Goal: Information Seeking & Learning: Check status

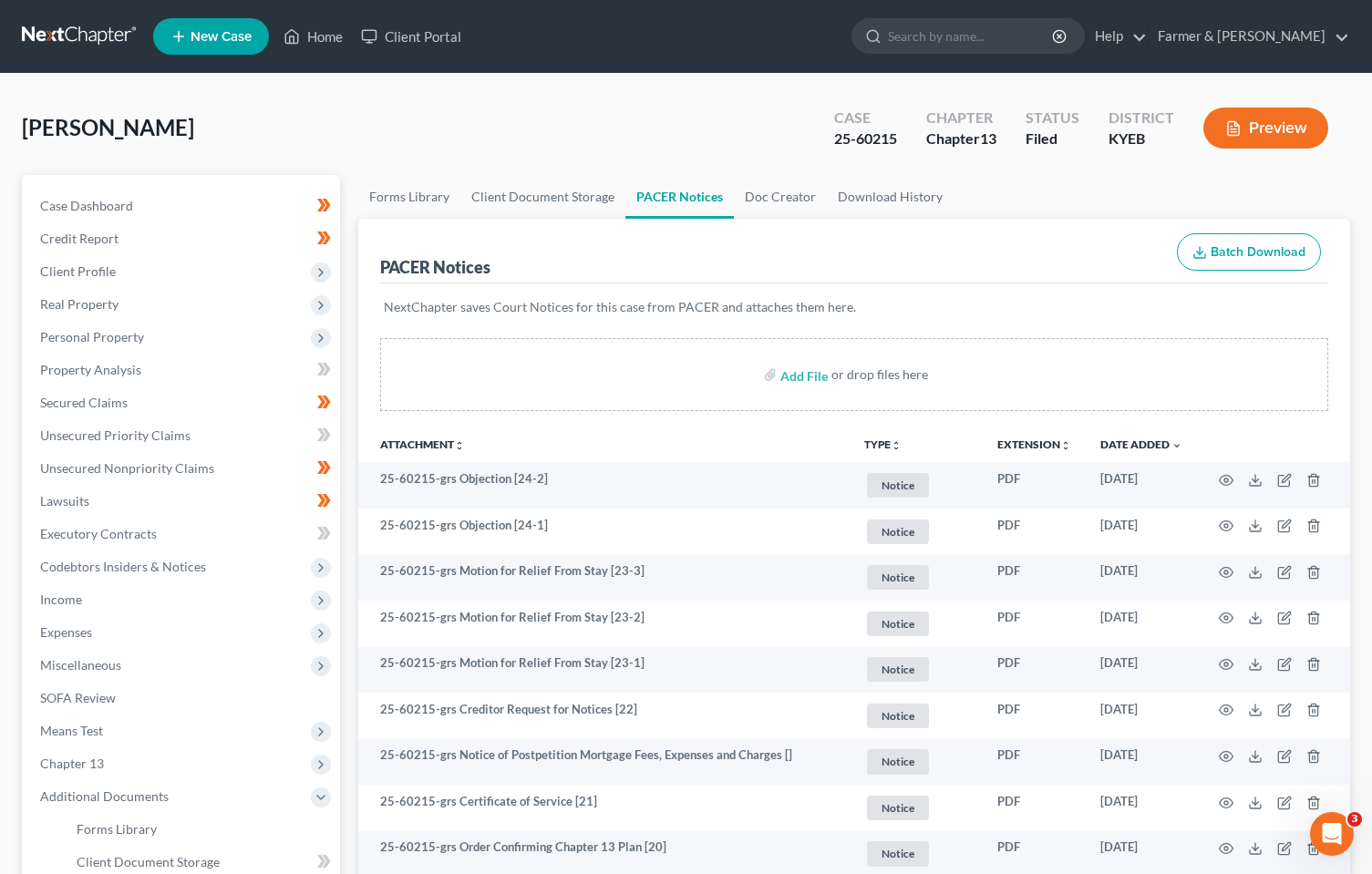
click at [97, 36] on link at bounding box center [80, 36] width 117 height 33
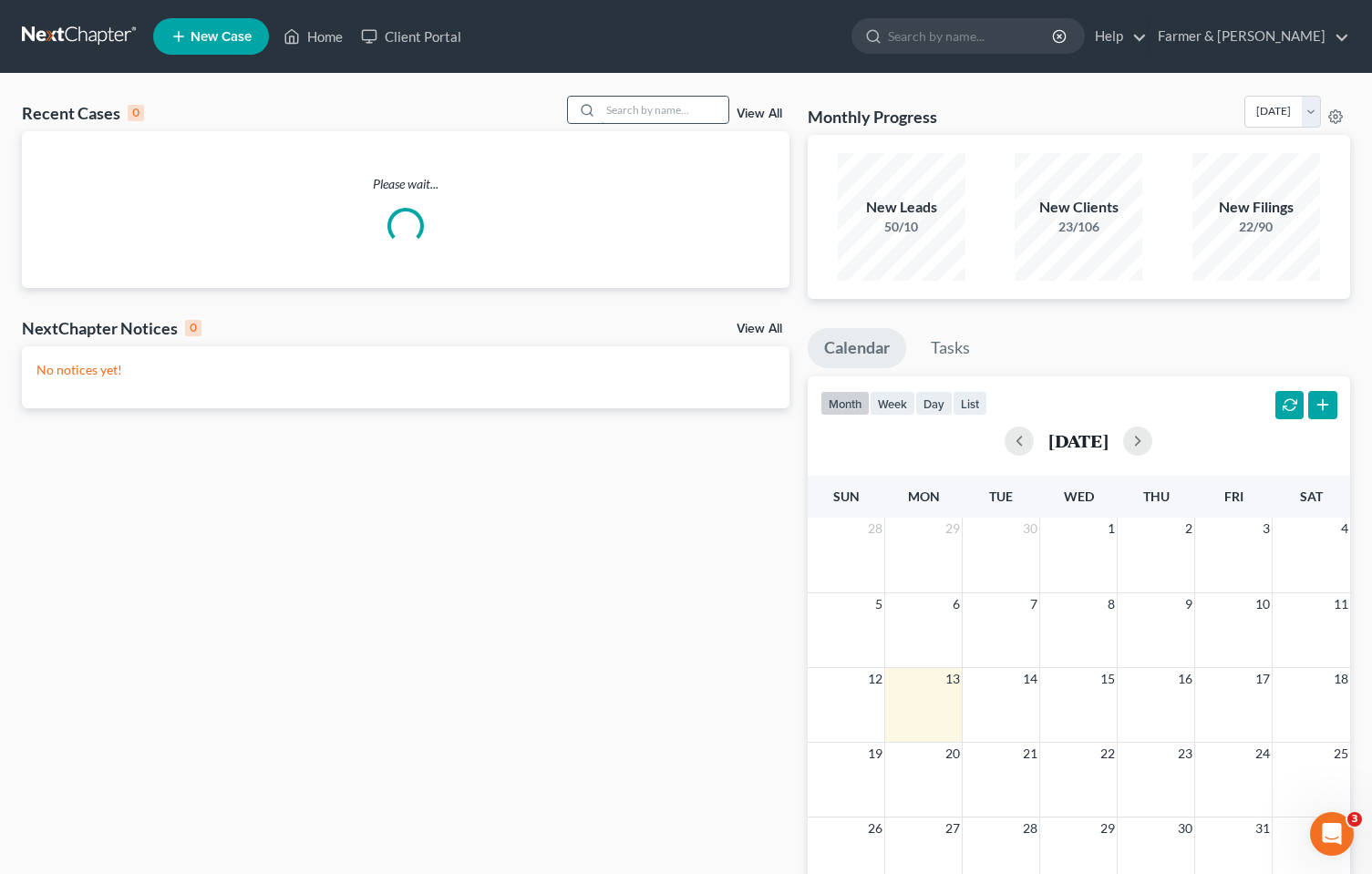
click at [674, 100] on input "search" at bounding box center [664, 110] width 127 height 26
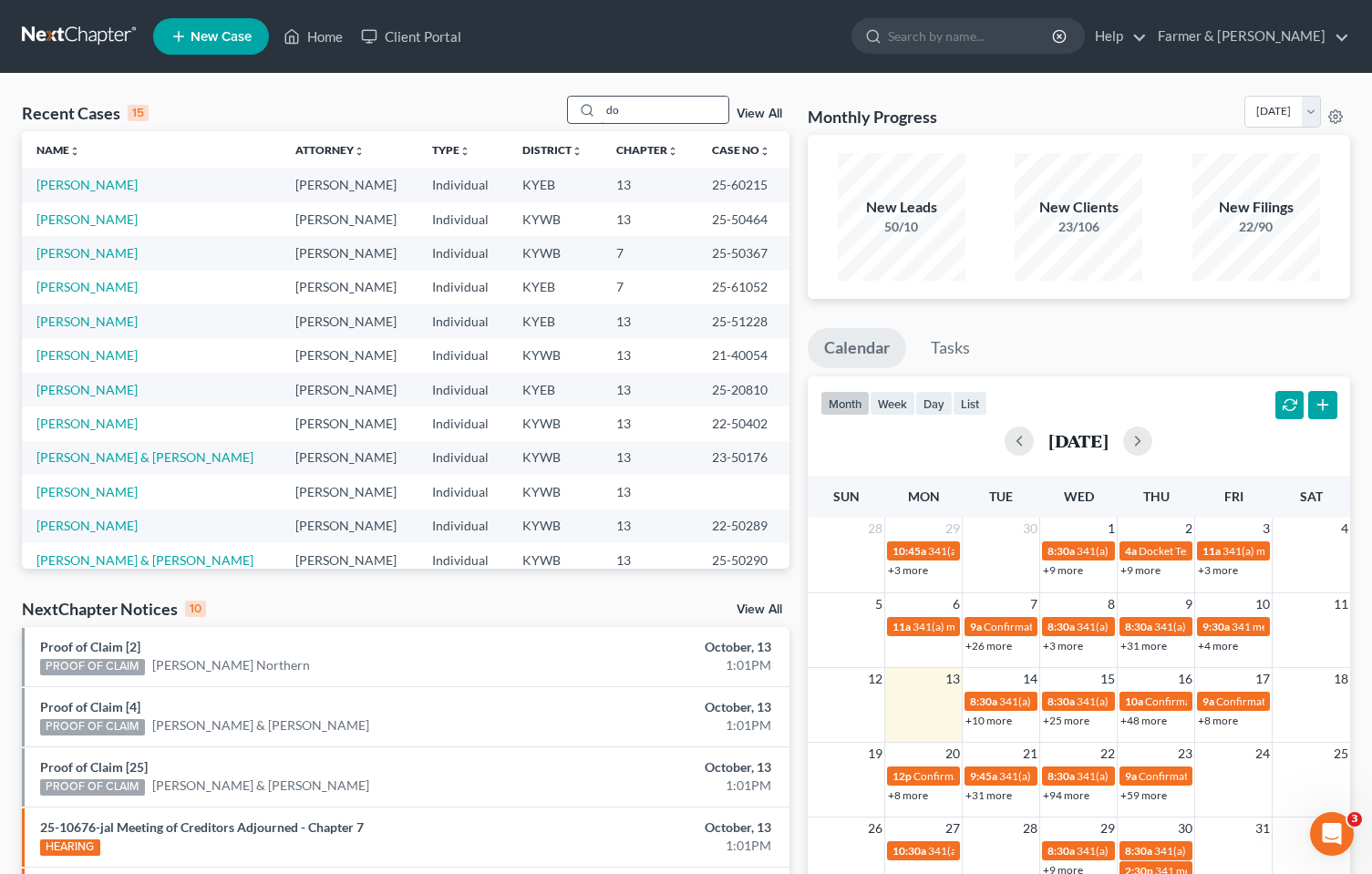
type input "d"
type input "andrew goulding"
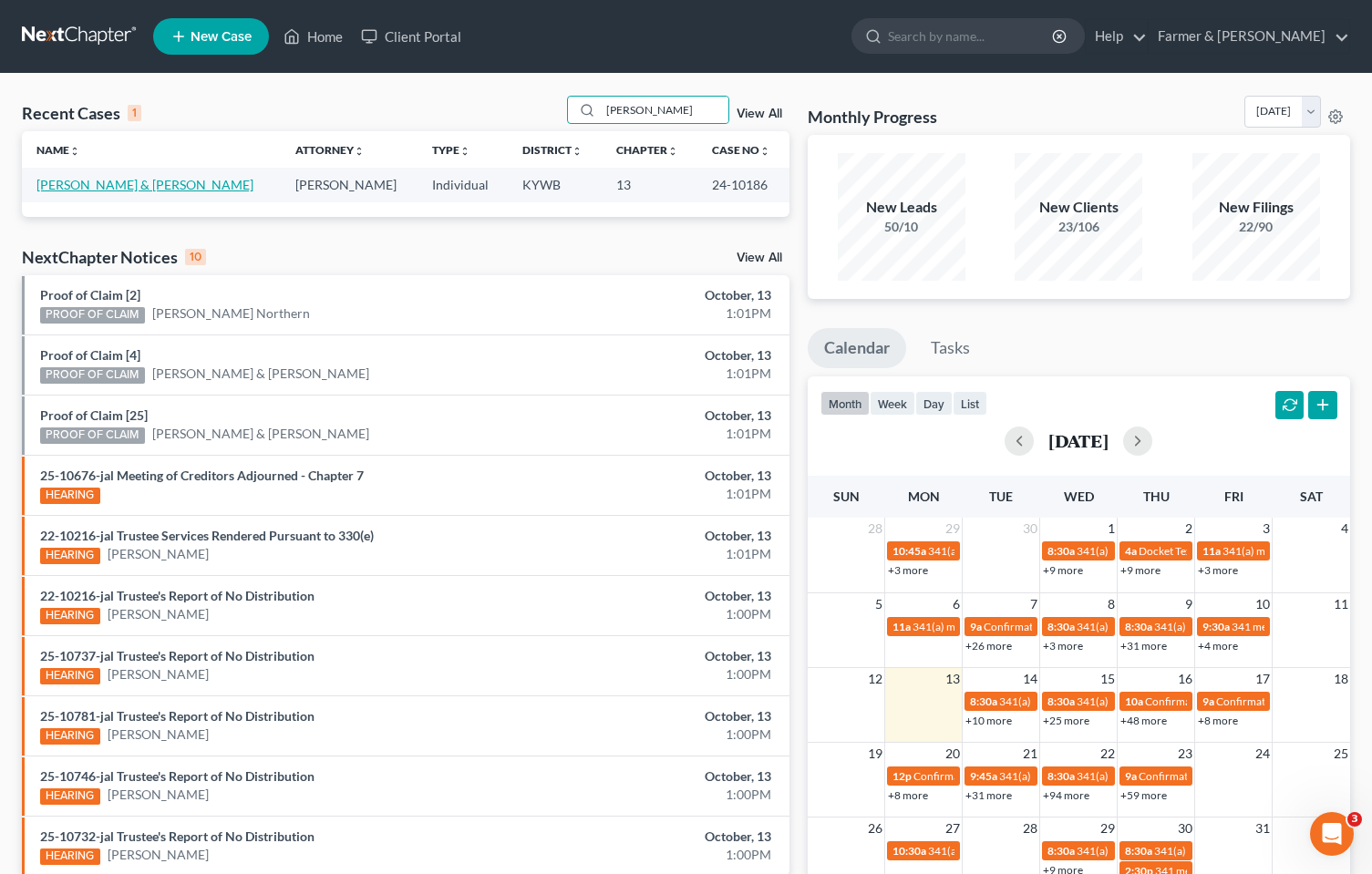
click at [136, 182] on link "Black, Andrew & Mary" at bounding box center [145, 185] width 217 height 16
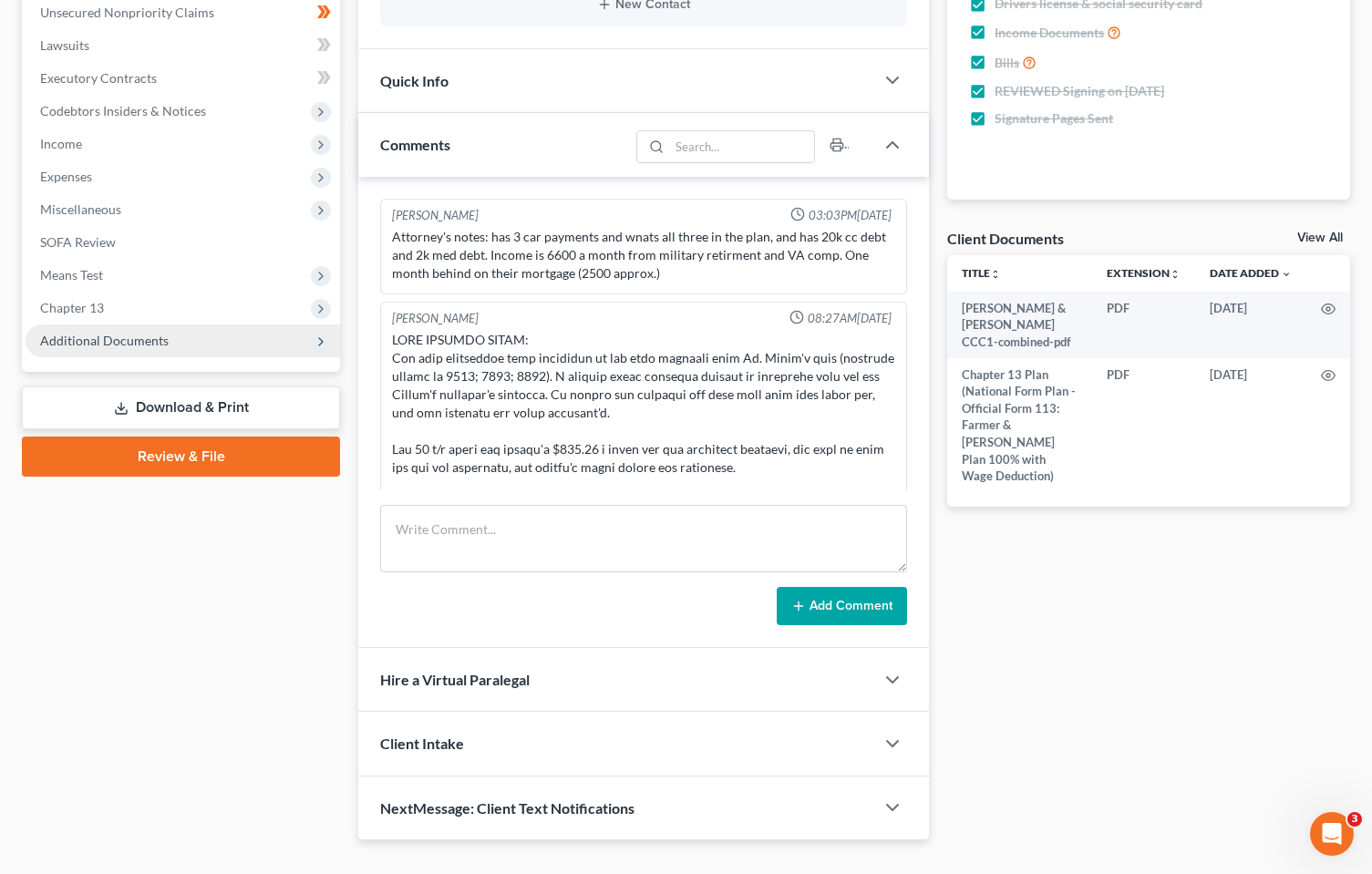
scroll to position [271, 0]
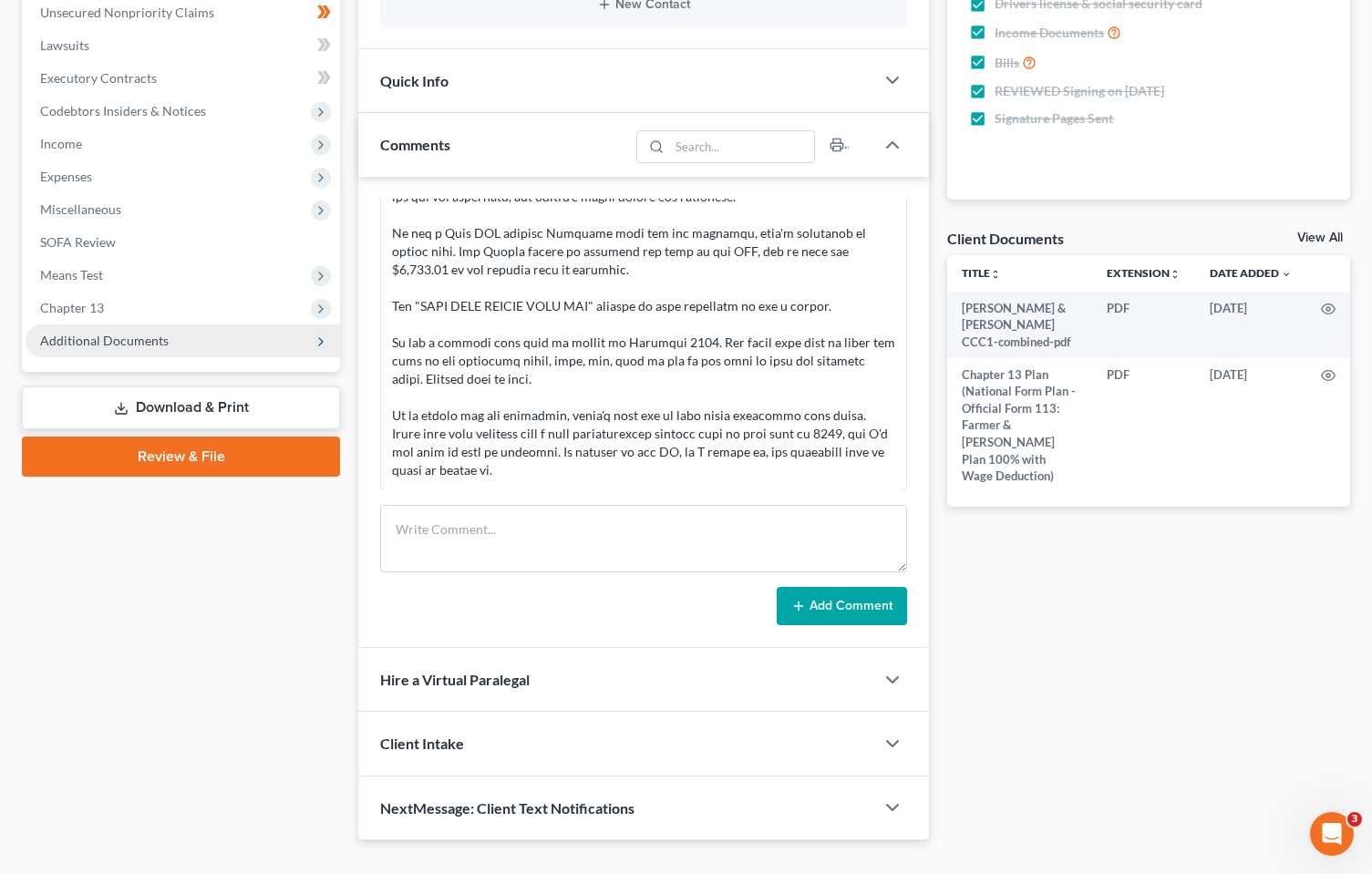
click at [65, 343] on span "Additional Documents" at bounding box center [104, 340] width 128 height 16
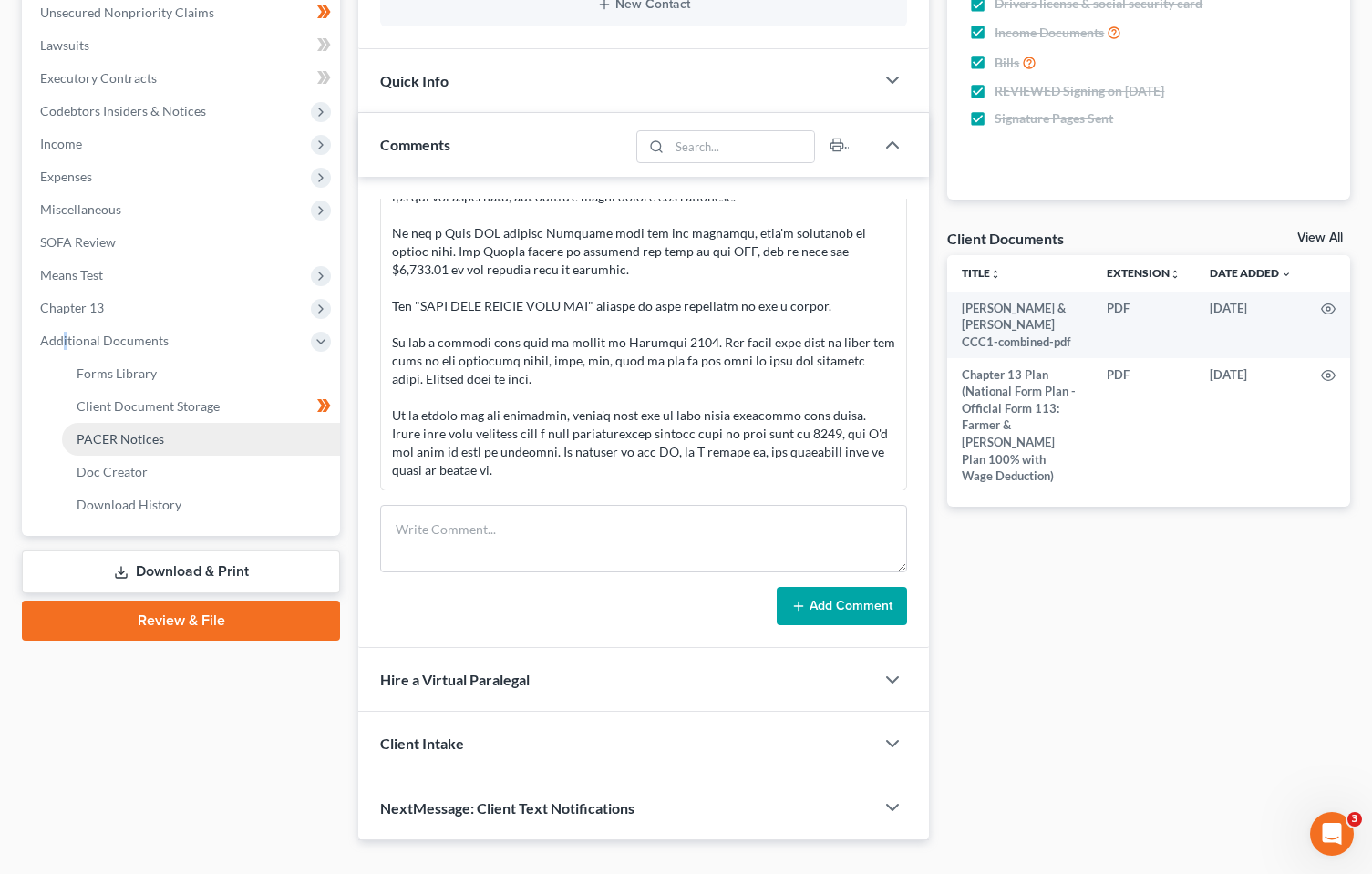
click at [128, 438] on span "PACER Notices" at bounding box center [120, 438] width 87 height 16
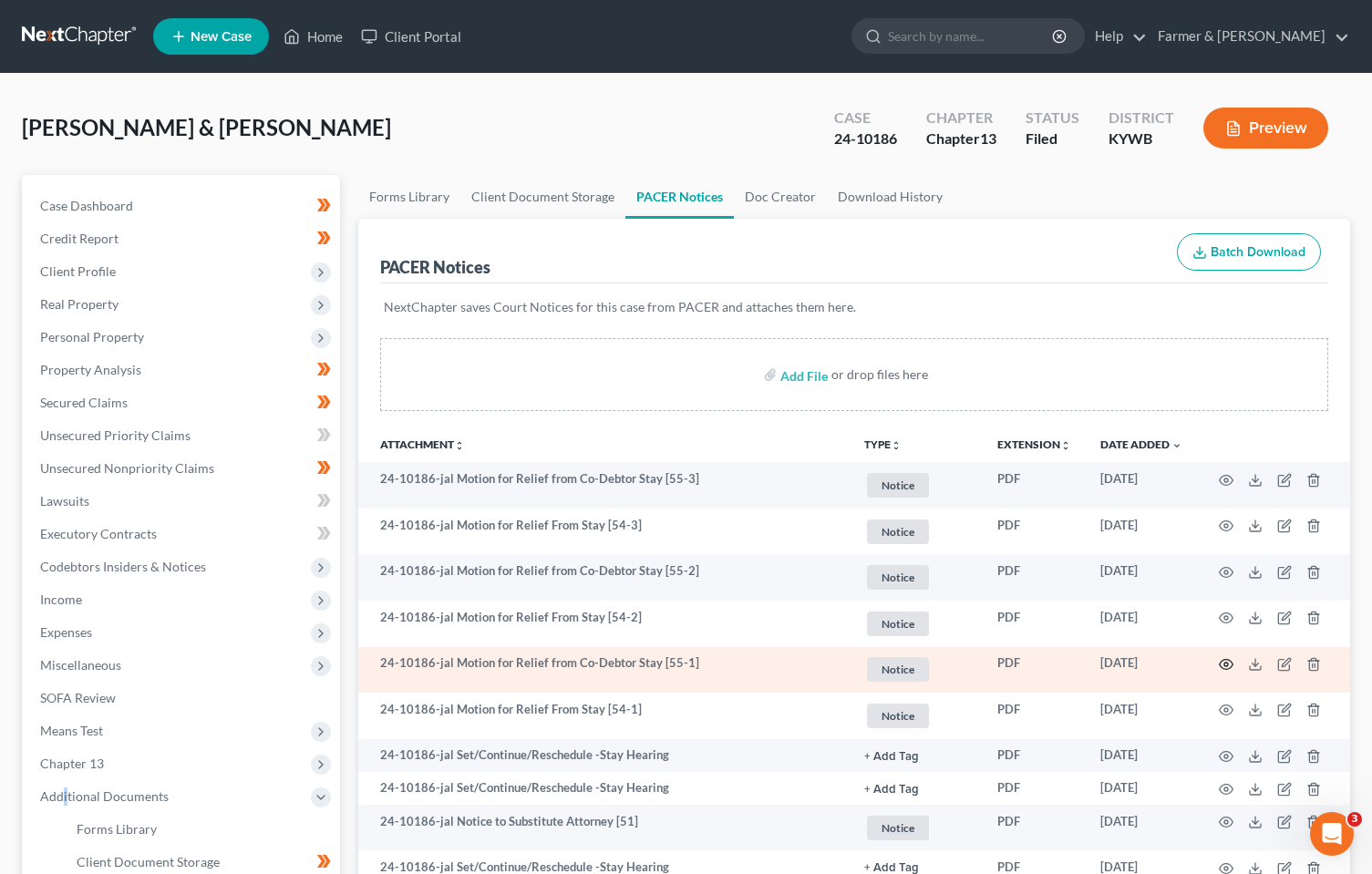
click at [1229, 664] on icon "button" at bounding box center [1226, 665] width 15 height 15
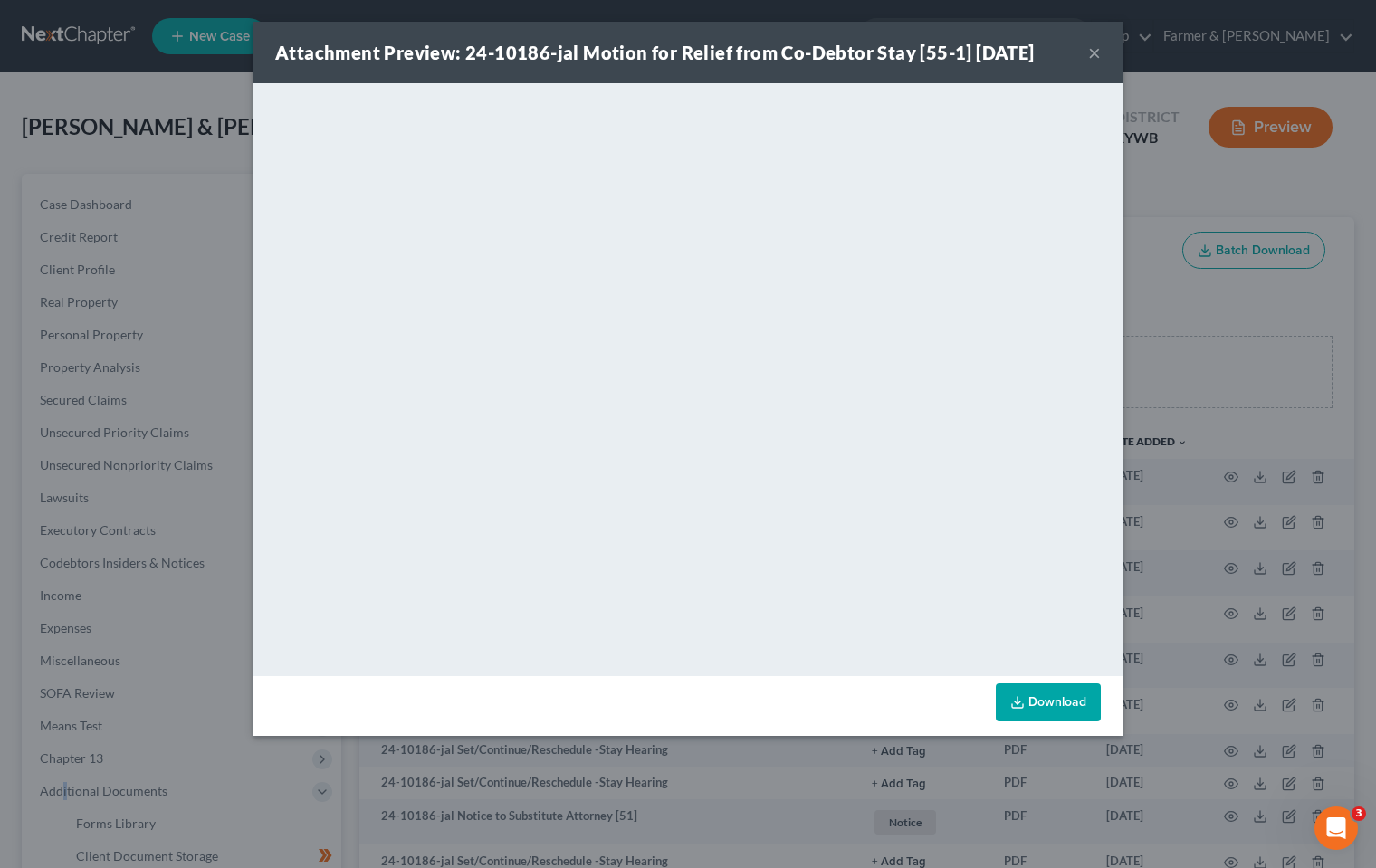
click at [1060, 710] on link "Download" at bounding box center [1049, 702] width 105 height 38
click at [1092, 50] on button "×" at bounding box center [1095, 52] width 13 height 21
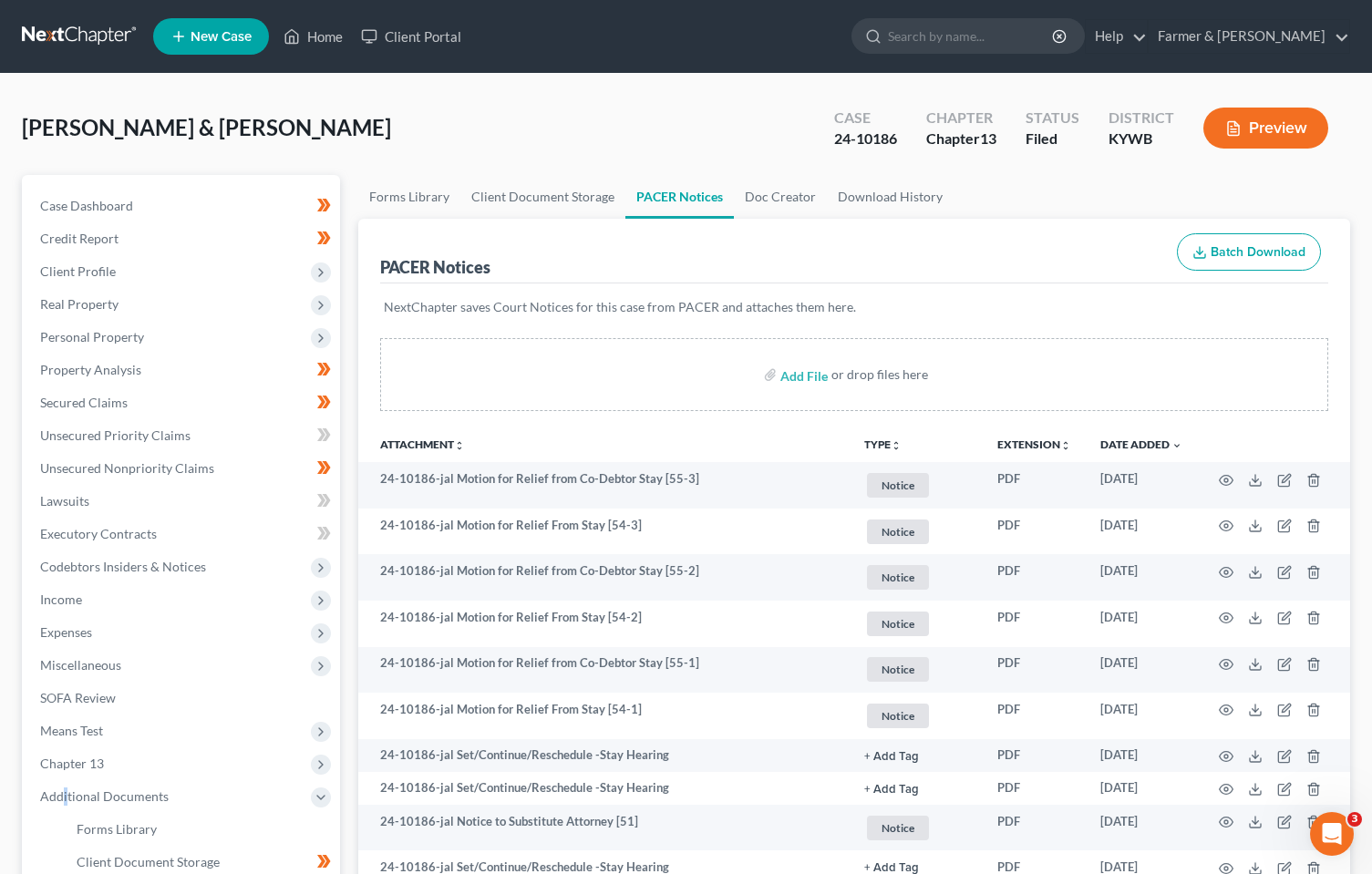
click at [46, 38] on link at bounding box center [80, 36] width 117 height 33
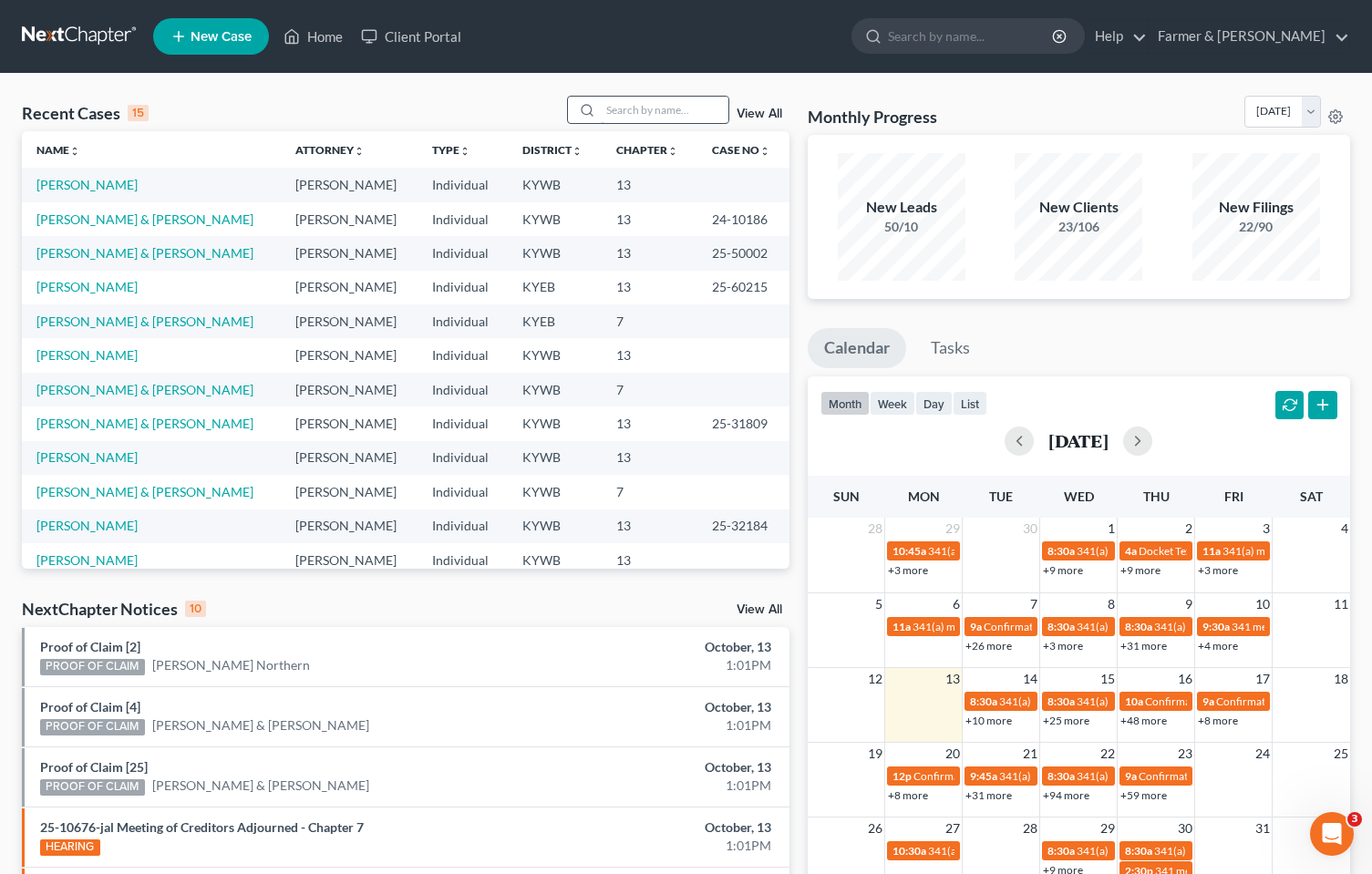
click at [679, 111] on input "search" at bounding box center [664, 110] width 127 height 26
type input "donna foster"
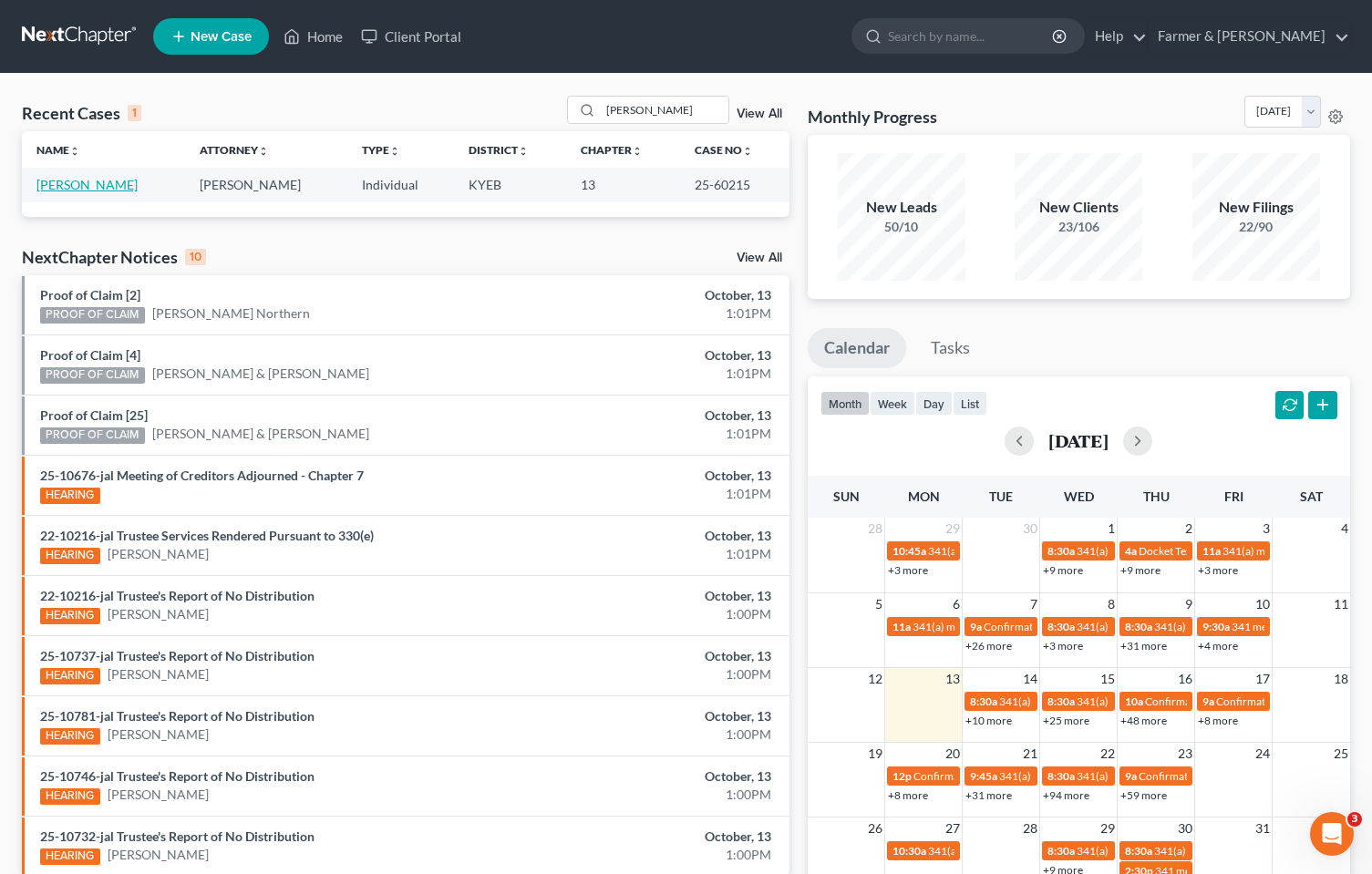
click at [94, 185] on link "[PERSON_NAME]" at bounding box center [87, 185] width 101 height 16
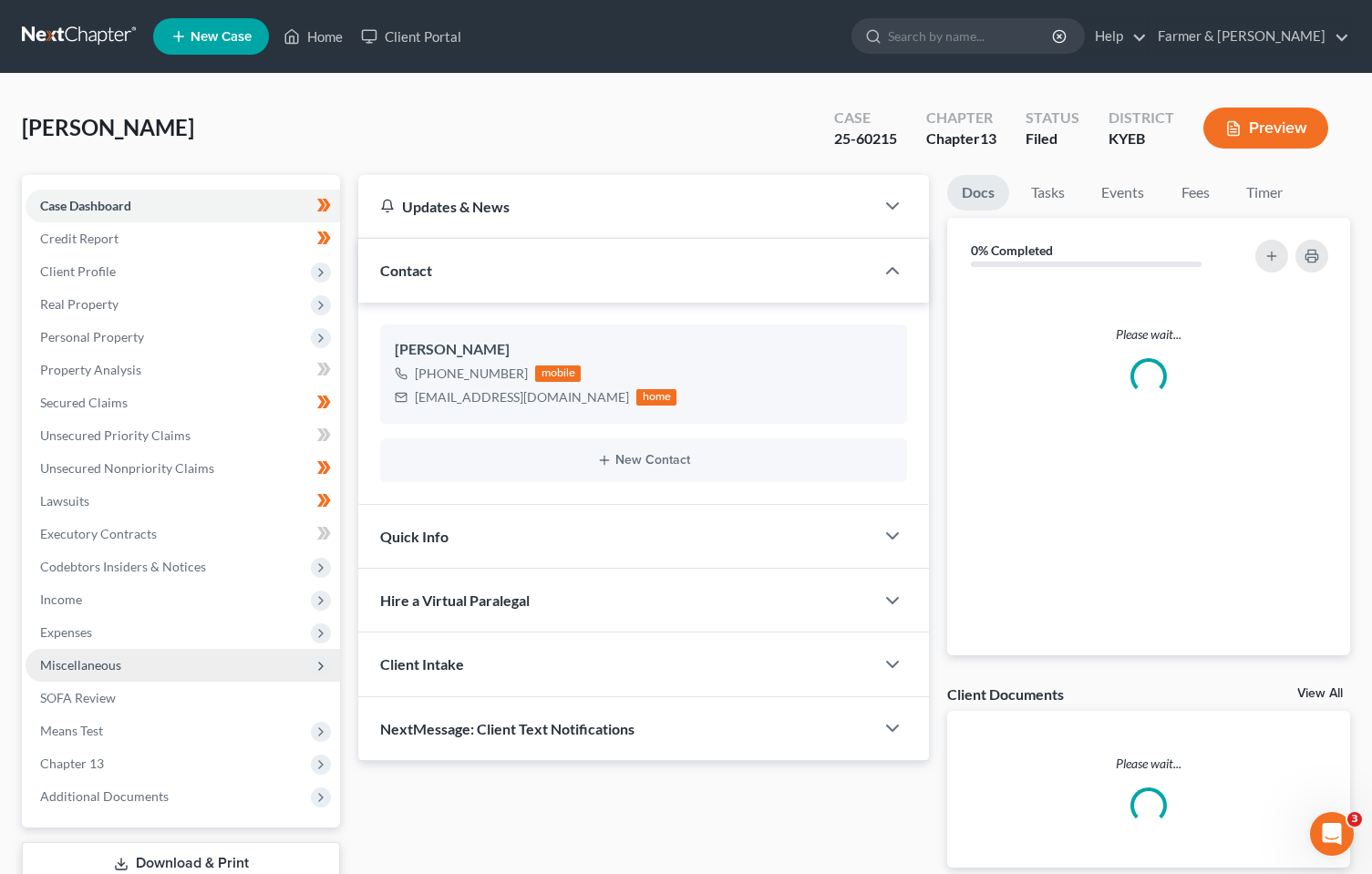
scroll to position [96, 0]
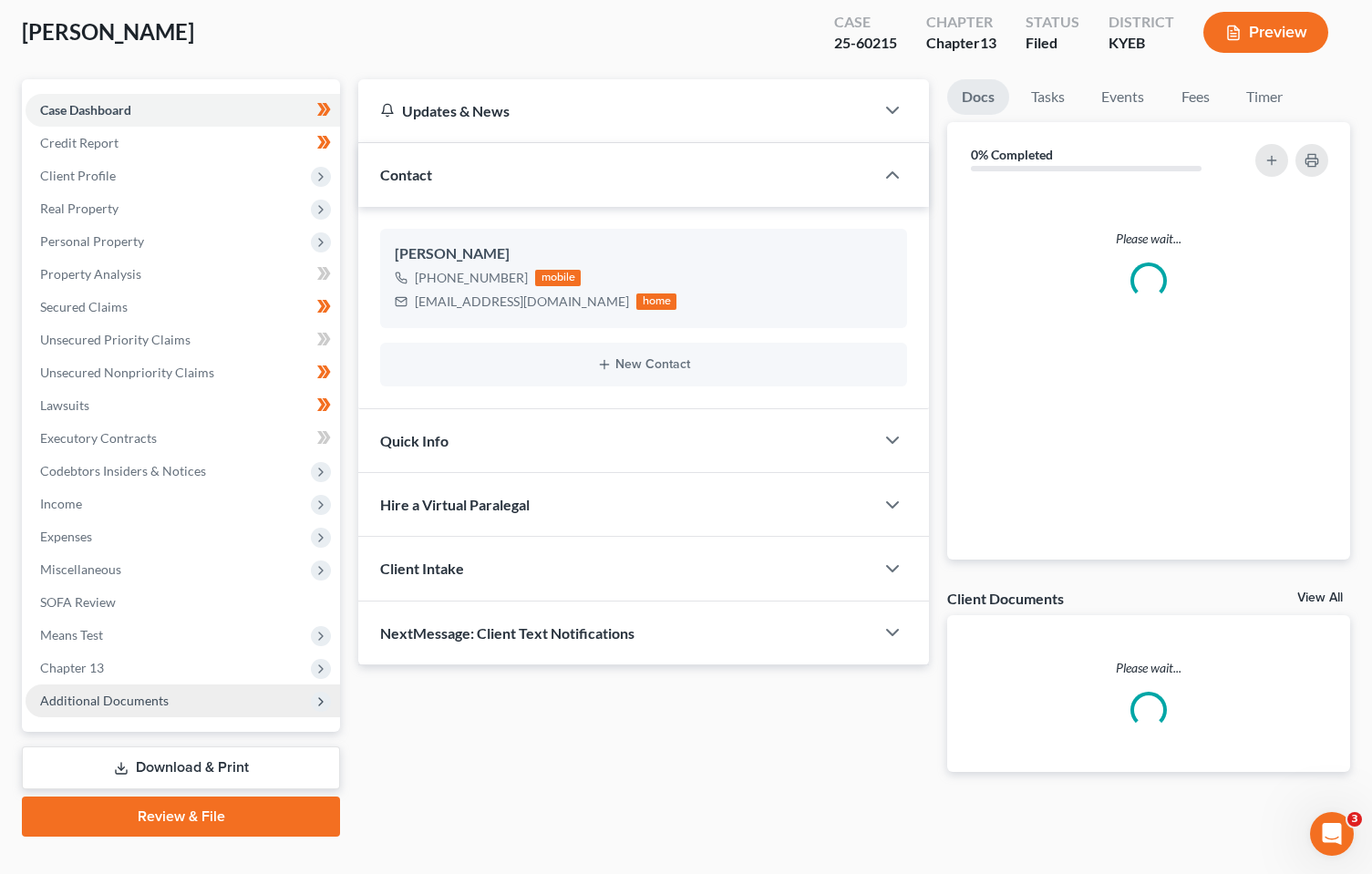
click at [92, 693] on span "Additional Documents" at bounding box center [104, 701] width 128 height 16
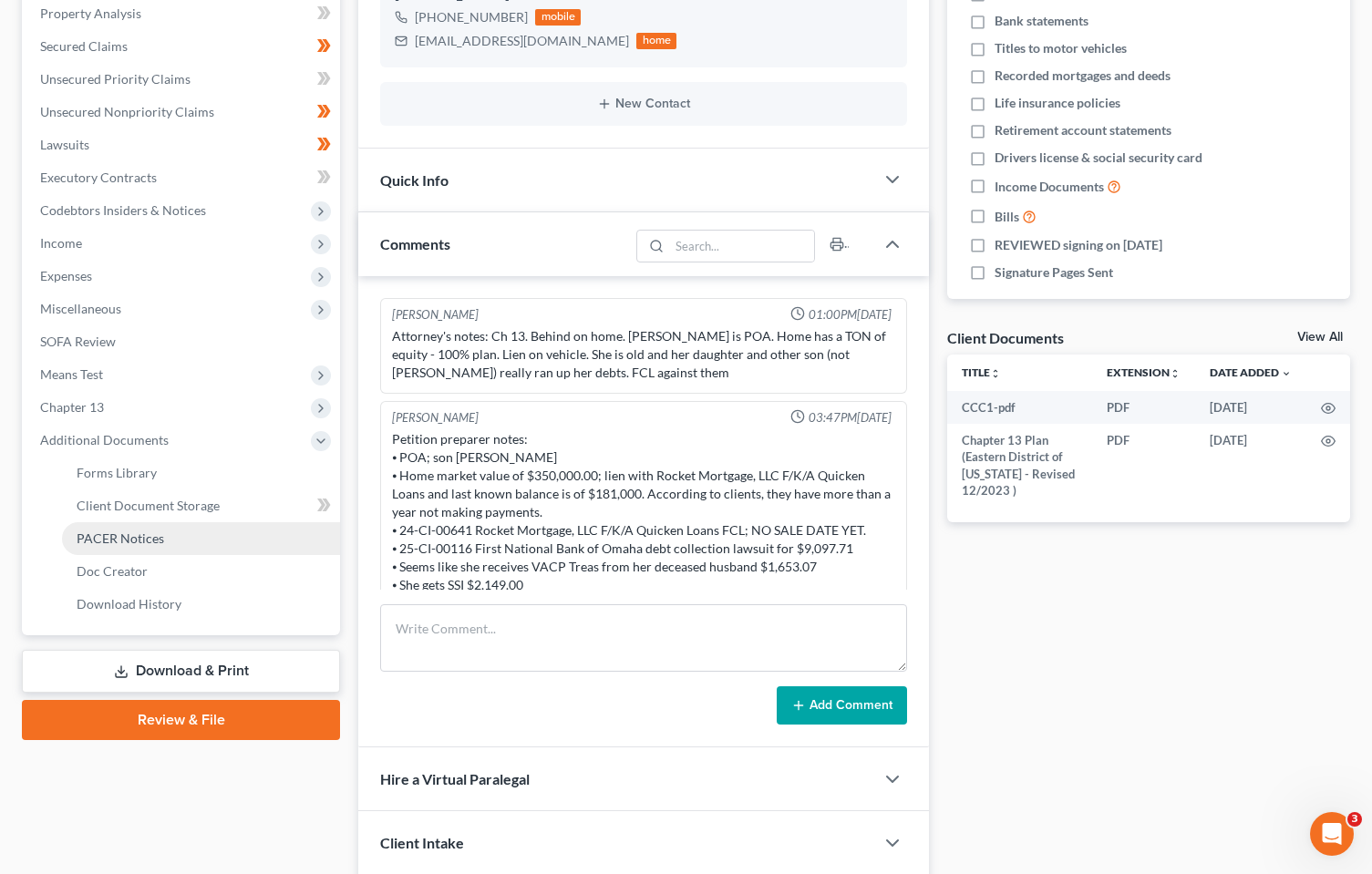
scroll to position [574, 0]
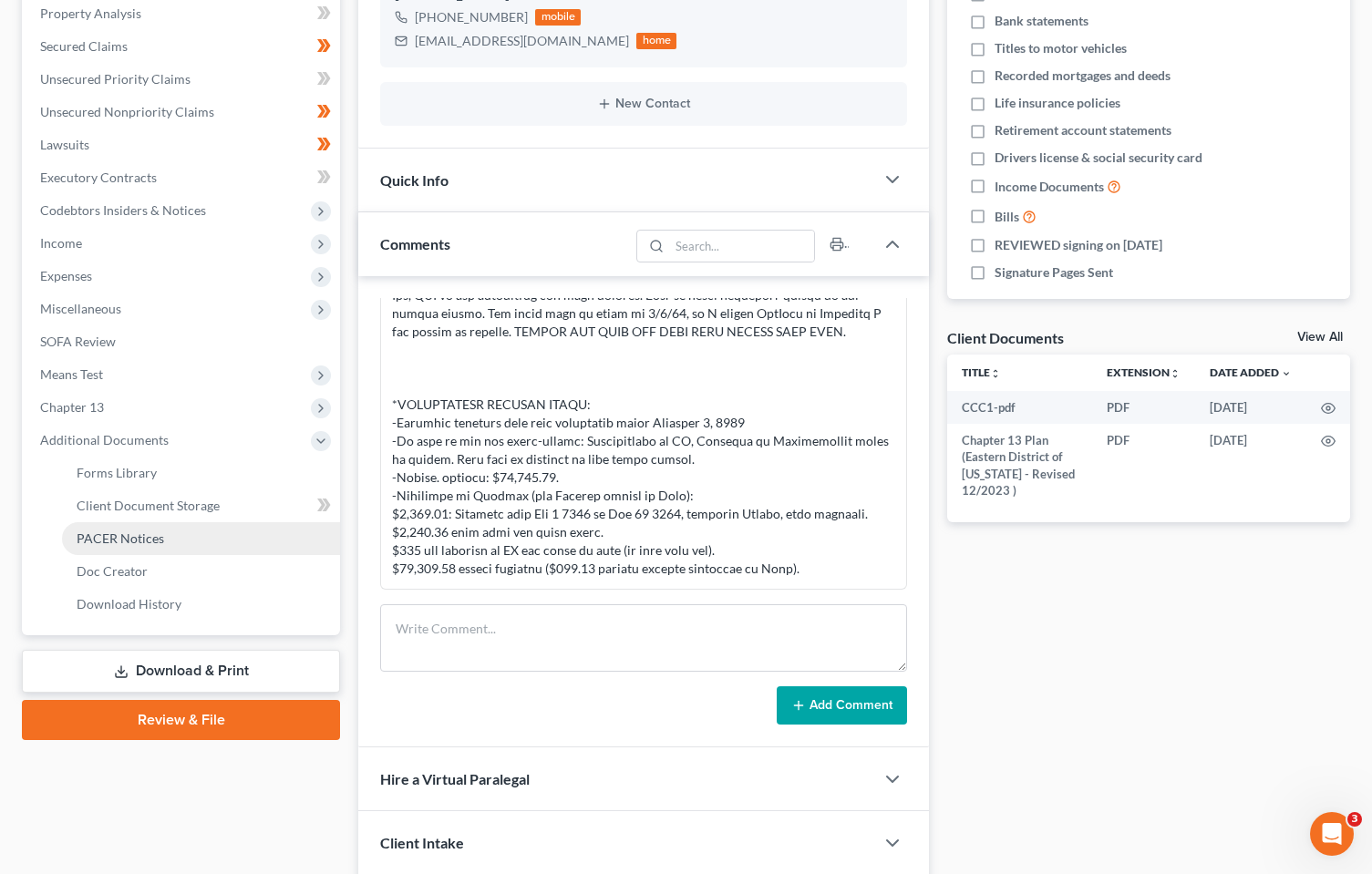
click at [128, 529] on link "PACER Notices" at bounding box center [200, 539] width 278 height 33
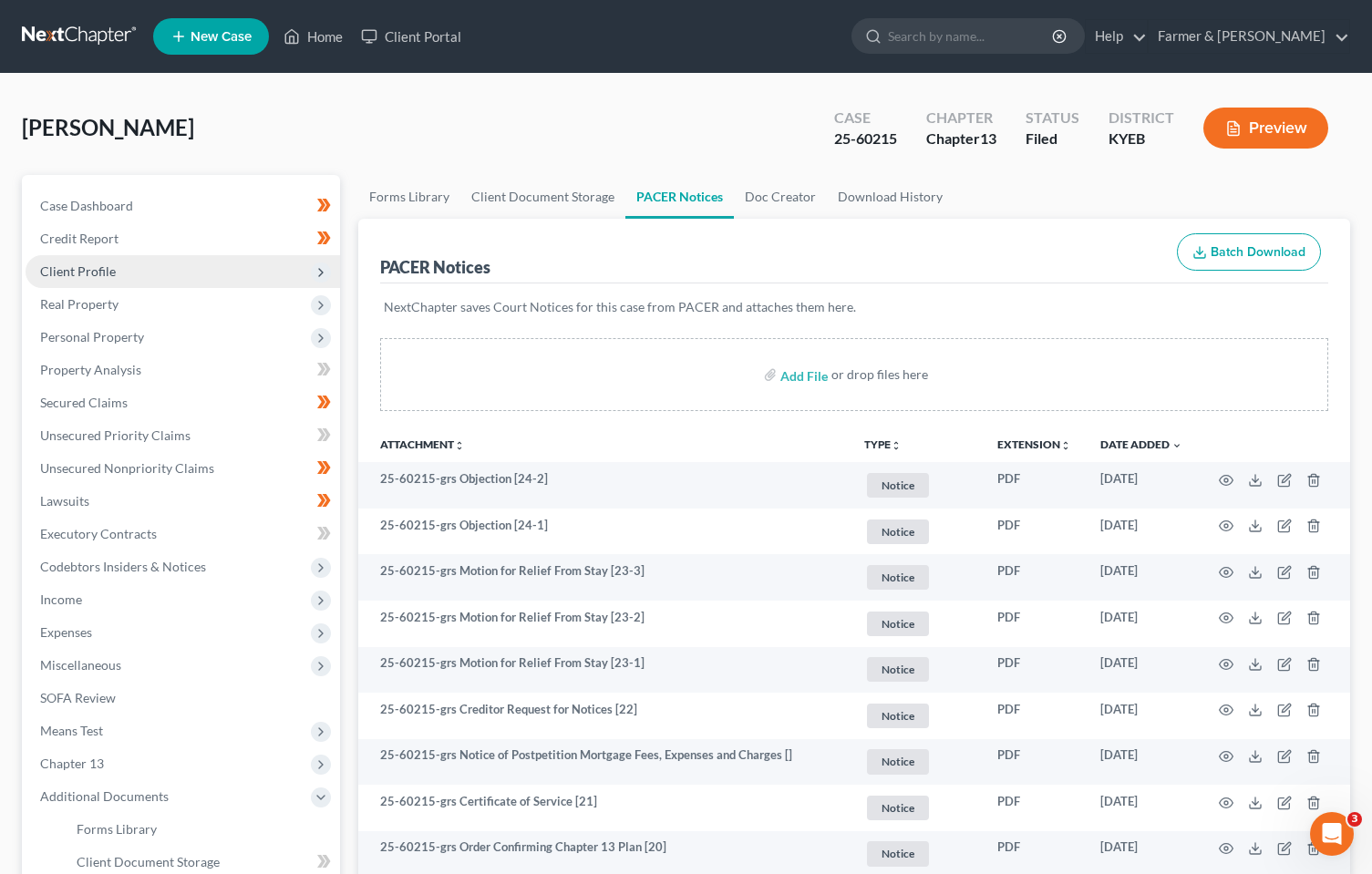
click at [86, 270] on span "Client Profile" at bounding box center [78, 271] width 76 height 16
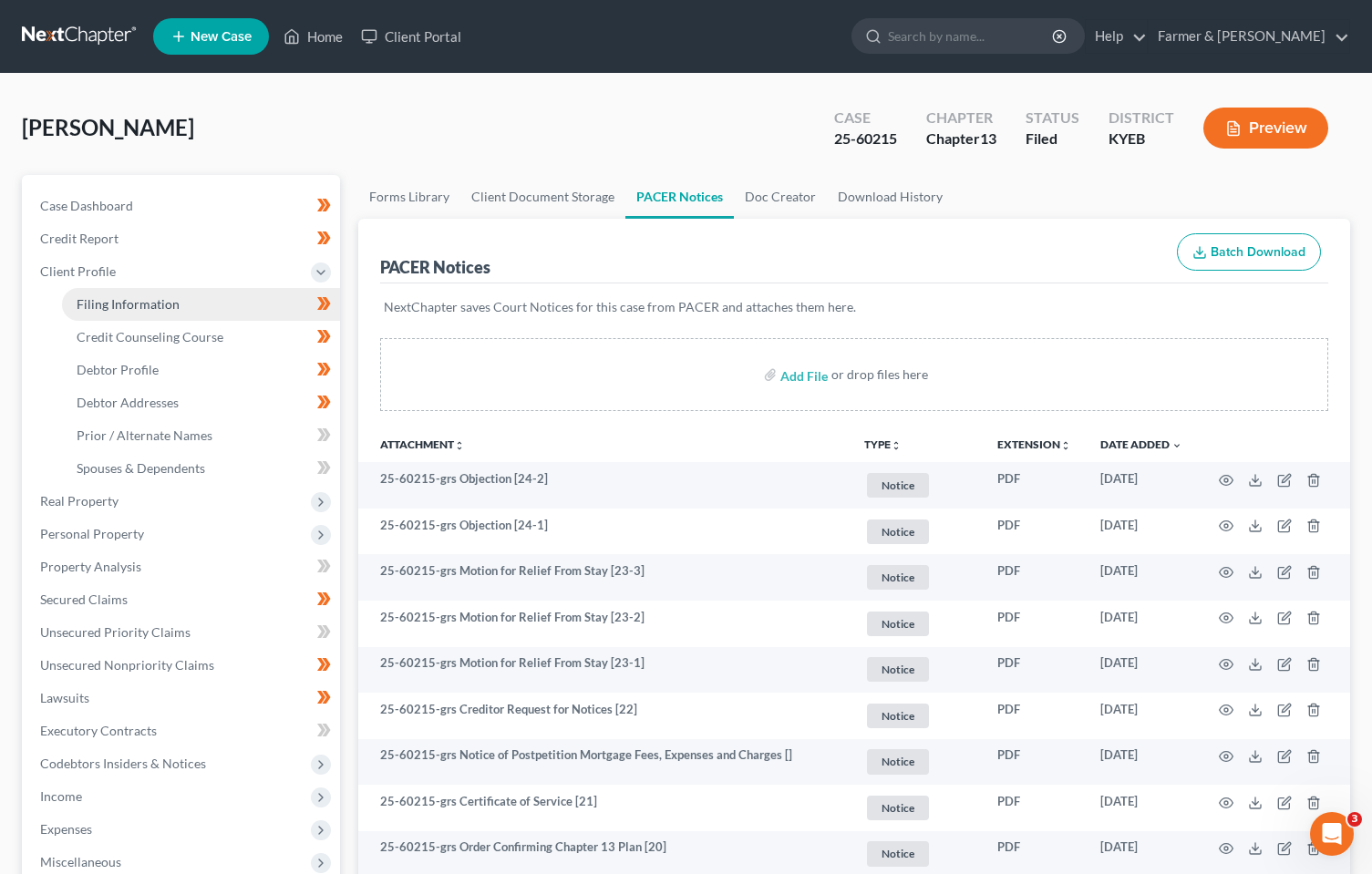
click at [155, 304] on span "Filing Information" at bounding box center [128, 304] width 103 height 16
select select "1"
select select "0"
select select "3"
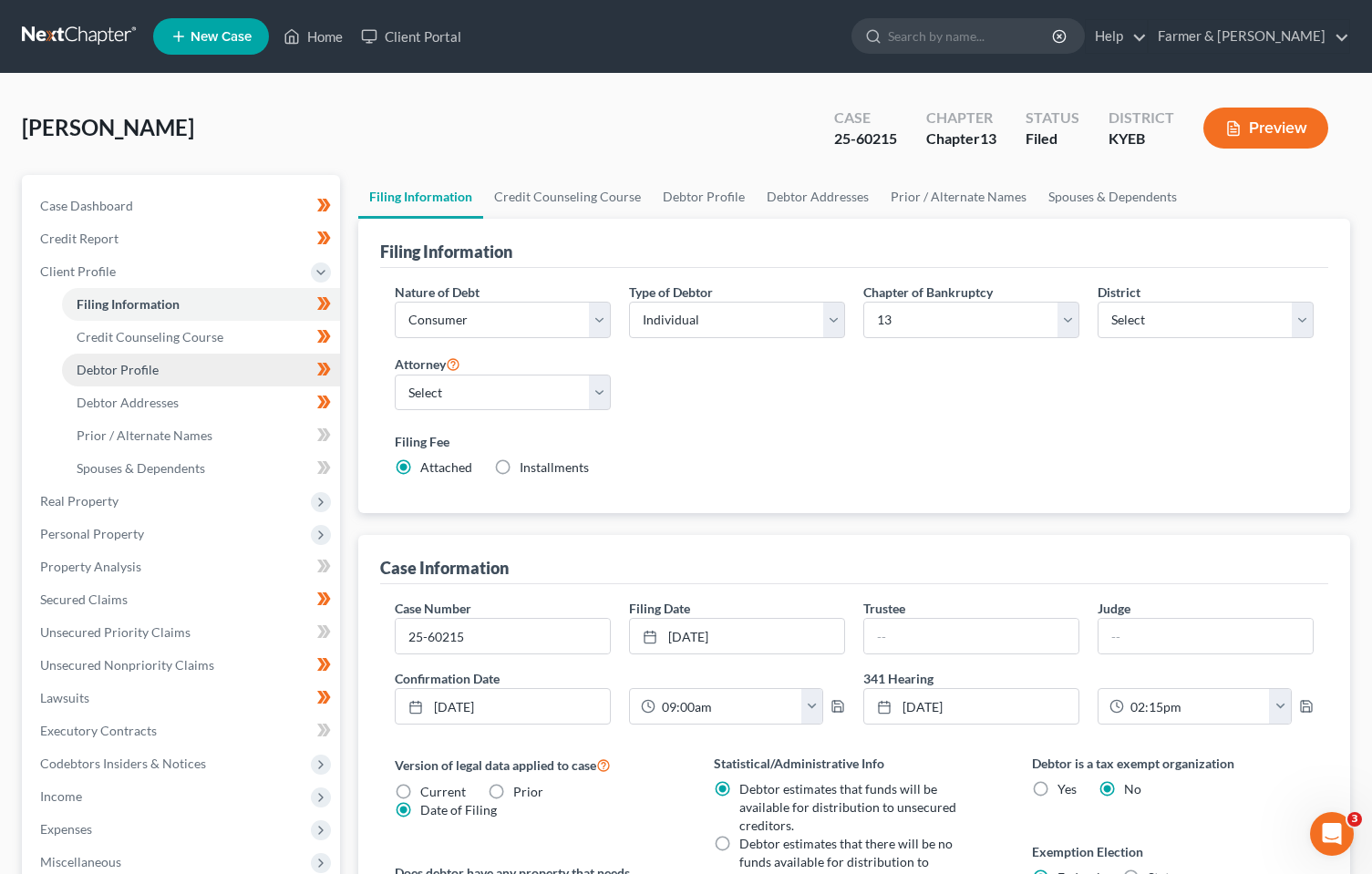
click at [117, 366] on span "Debtor Profile" at bounding box center [118, 369] width 82 height 16
select select "4"
select select "0"
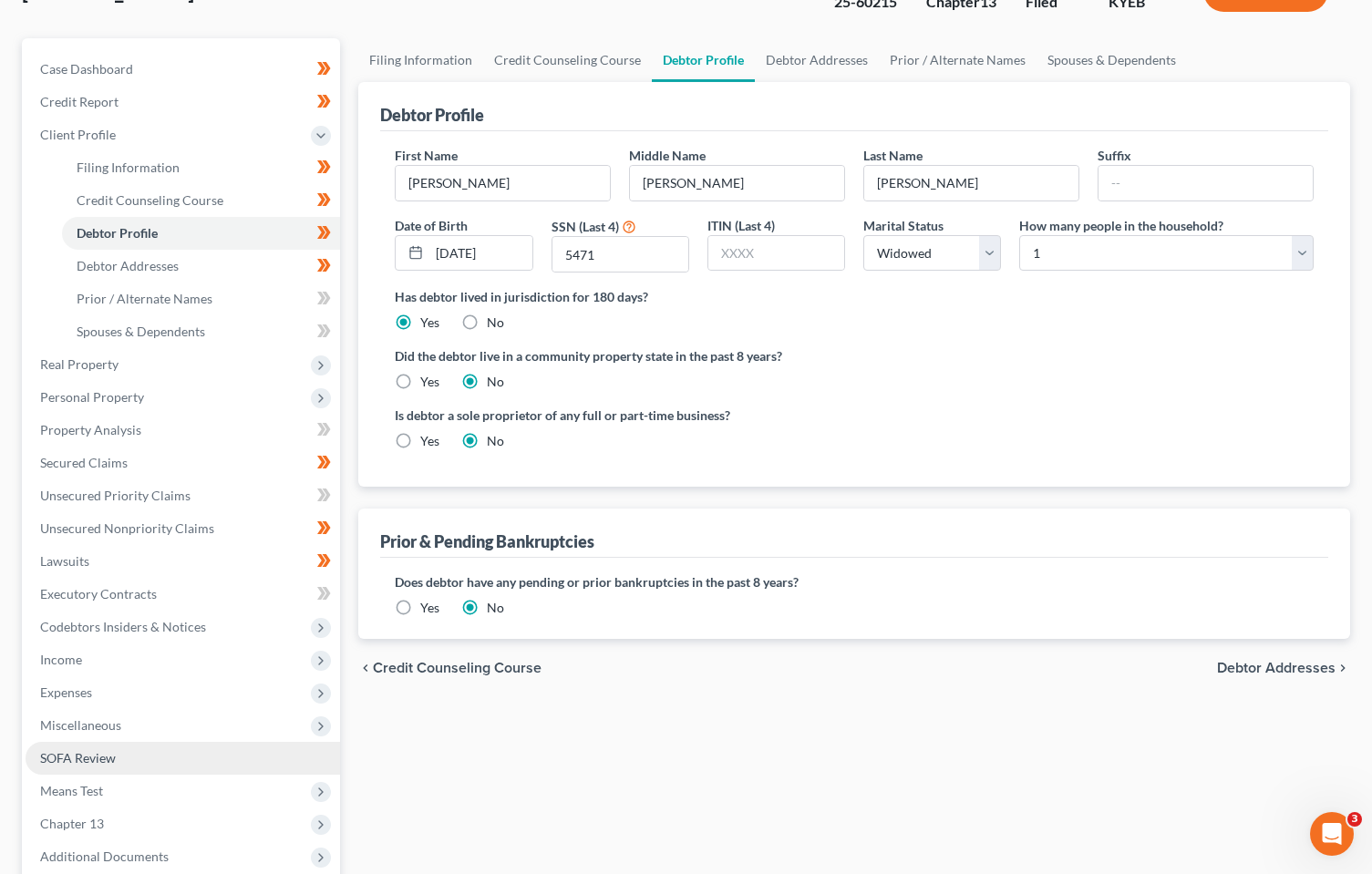
scroll to position [324, 0]
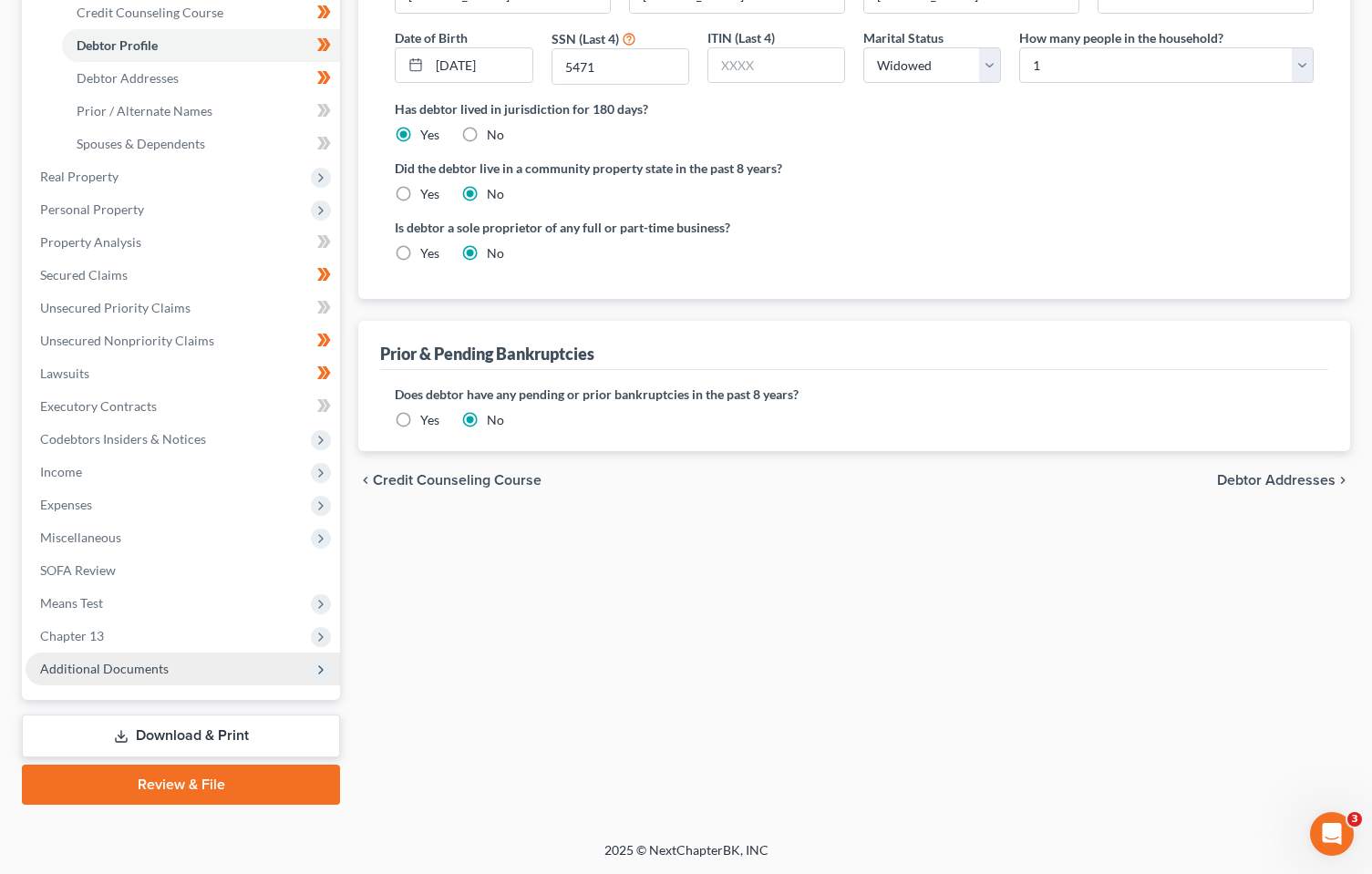
click at [116, 670] on span "Additional Documents" at bounding box center [104, 669] width 128 height 16
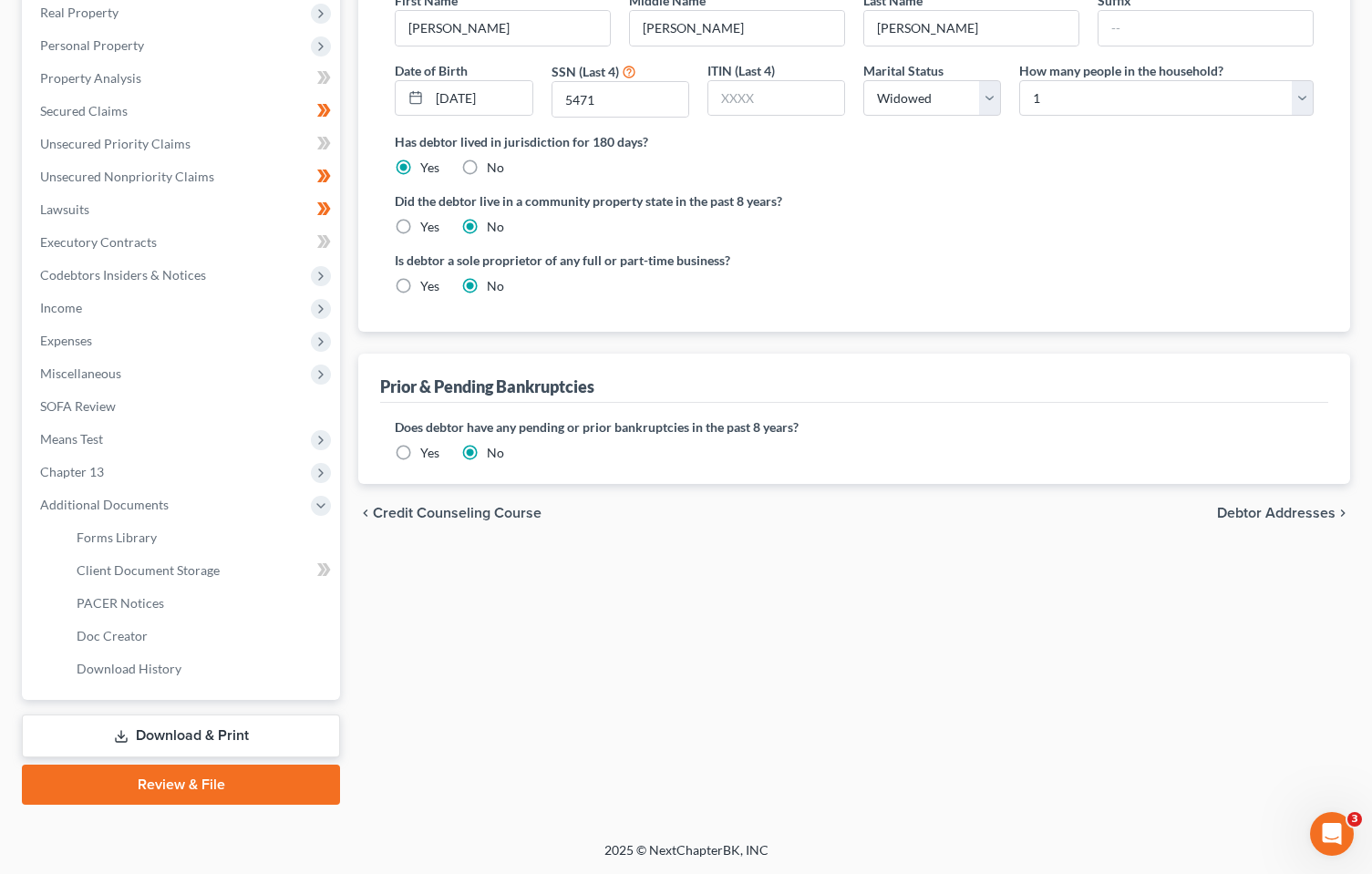
scroll to position [291, 0]
click at [157, 597] on span "PACER Notices" at bounding box center [120, 603] width 87 height 16
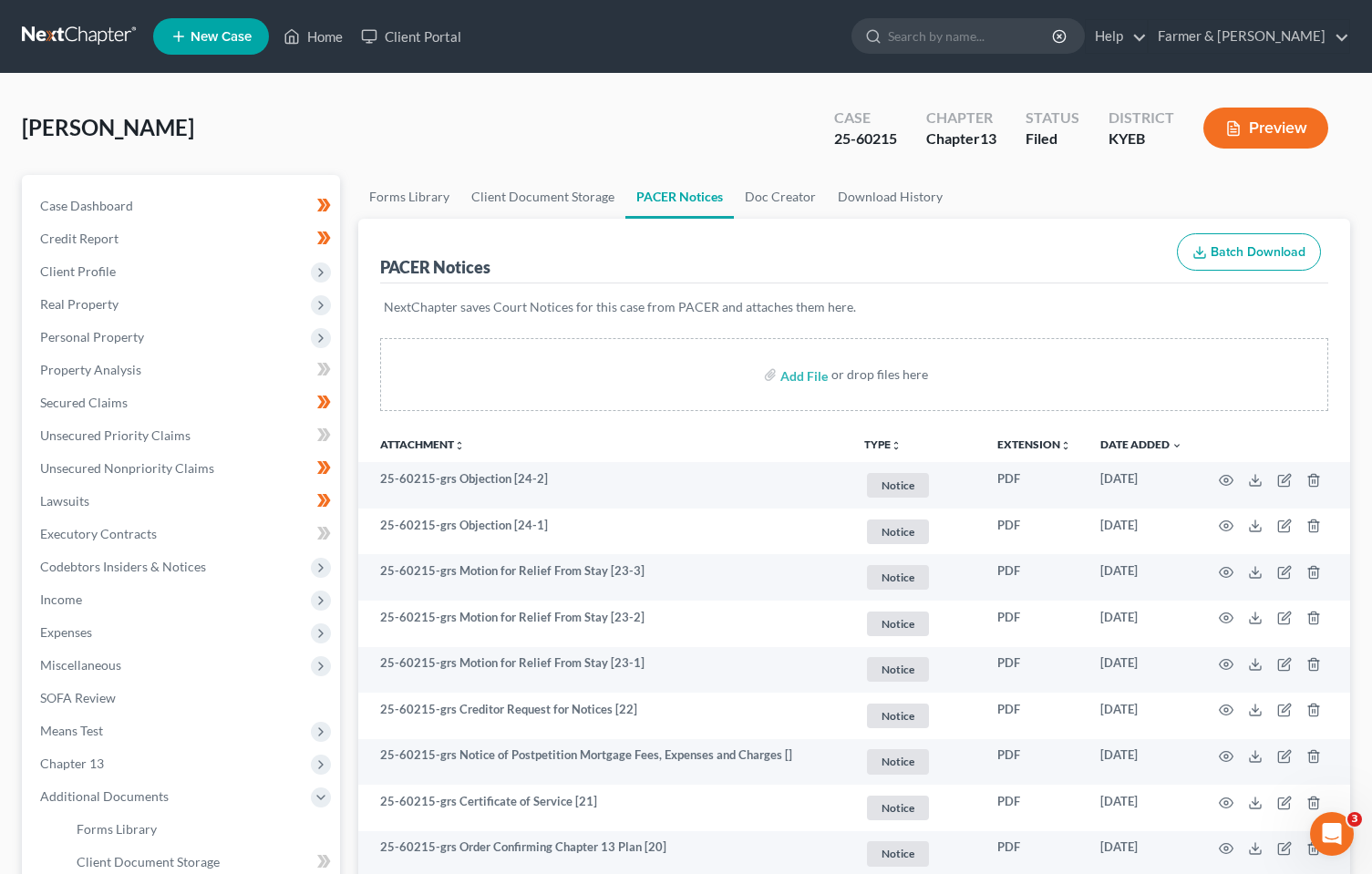
click at [68, 30] on link at bounding box center [80, 36] width 117 height 33
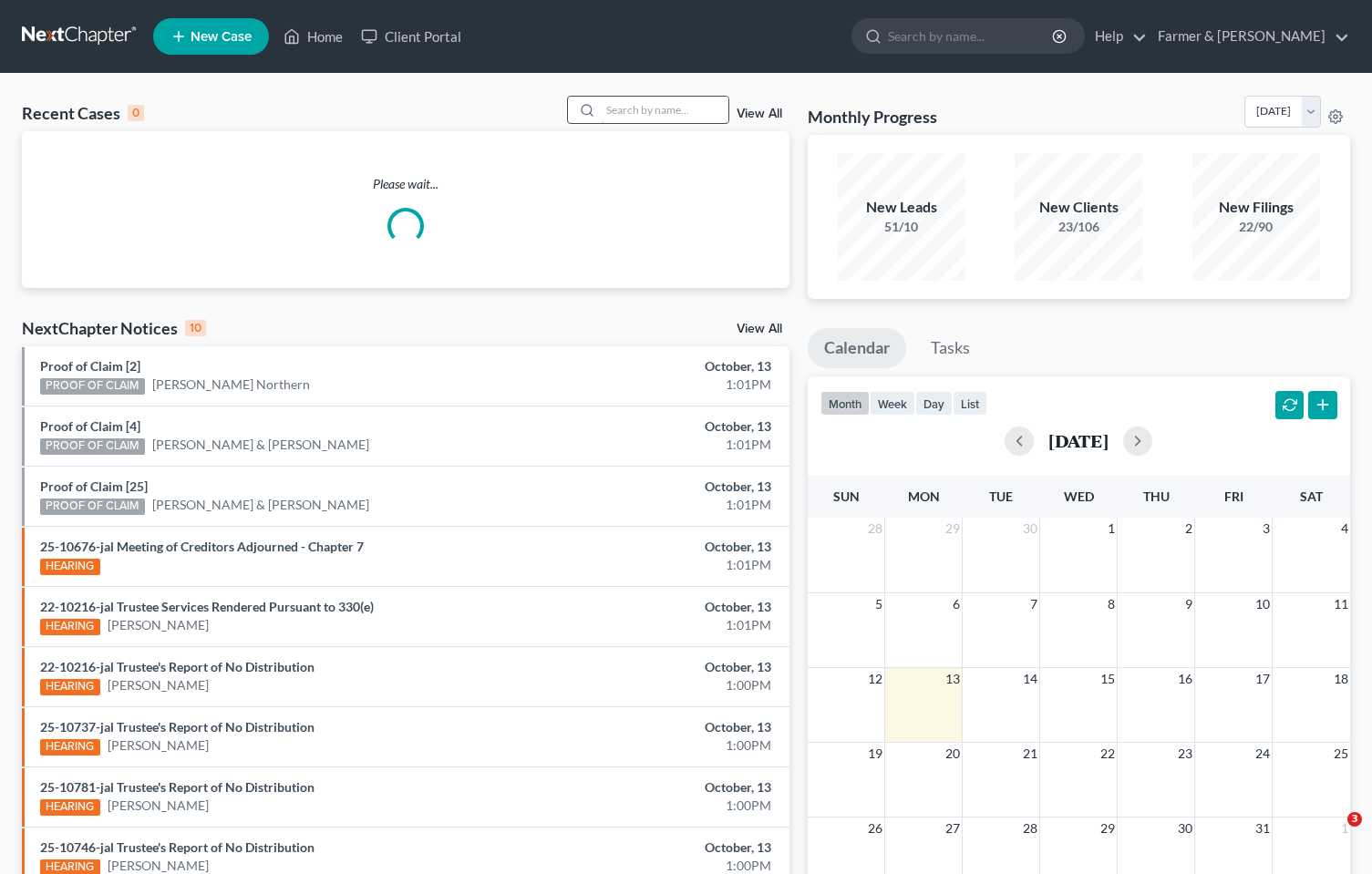
click at [631, 106] on input "search" at bounding box center [664, 110] width 127 height 26
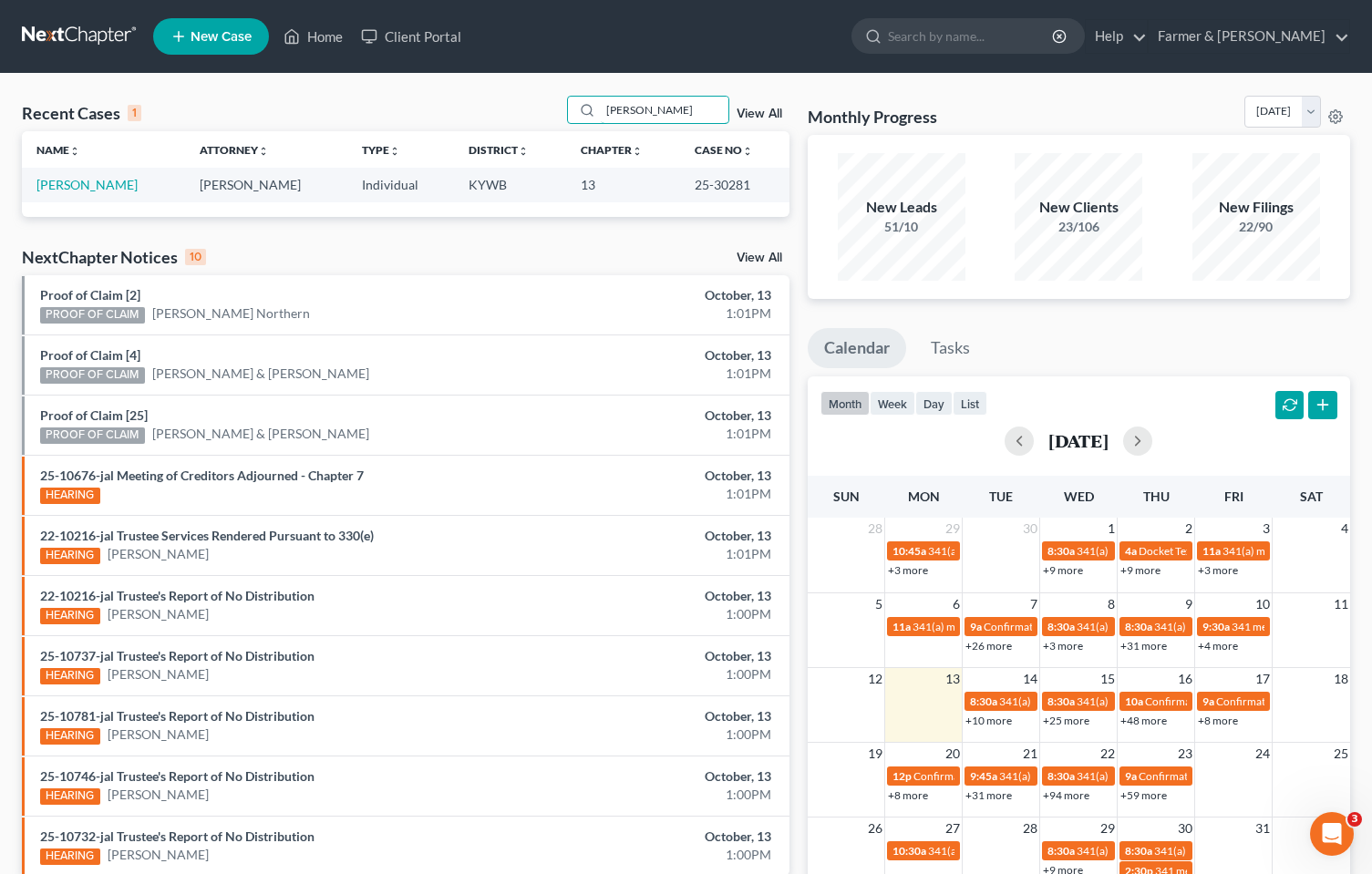
drag, startPoint x: 689, startPoint y: 109, endPoint x: 545, endPoint y: 101, distance: 144.2
click at [546, 104] on div "Recent Cases 1 bobby embry View All" at bounding box center [406, 113] width 768 height 36
type input "grady wring"
click at [86, 184] on link "[PERSON_NAME]" at bounding box center [87, 185] width 101 height 16
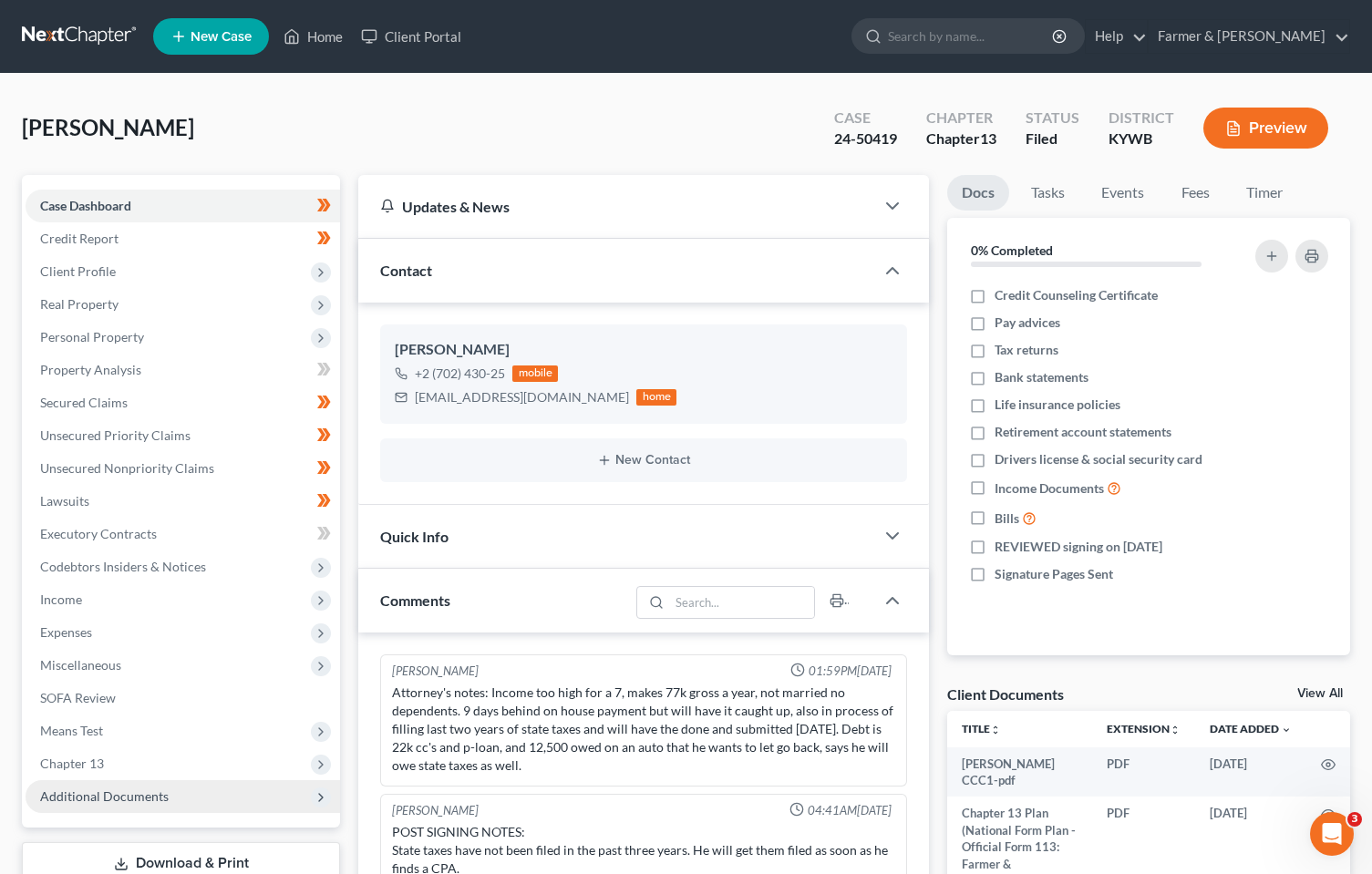
scroll to position [357, 0]
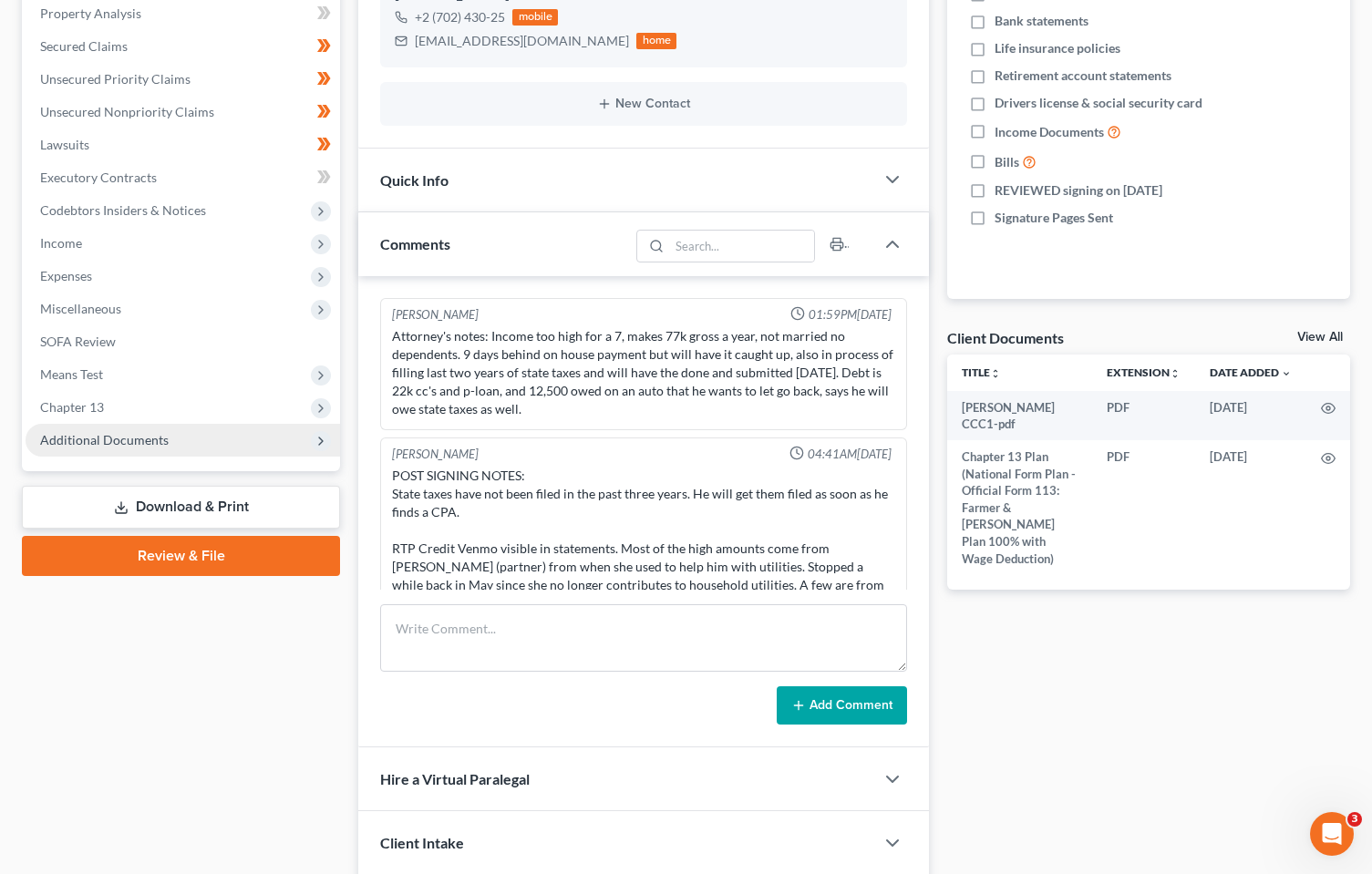
click at [89, 443] on span "Additional Documents" at bounding box center [104, 439] width 128 height 16
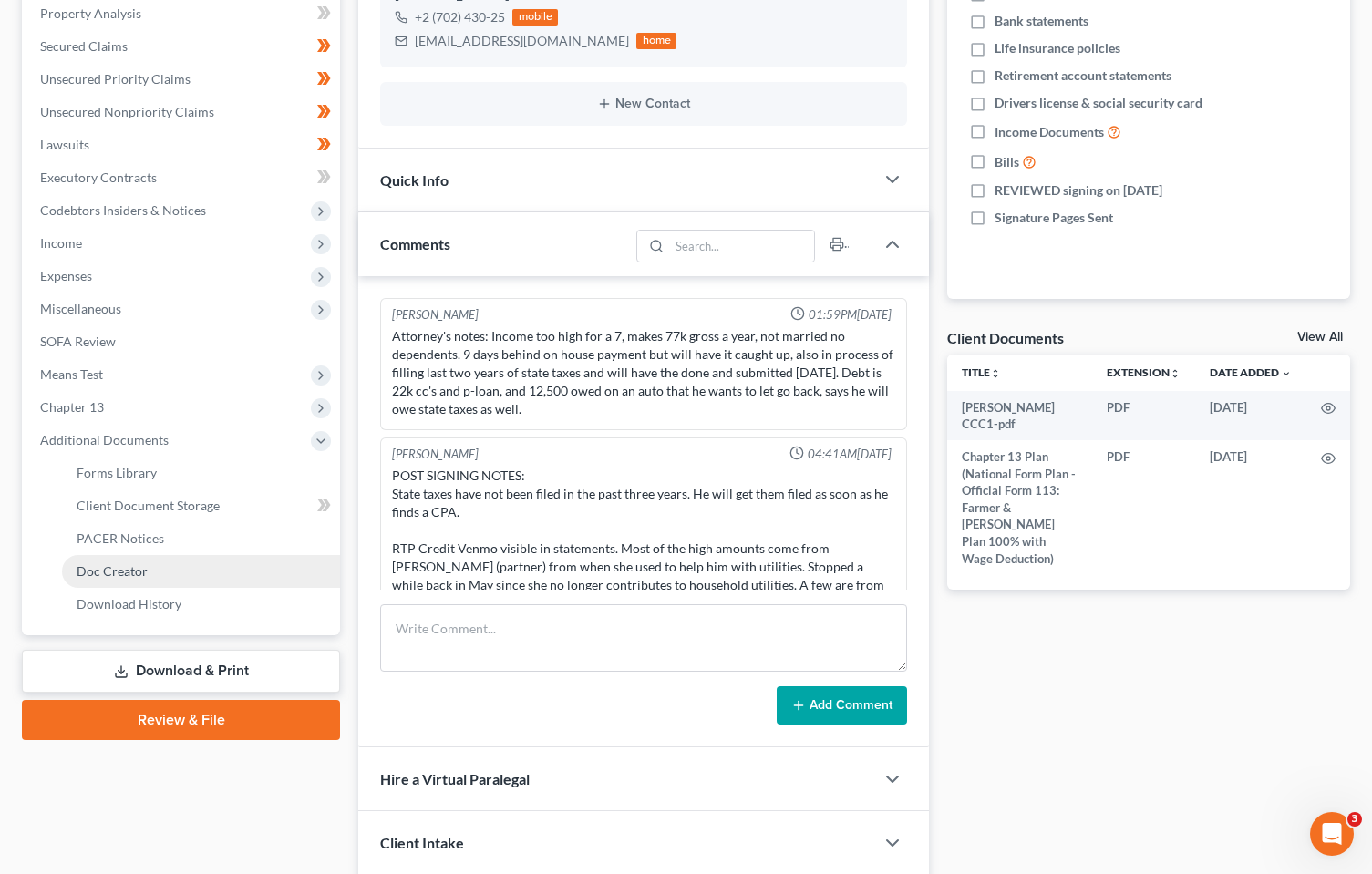
scroll to position [125, 0]
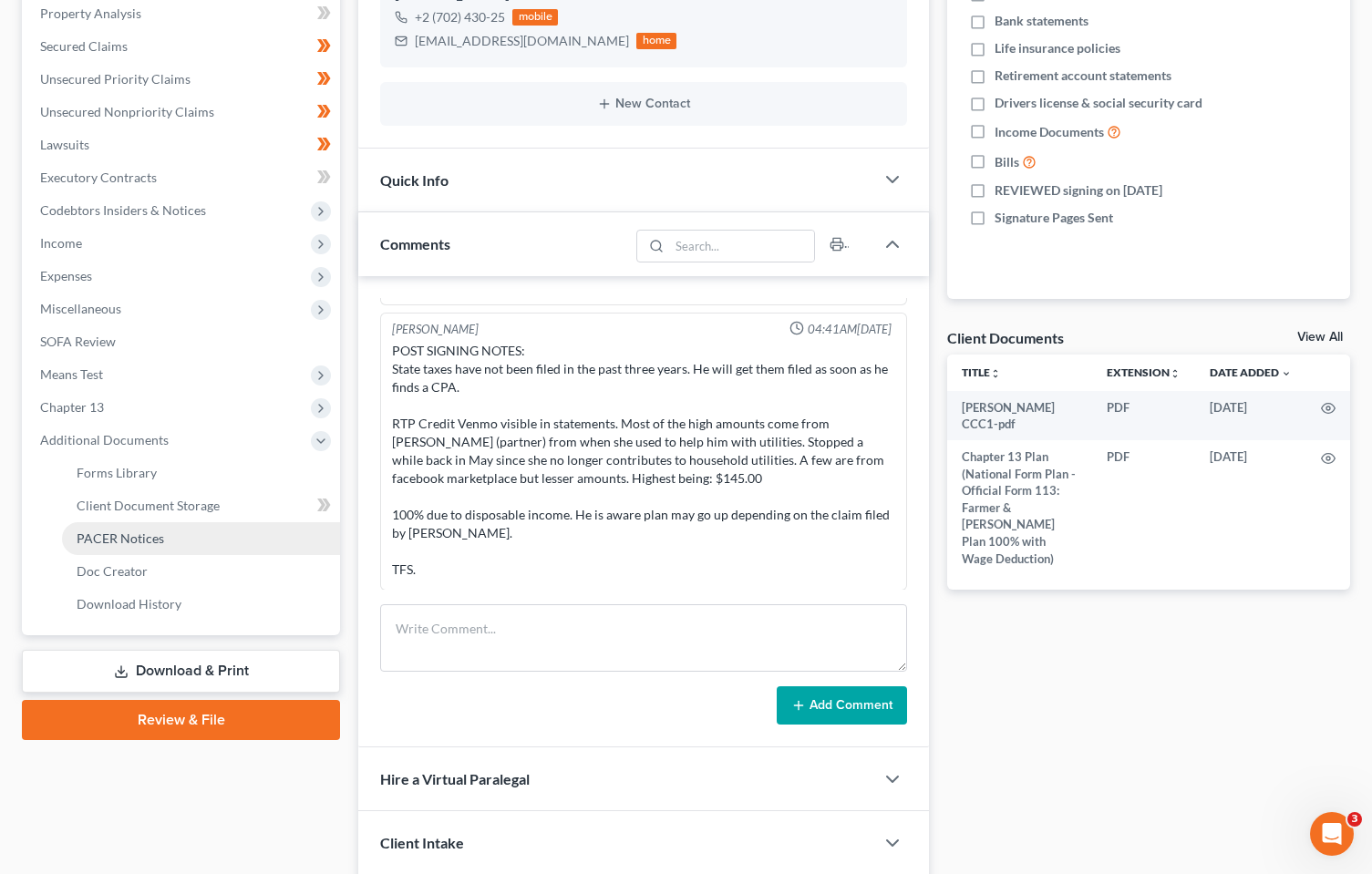
click at [120, 539] on span "PACER Notices" at bounding box center [120, 538] width 87 height 16
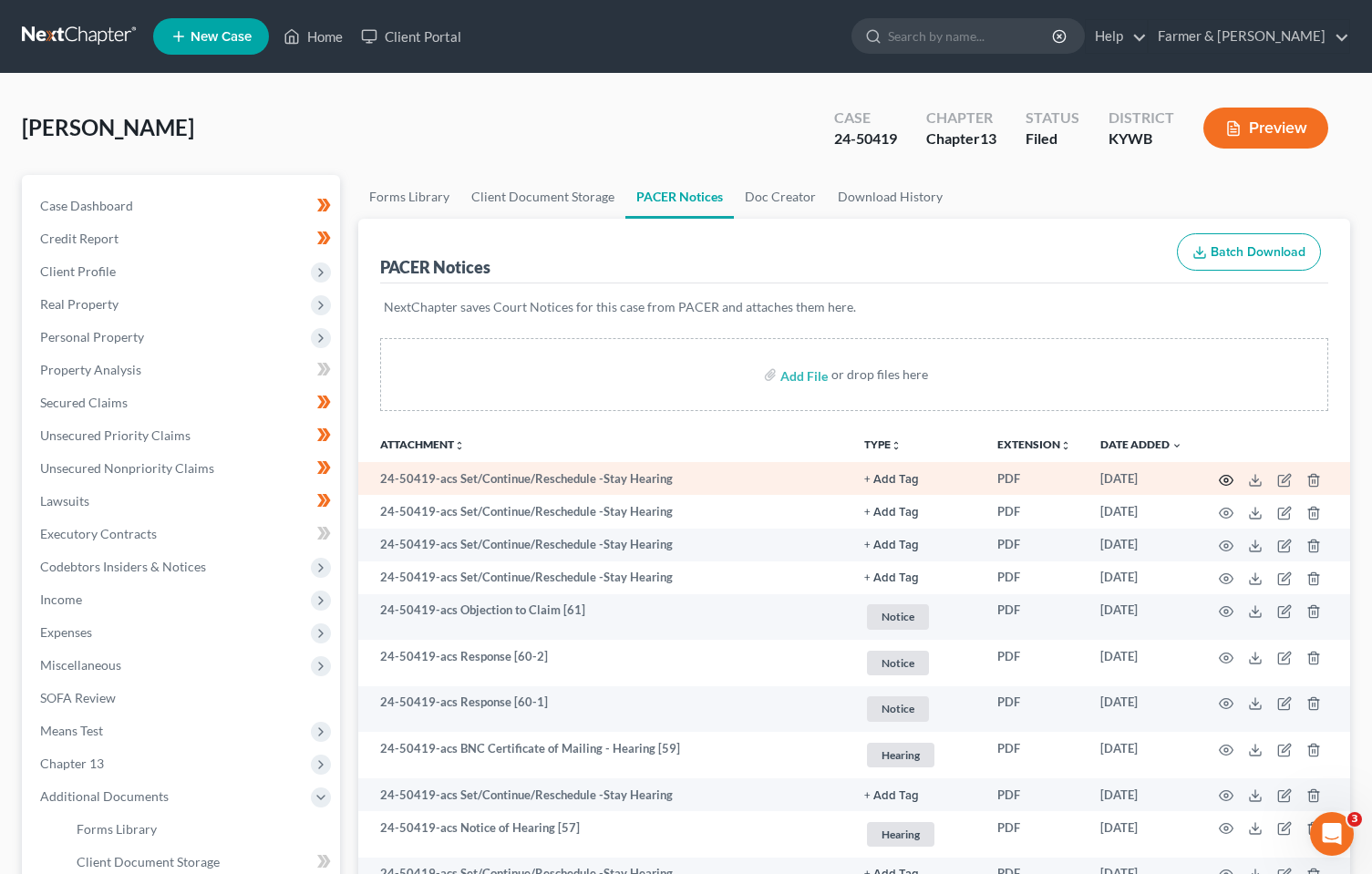
click at [1223, 480] on icon "button" at bounding box center [1226, 481] width 15 height 15
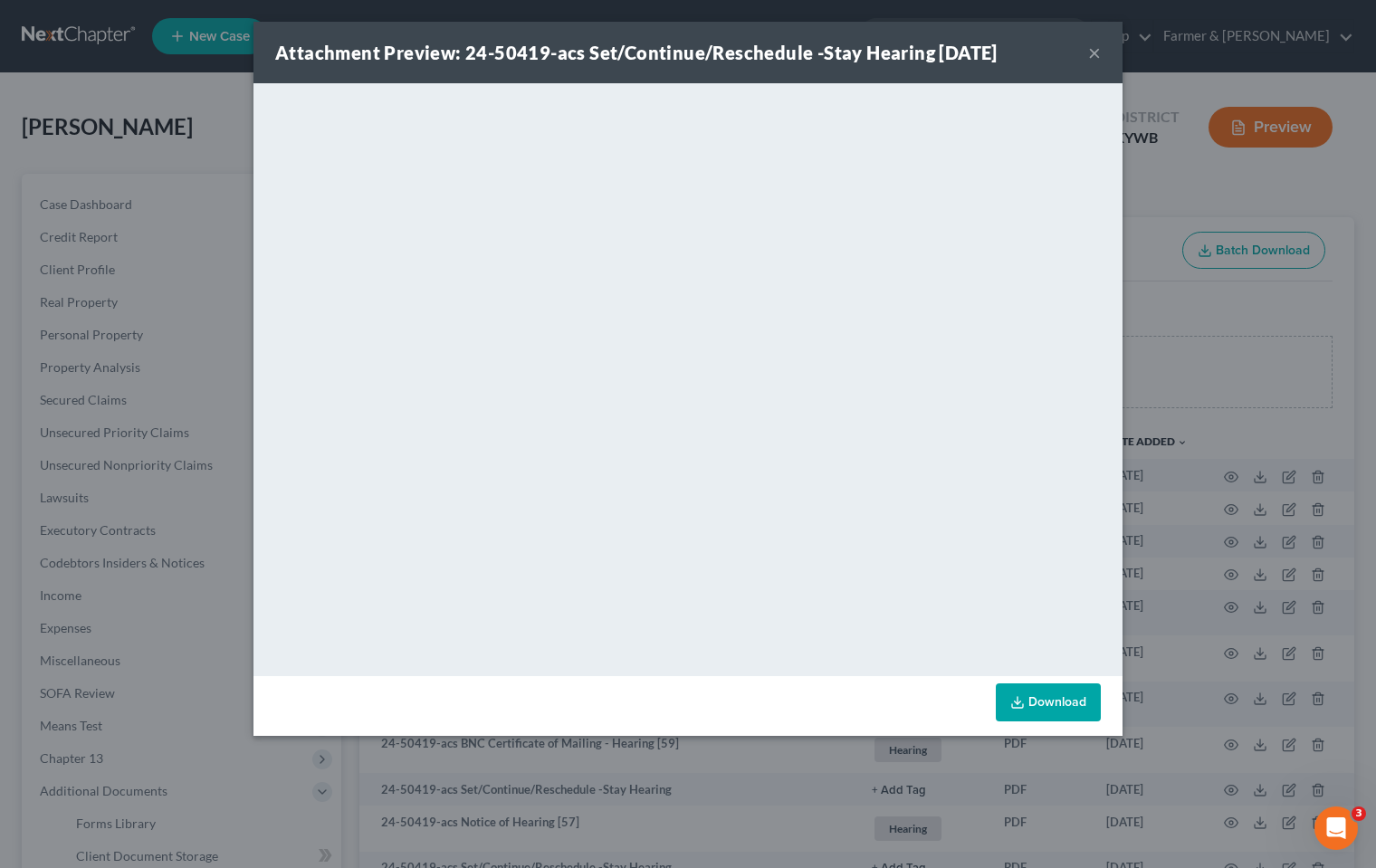
click at [1095, 53] on button "×" at bounding box center [1095, 52] width 13 height 21
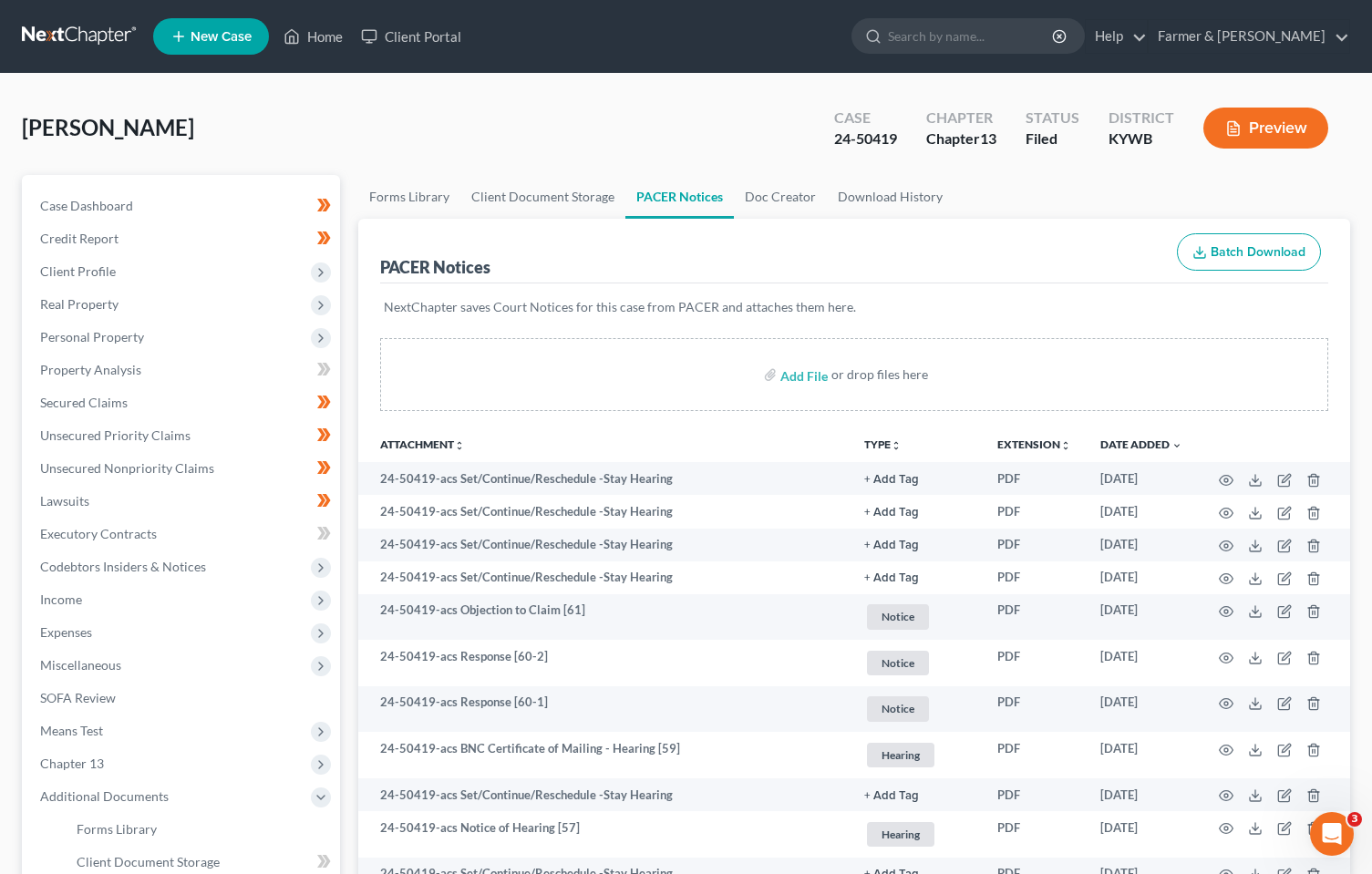
click at [65, 31] on link at bounding box center [80, 36] width 117 height 33
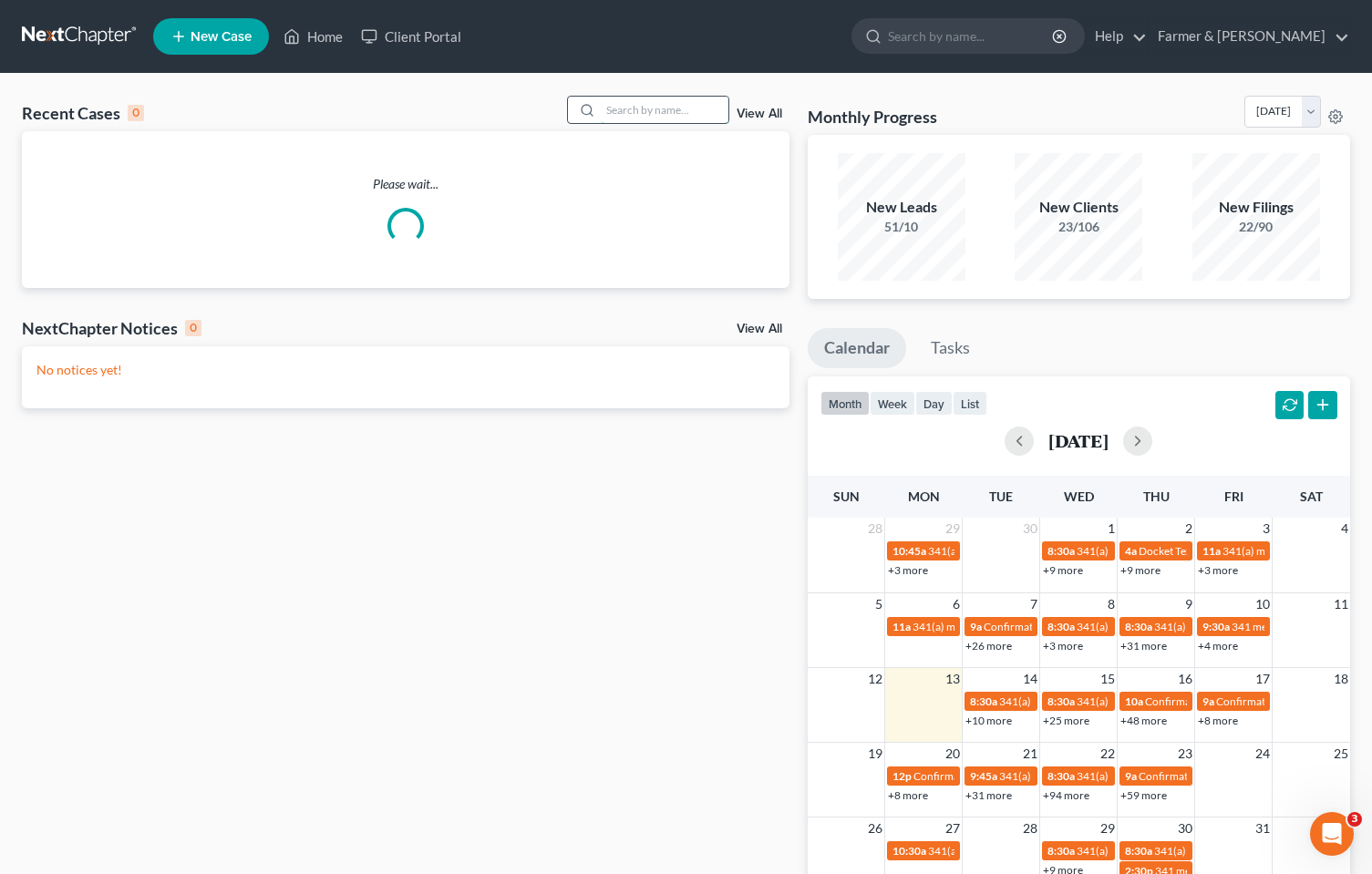
click at [631, 115] on input "search" at bounding box center [664, 110] width 127 height 26
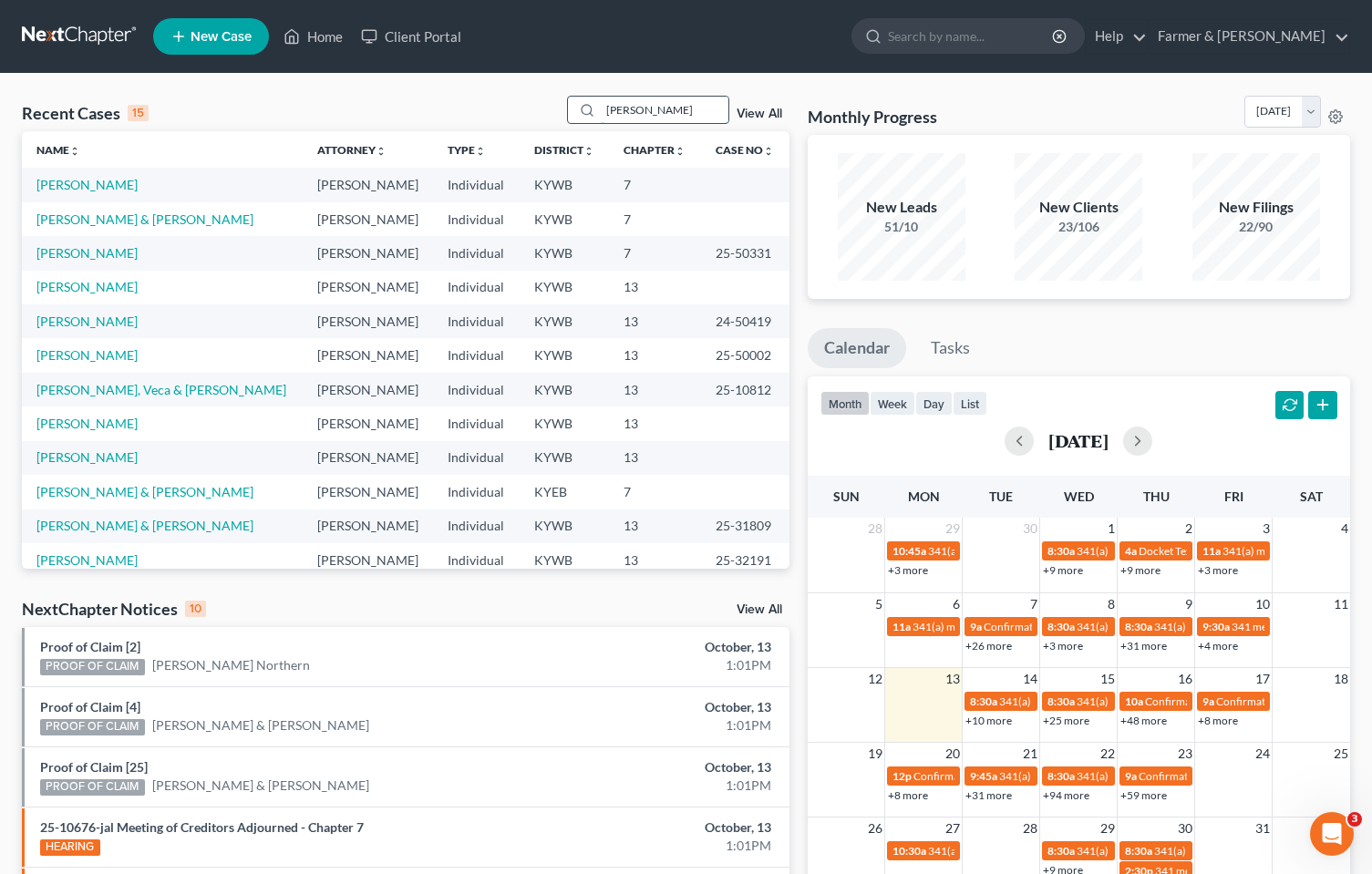
type input "[PERSON_NAME]"
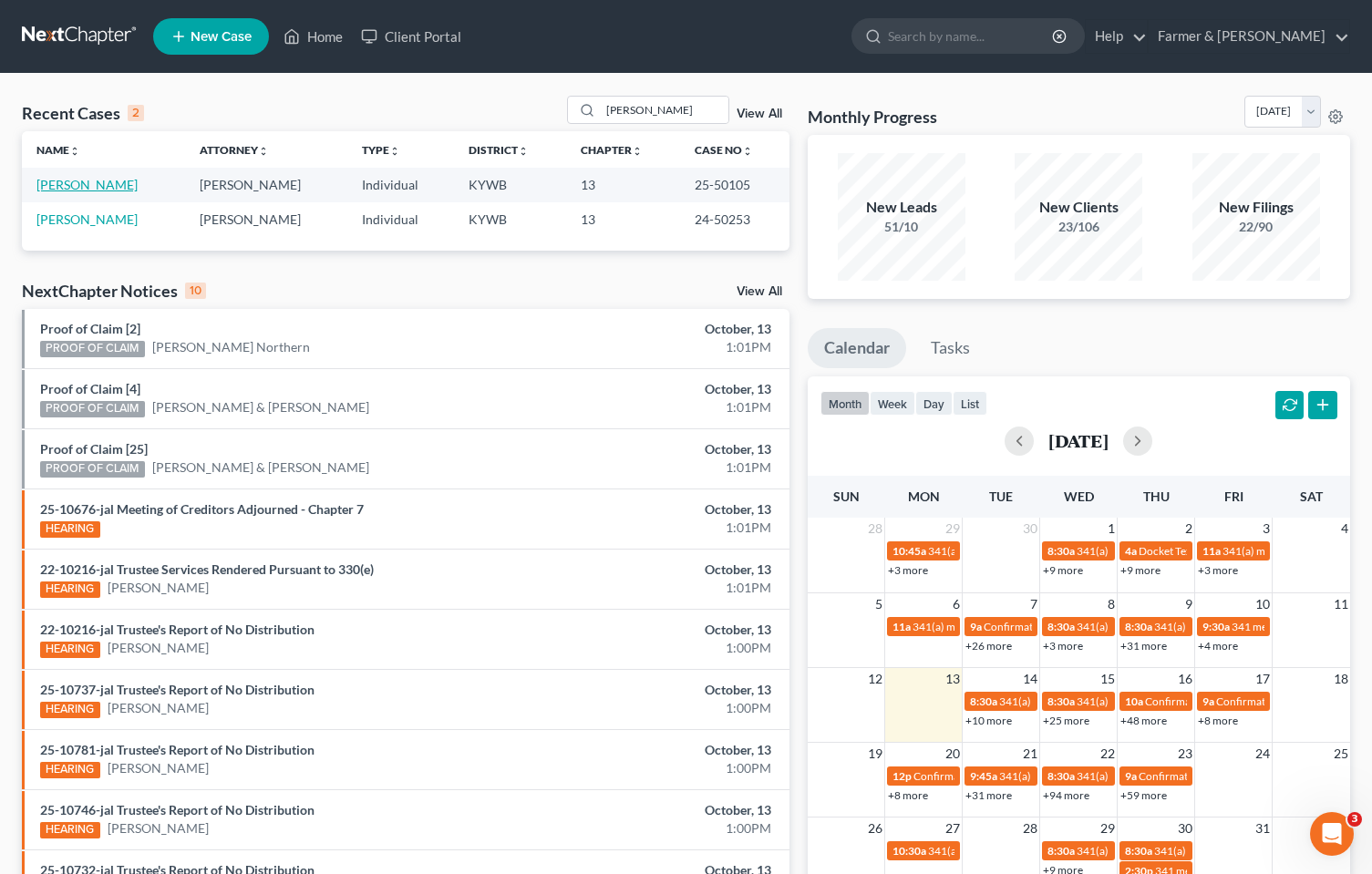
click at [109, 179] on link "[PERSON_NAME]" at bounding box center [87, 185] width 101 height 16
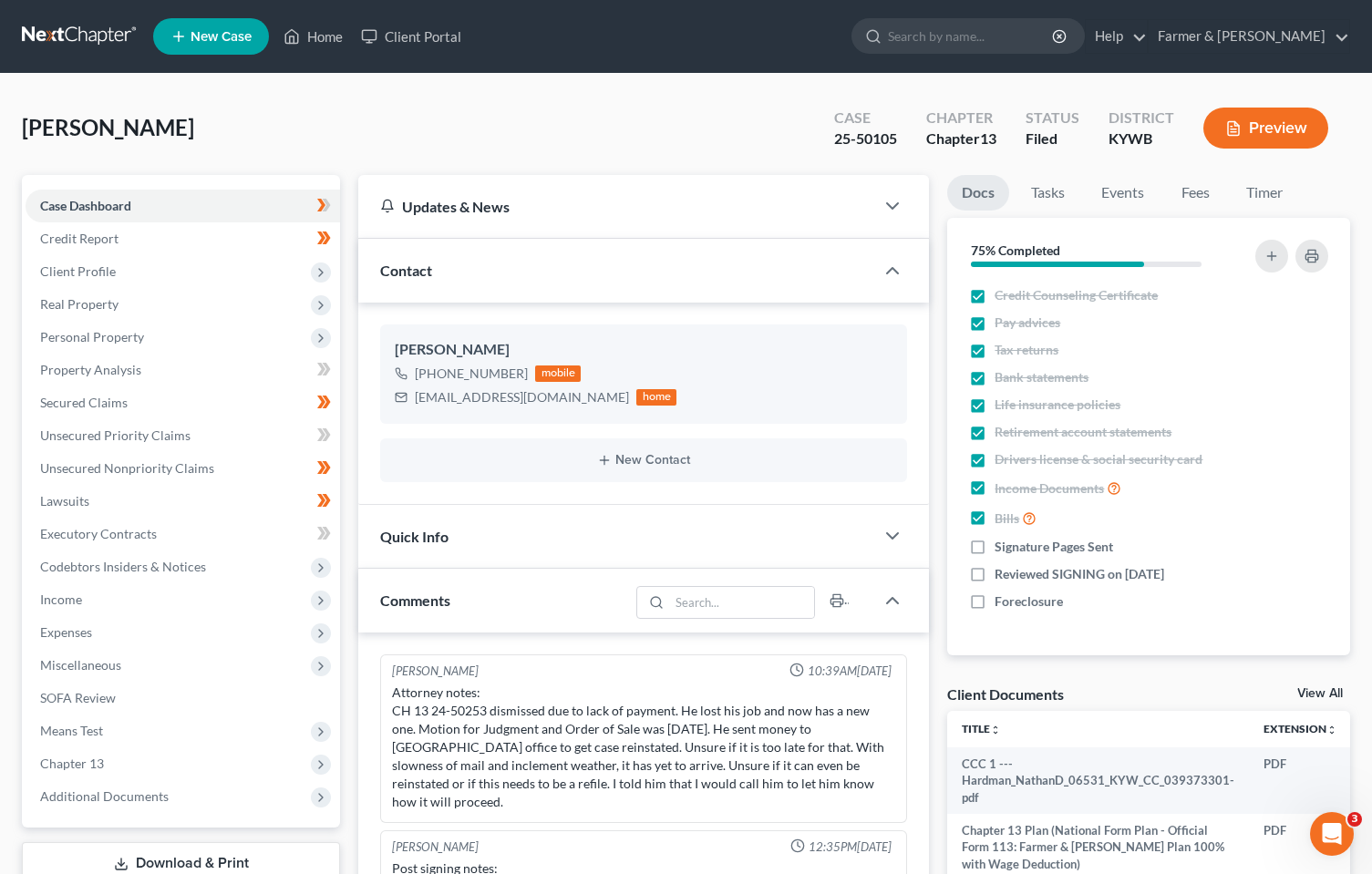
scroll to position [422, 0]
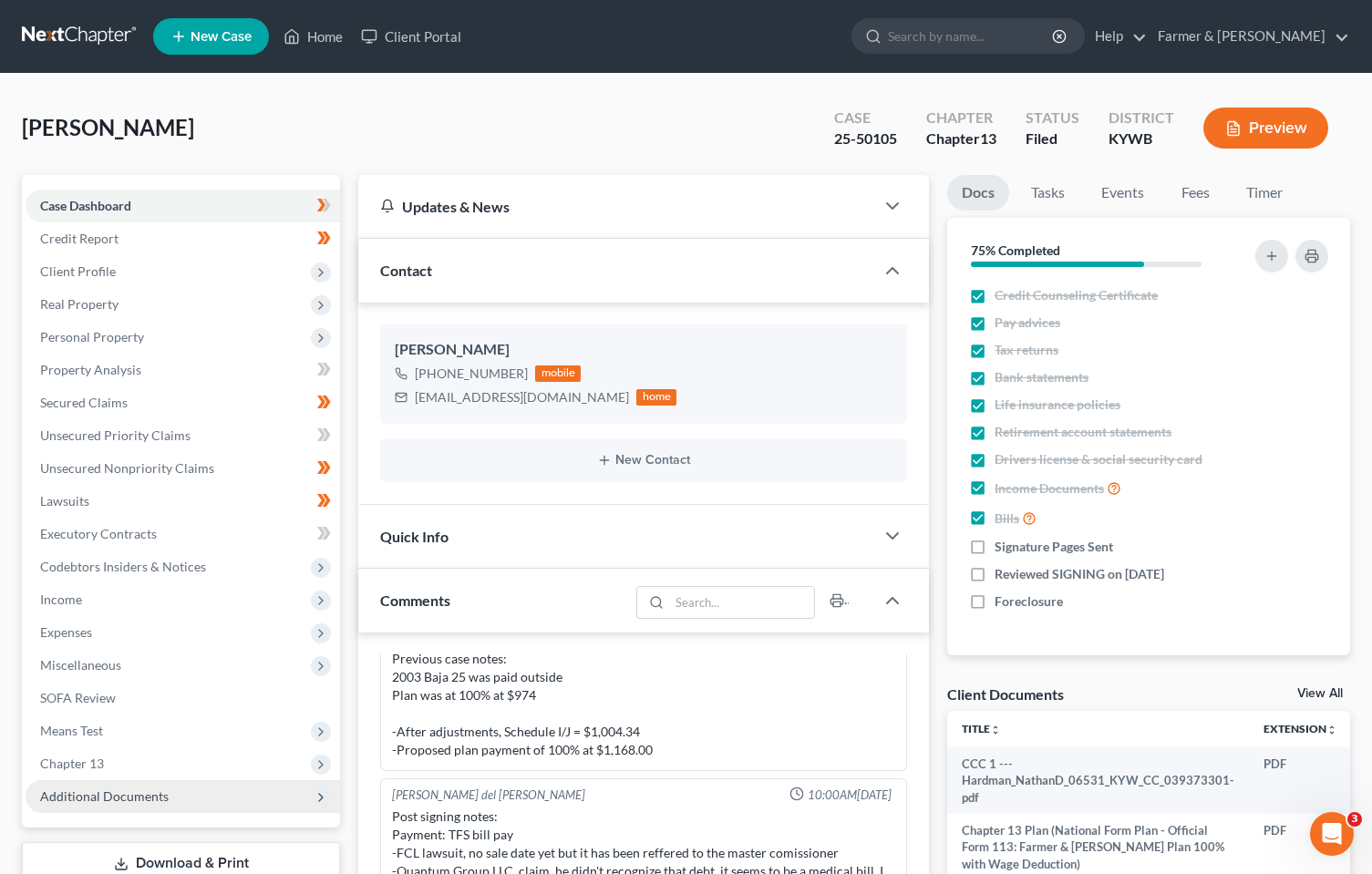
click at [64, 802] on span "Additional Documents" at bounding box center [104, 796] width 128 height 16
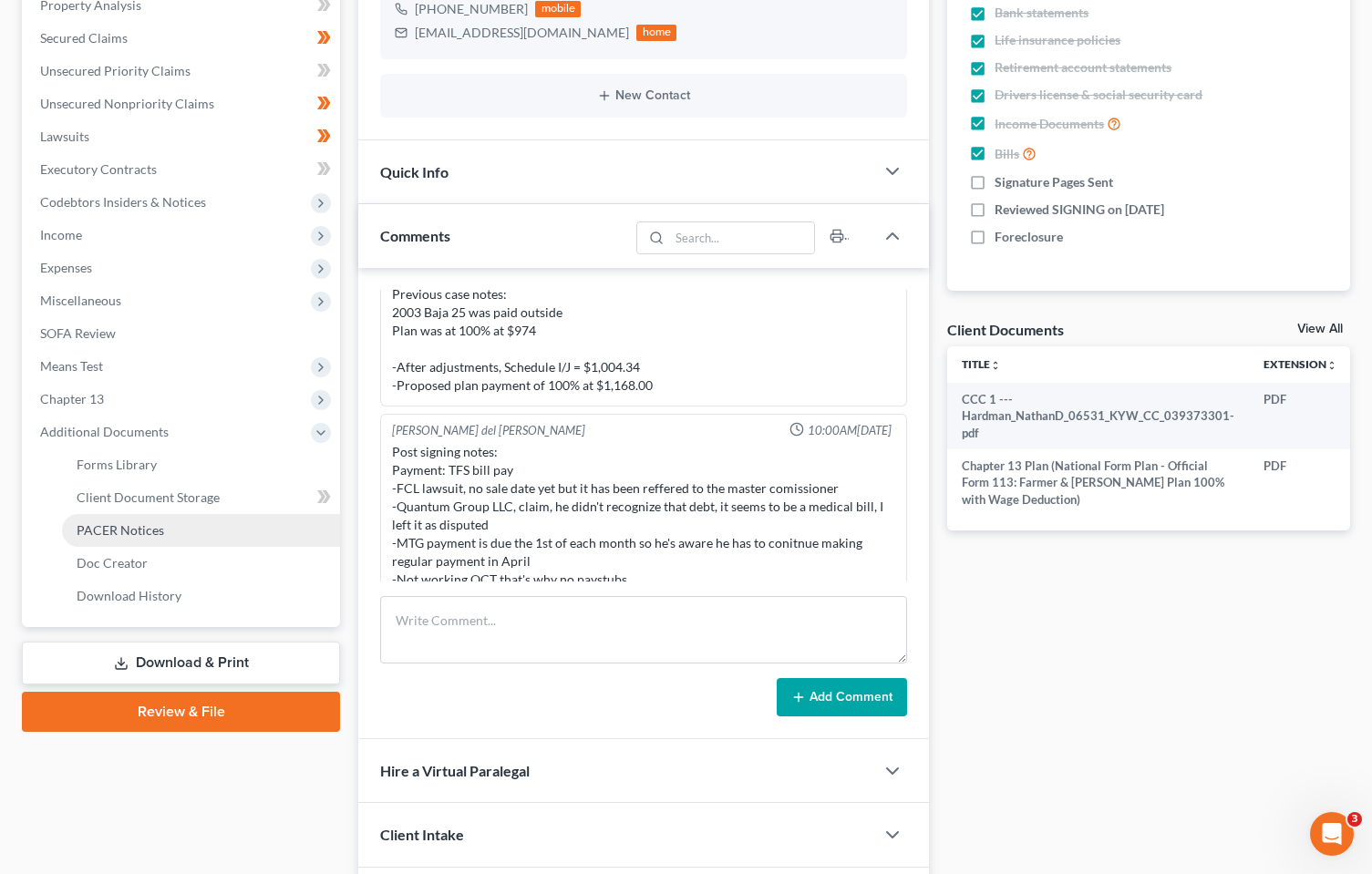
click at [147, 521] on link "PACER Notices" at bounding box center [200, 530] width 278 height 33
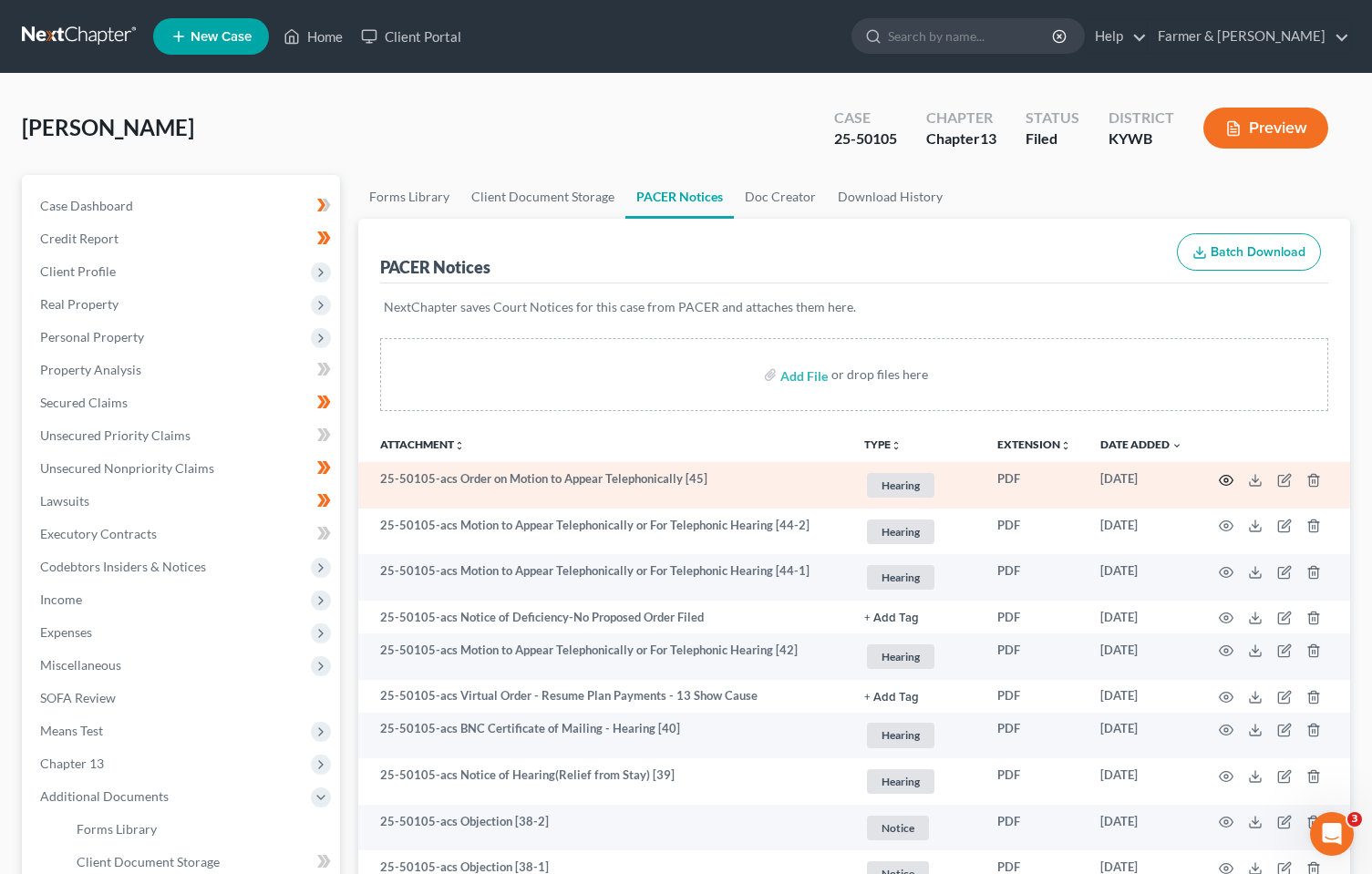
click at [1223, 475] on icon "button" at bounding box center [1226, 481] width 15 height 15
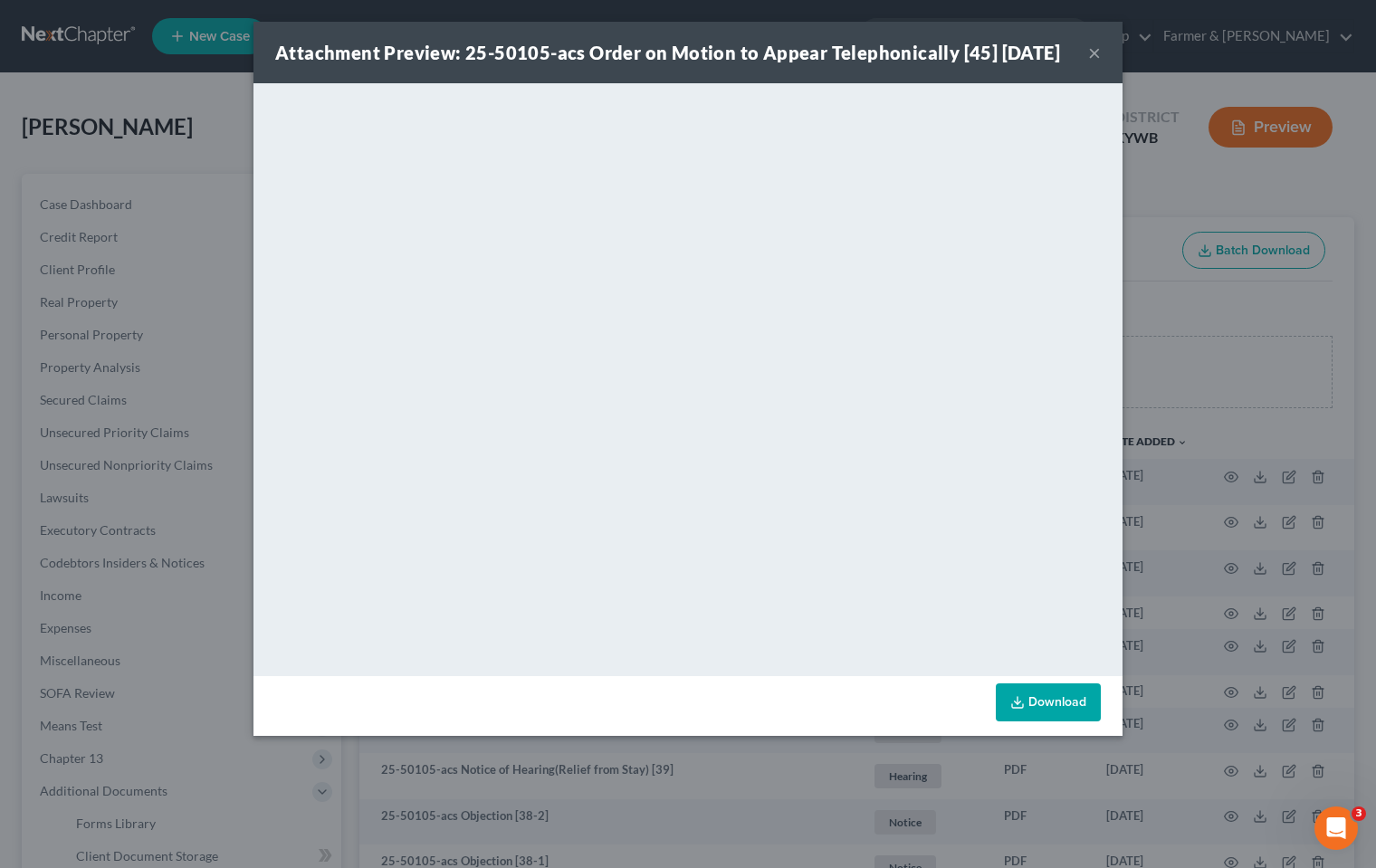
click at [1095, 63] on button "×" at bounding box center [1095, 52] width 13 height 21
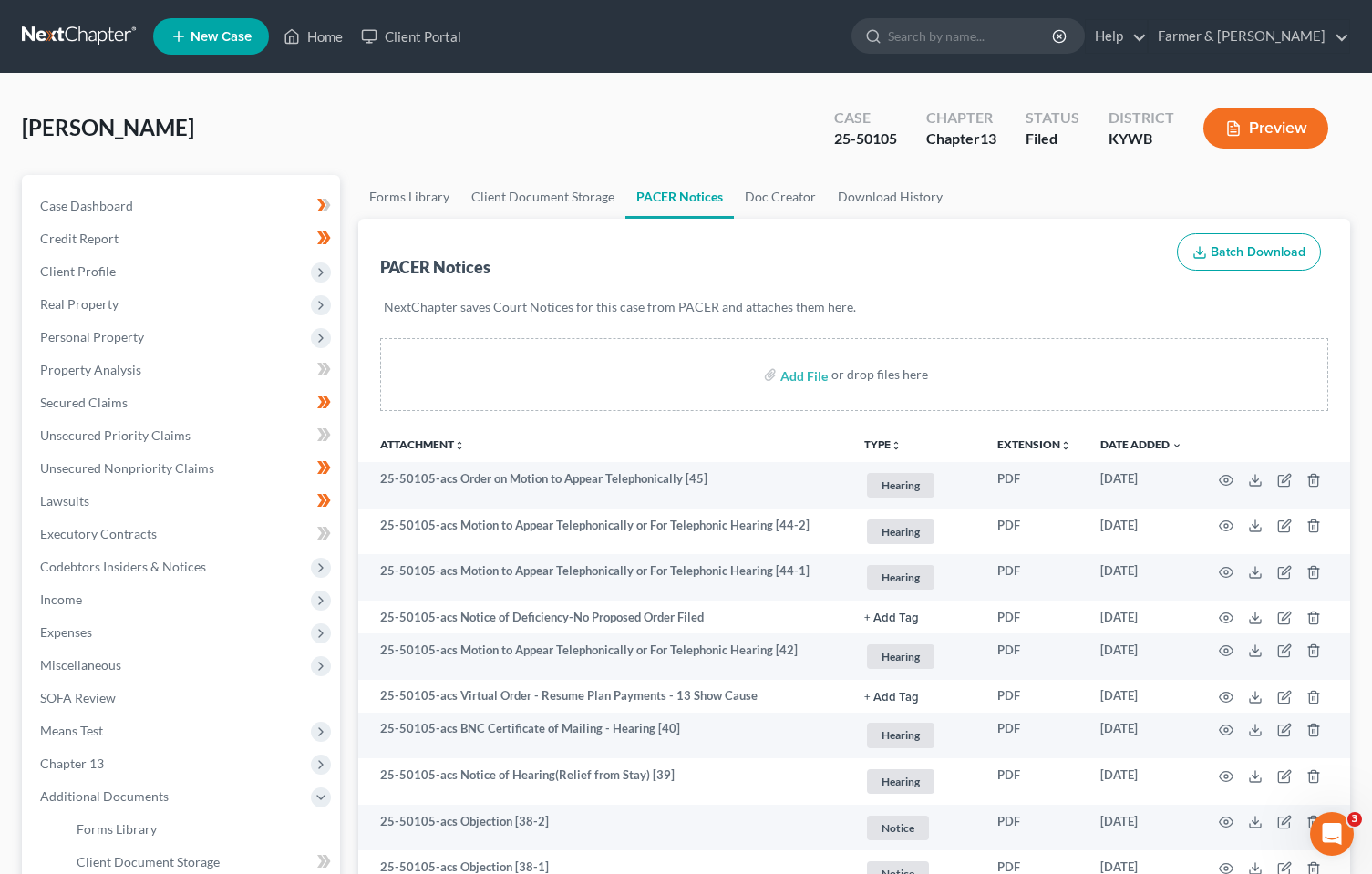
click at [88, 40] on link at bounding box center [80, 36] width 117 height 33
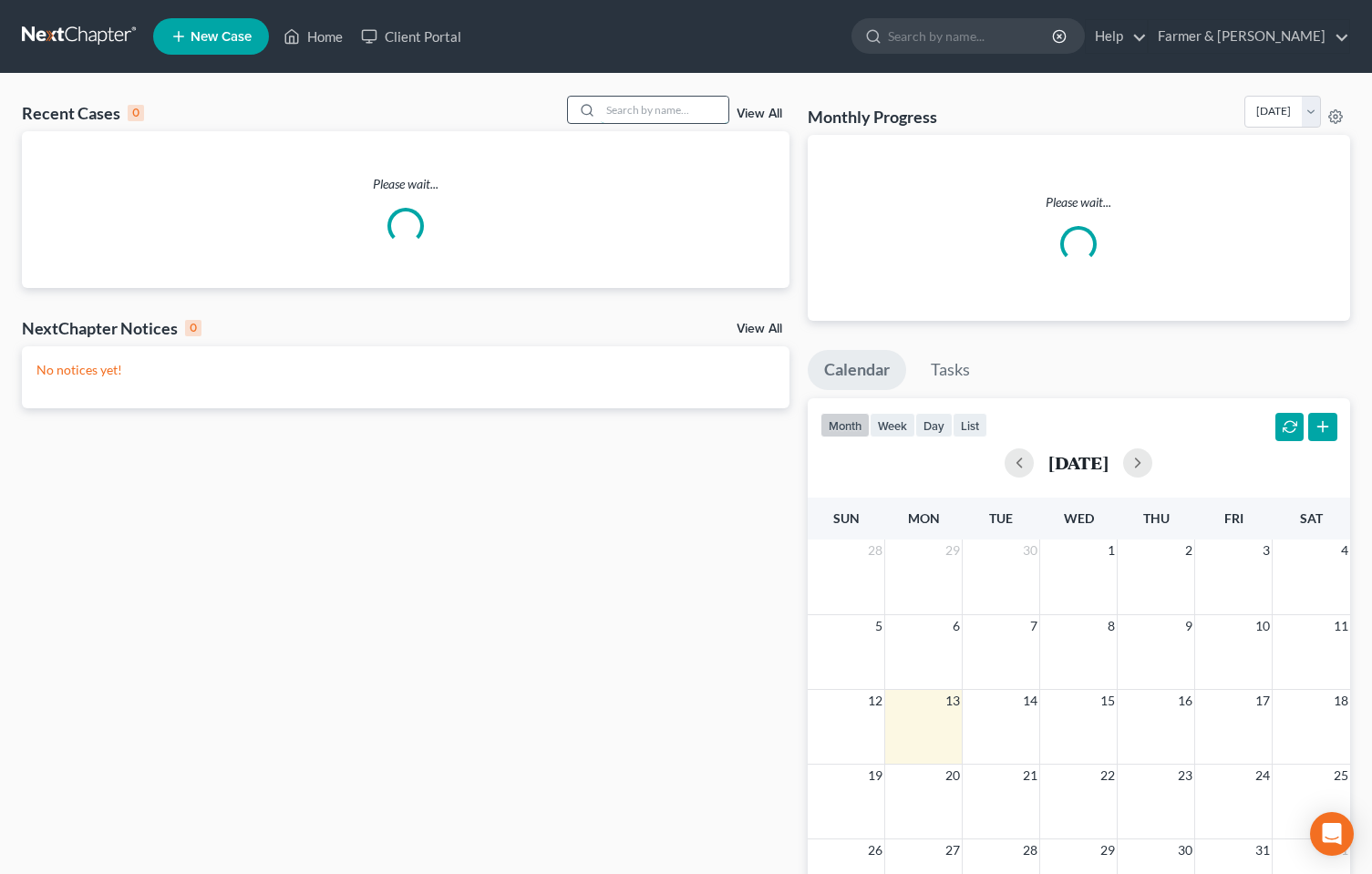
click at [686, 116] on input "search" at bounding box center [664, 110] width 127 height 26
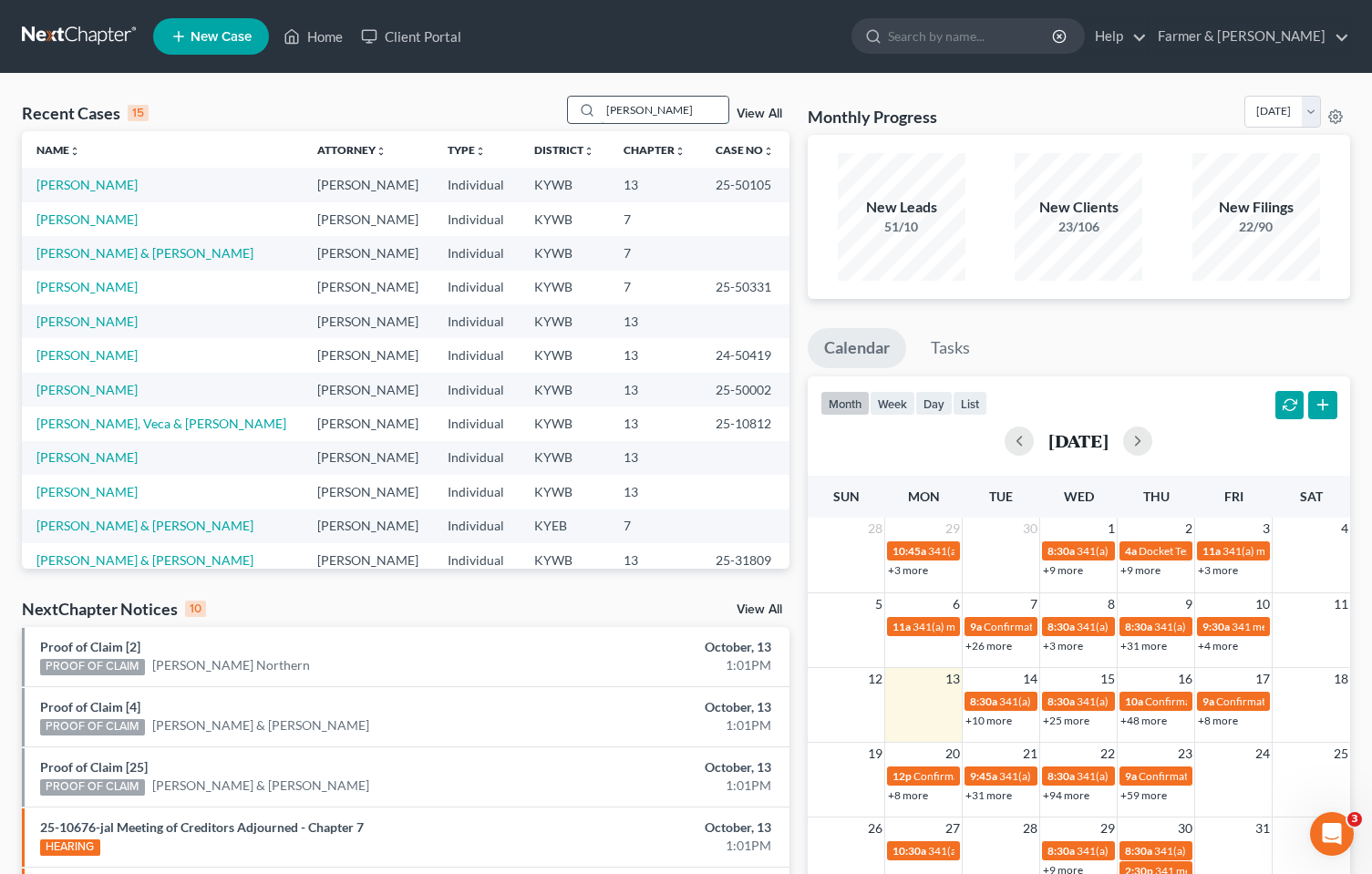
click at [670, 114] on input "[PERSON_NAME]" at bounding box center [664, 110] width 127 height 26
type input "[PERSON_NAME]"
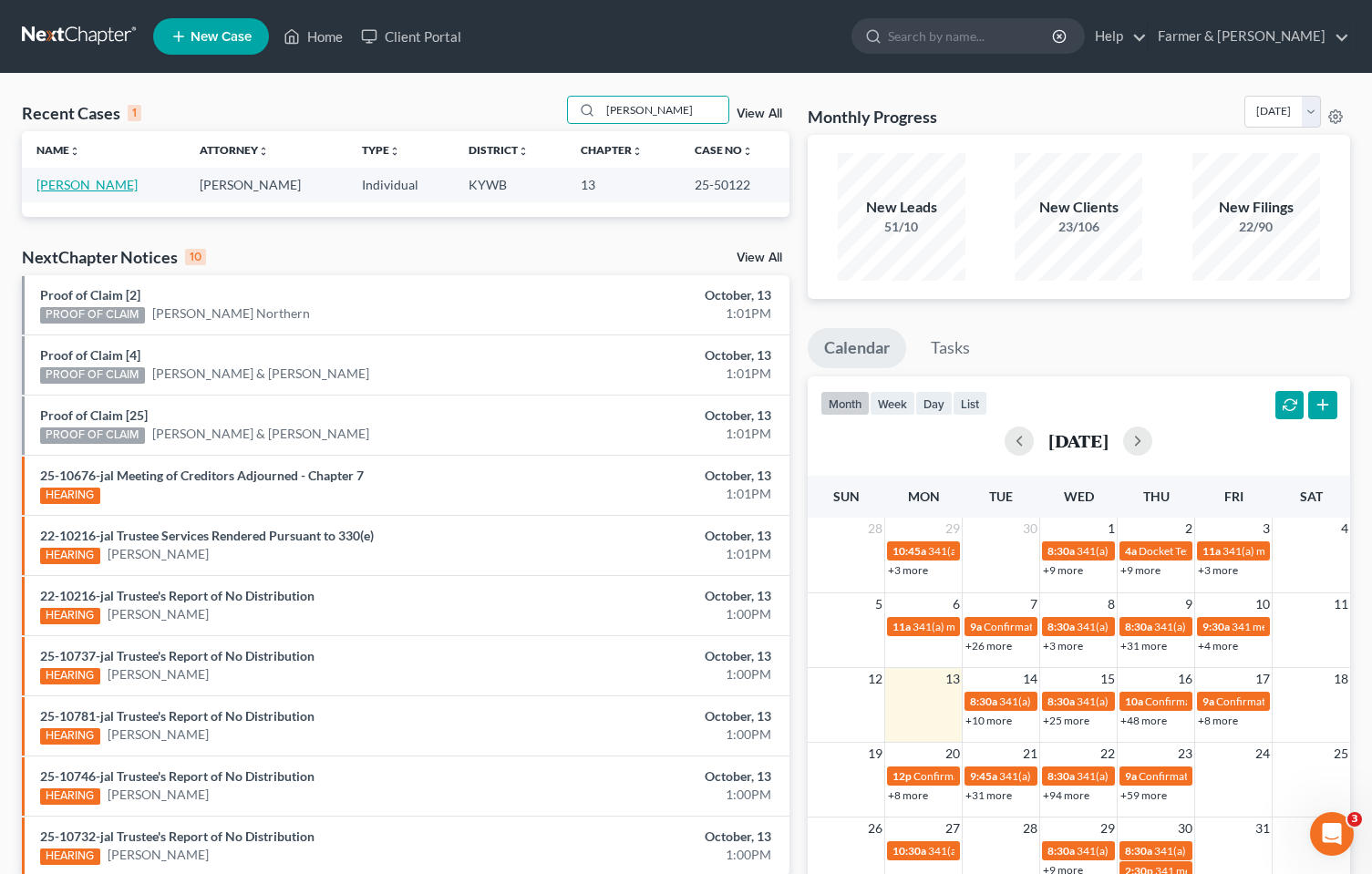
click at [79, 185] on link "[PERSON_NAME]" at bounding box center [87, 185] width 101 height 16
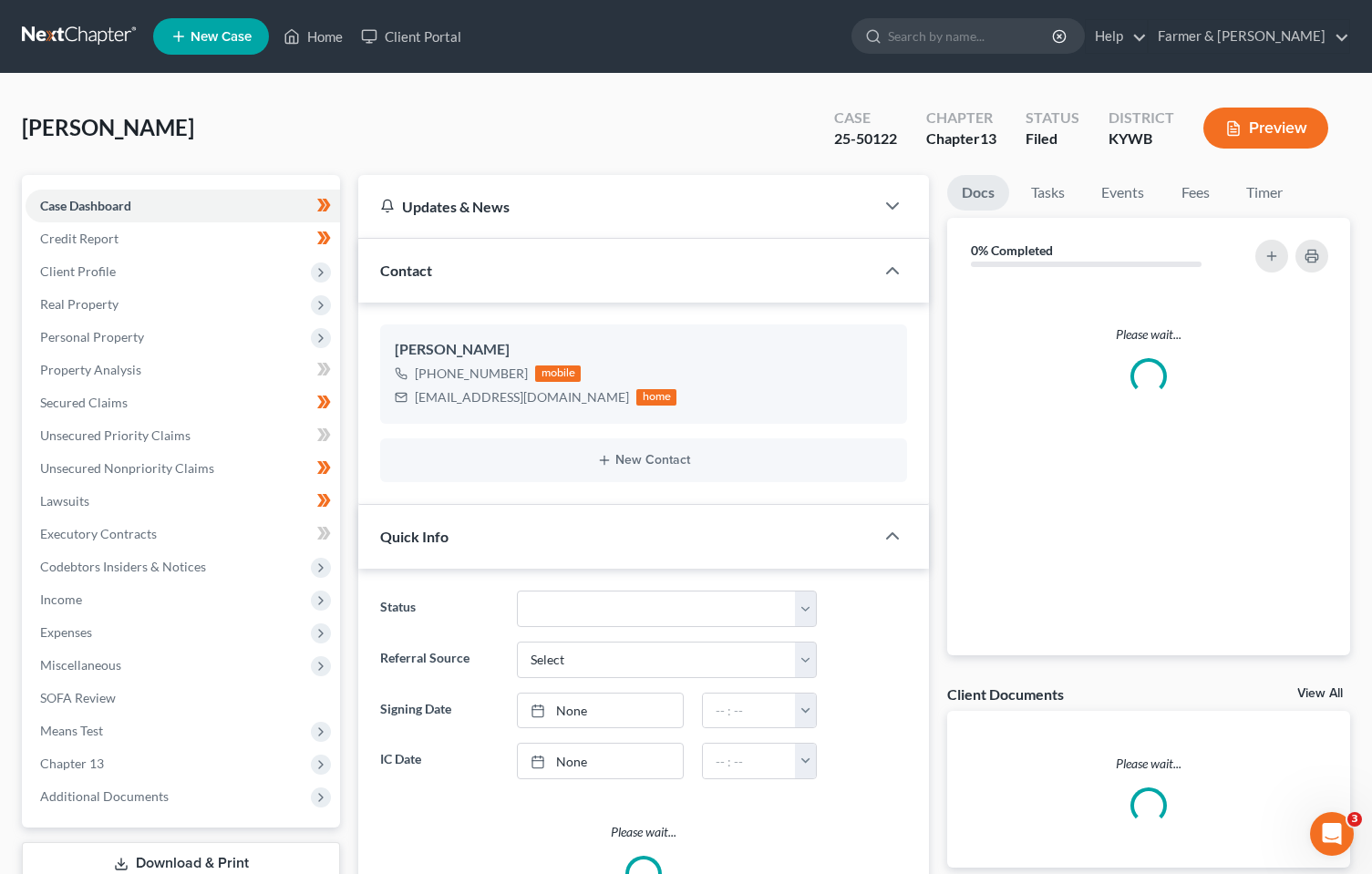
scroll to position [456, 0]
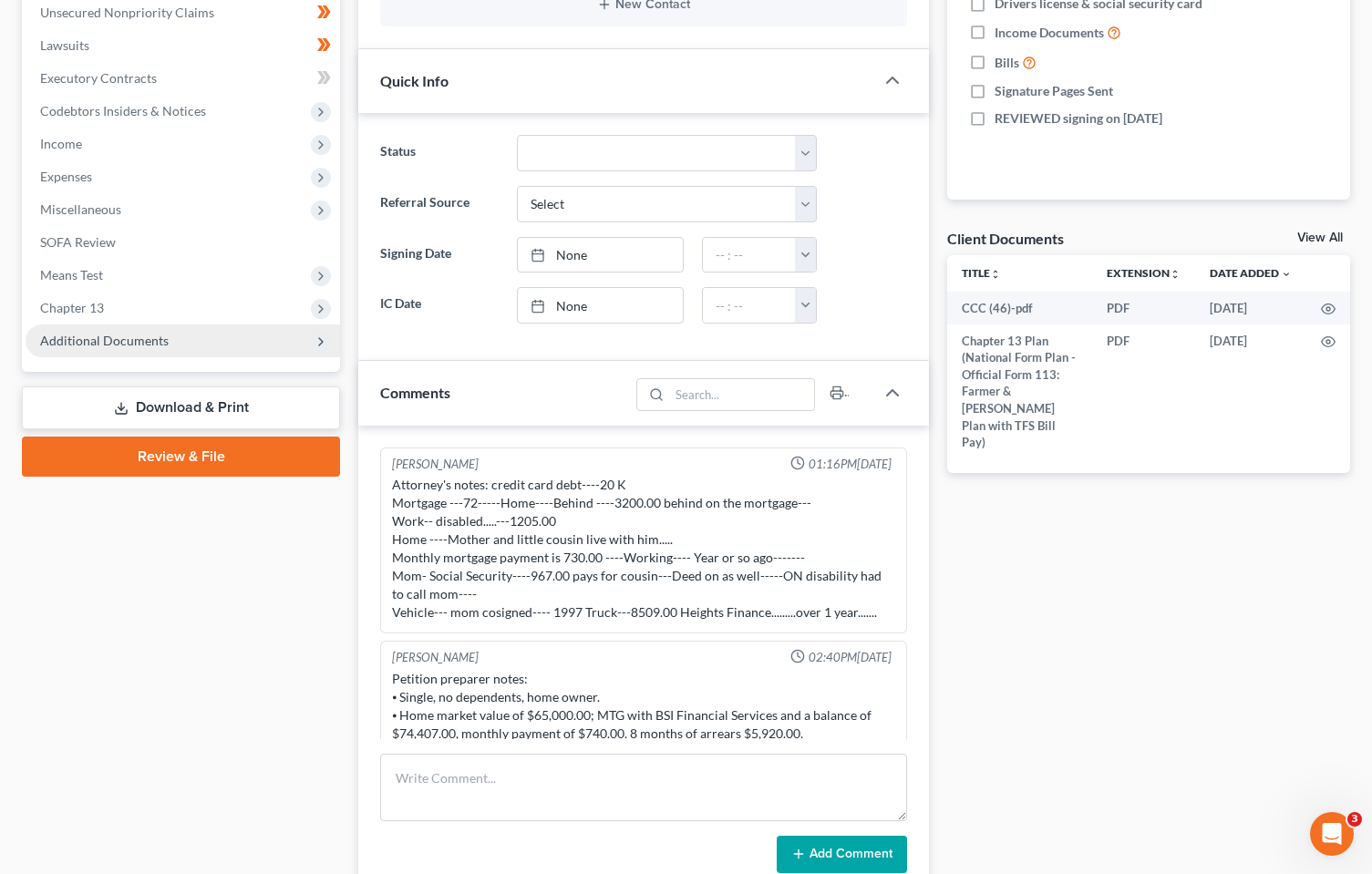
click at [89, 326] on span "Additional Documents" at bounding box center [183, 340] width 315 height 33
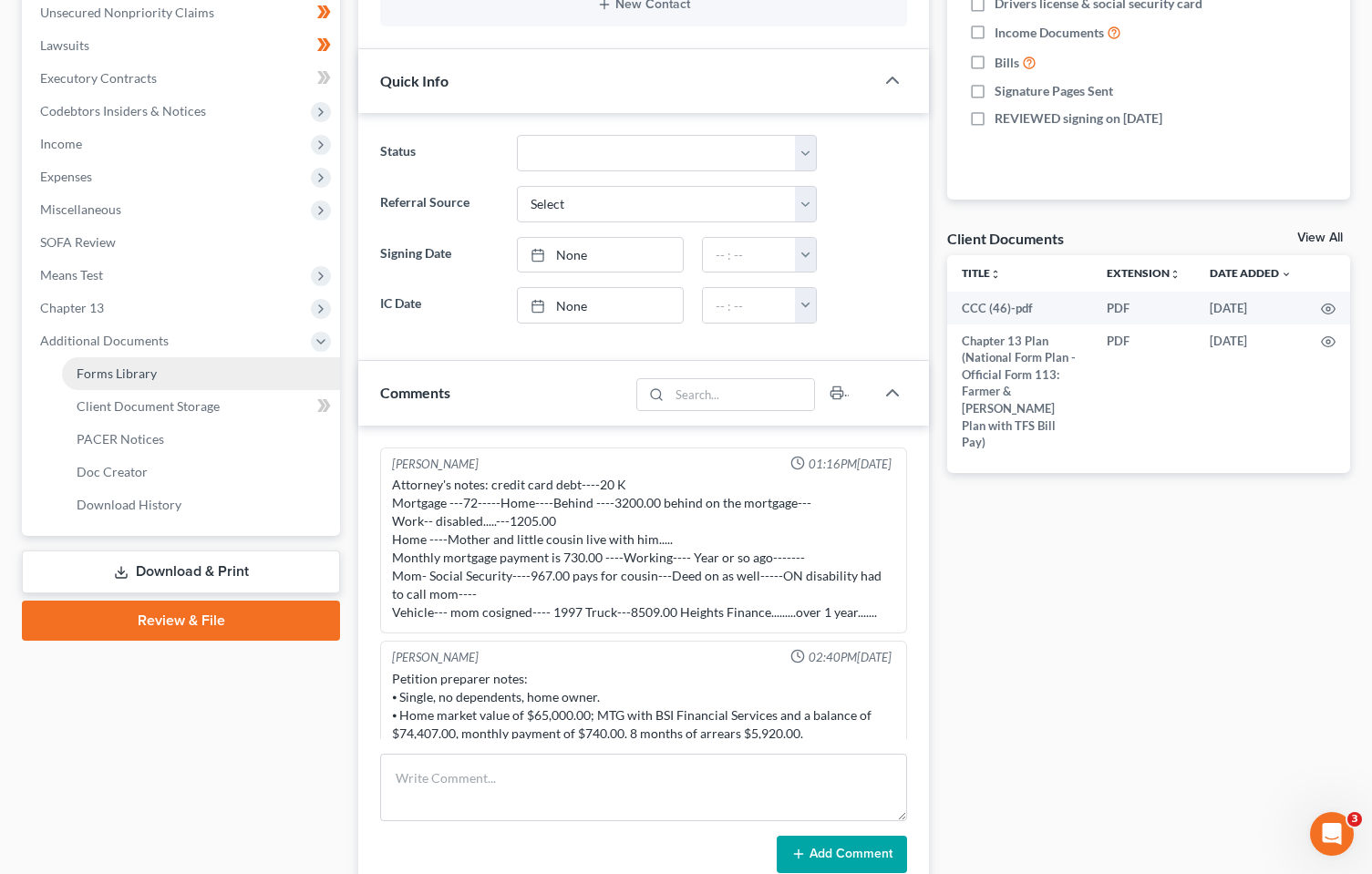
scroll to position [483, 0]
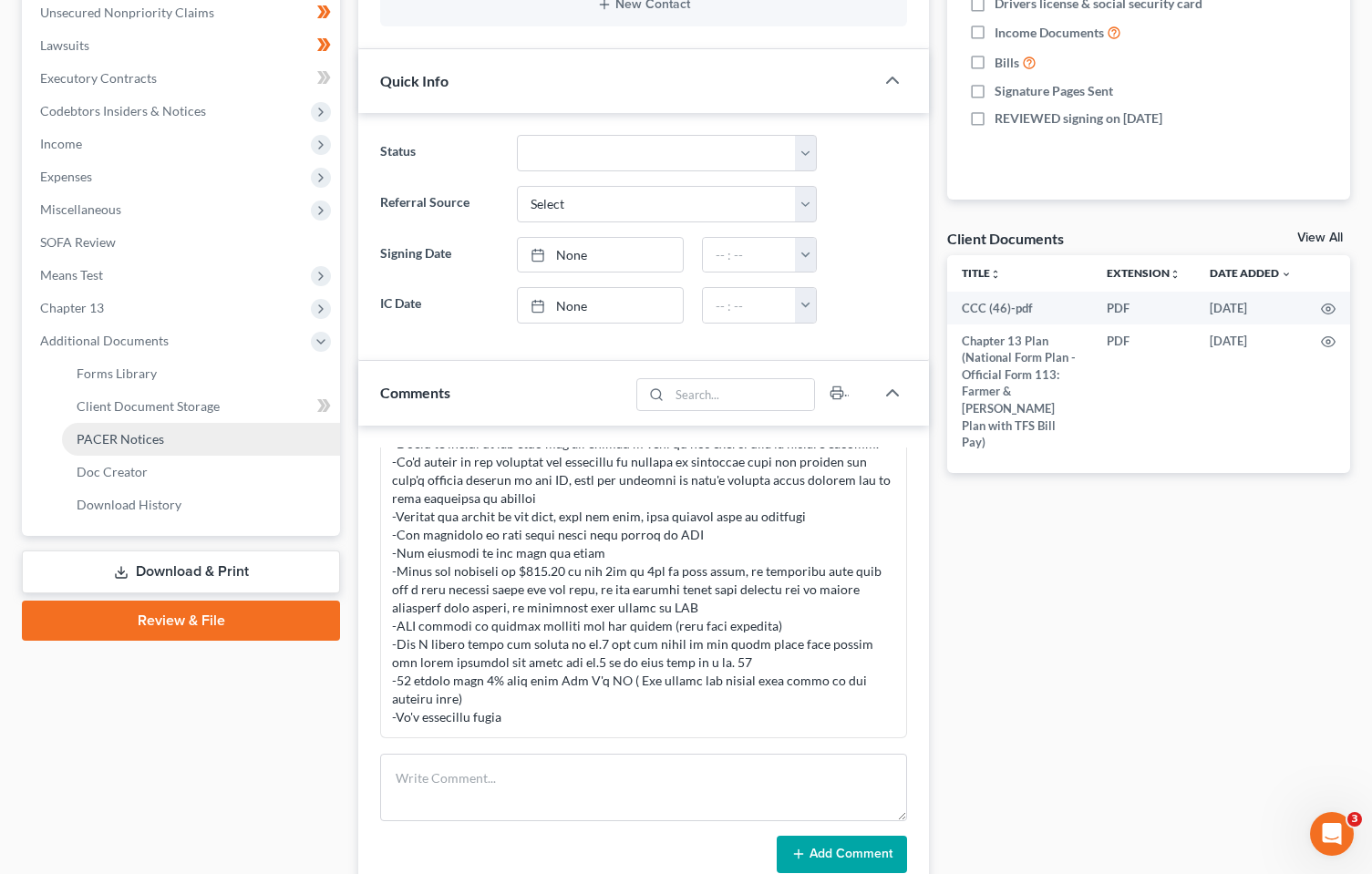
click at [110, 437] on span "PACER Notices" at bounding box center [120, 438] width 87 height 16
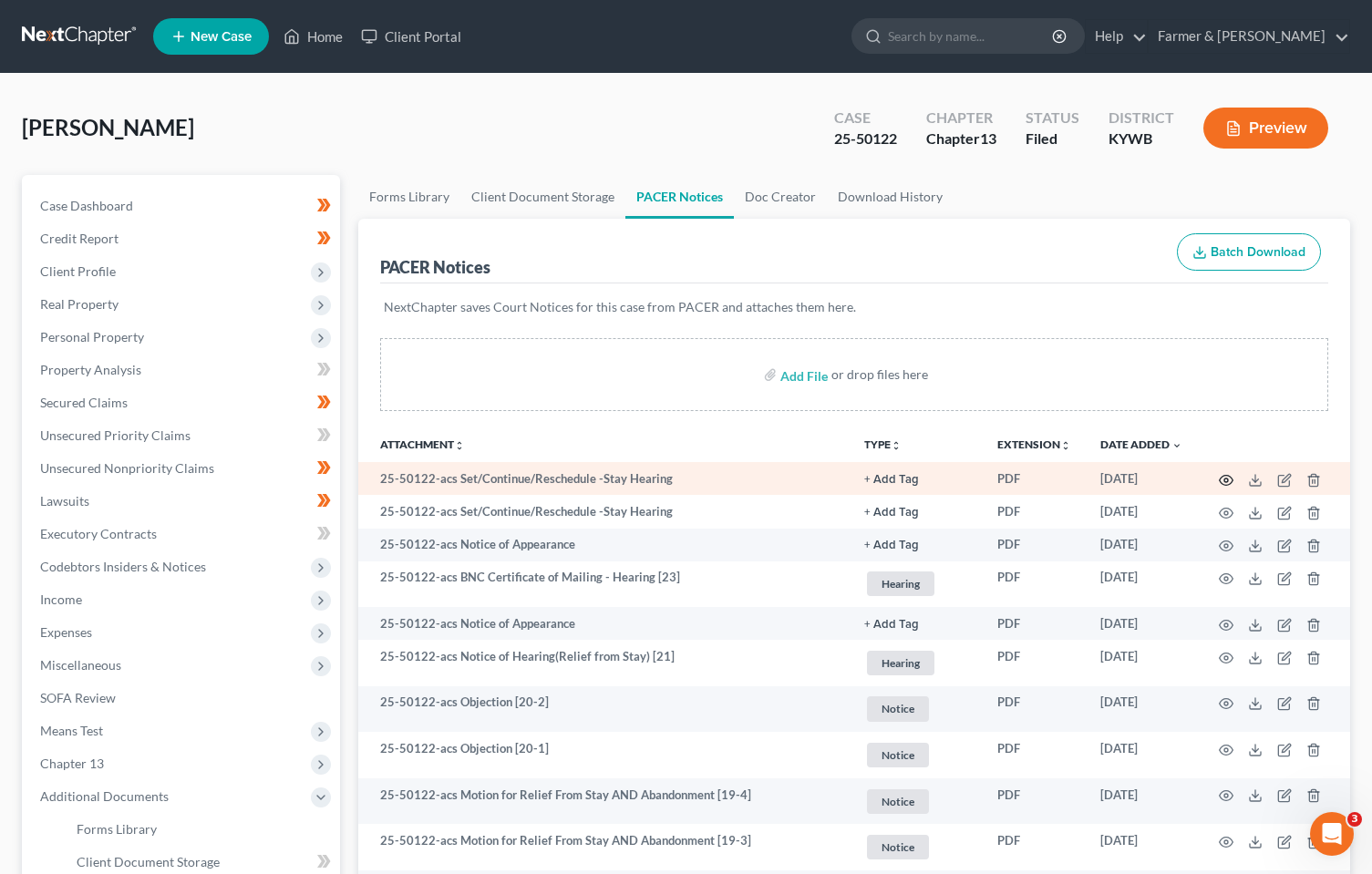
click at [1223, 478] on icon "button" at bounding box center [1226, 481] width 15 height 15
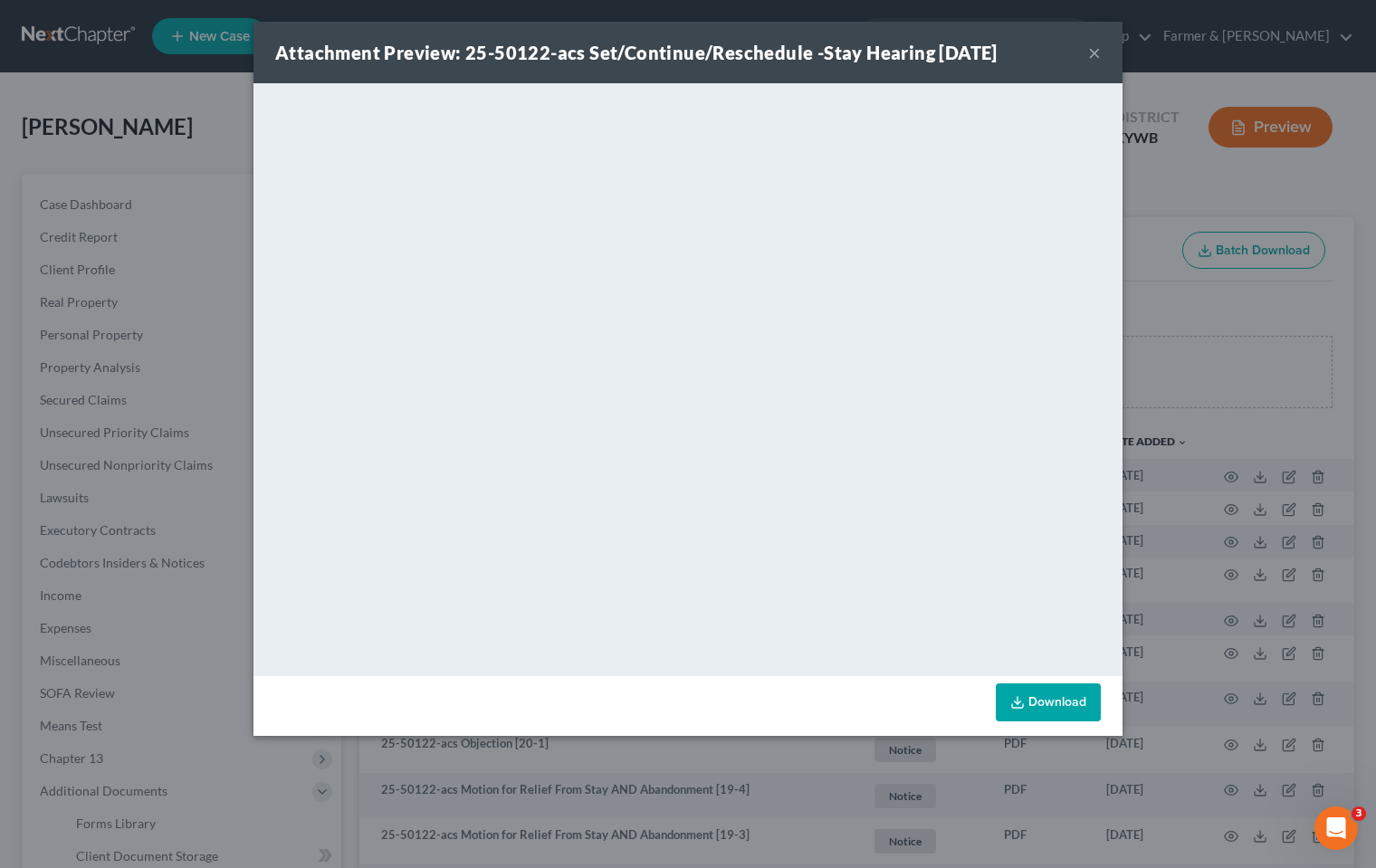
click at [1091, 50] on button "×" at bounding box center [1095, 52] width 13 height 21
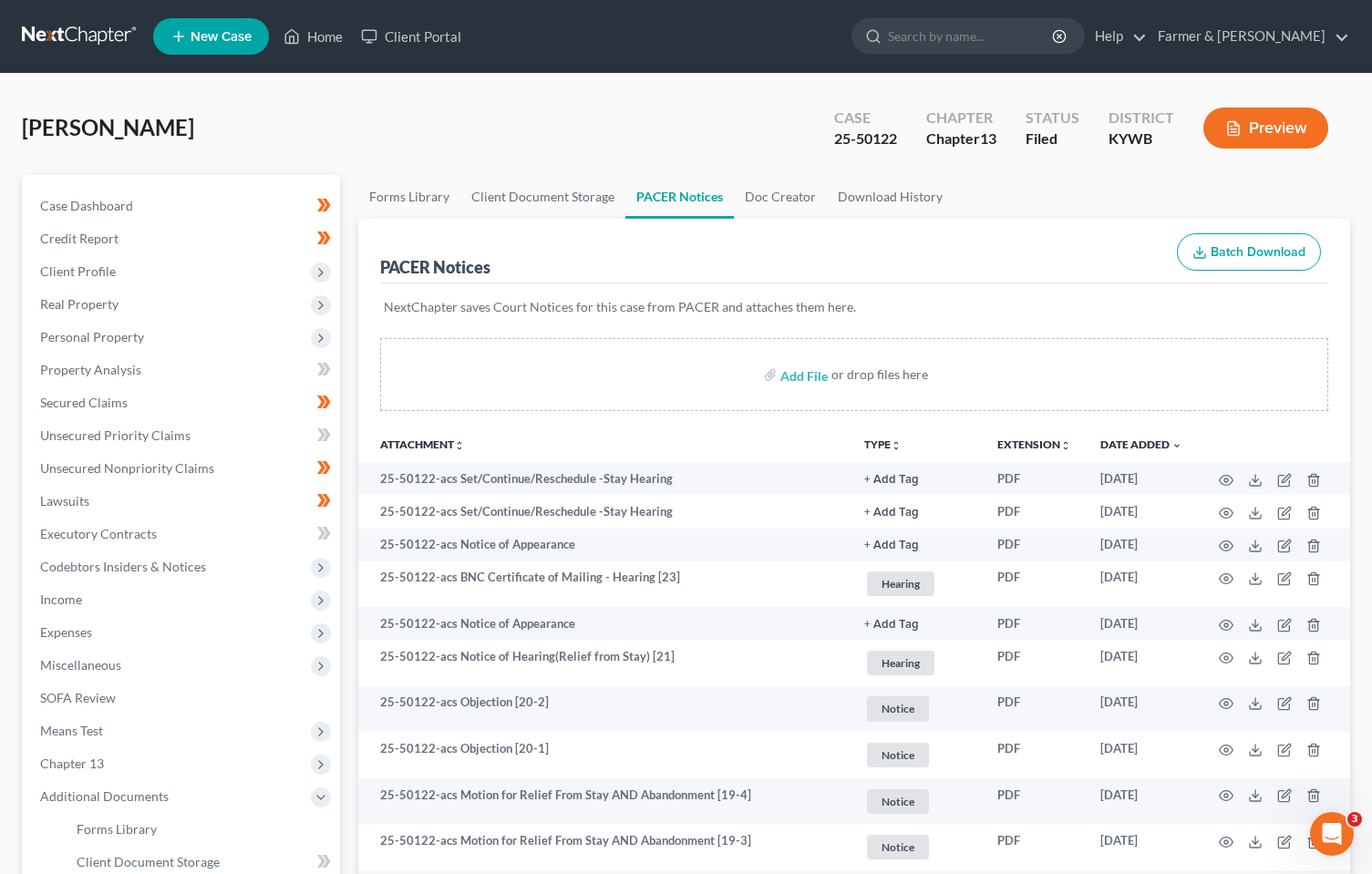
click at [87, 31] on link at bounding box center [80, 36] width 117 height 33
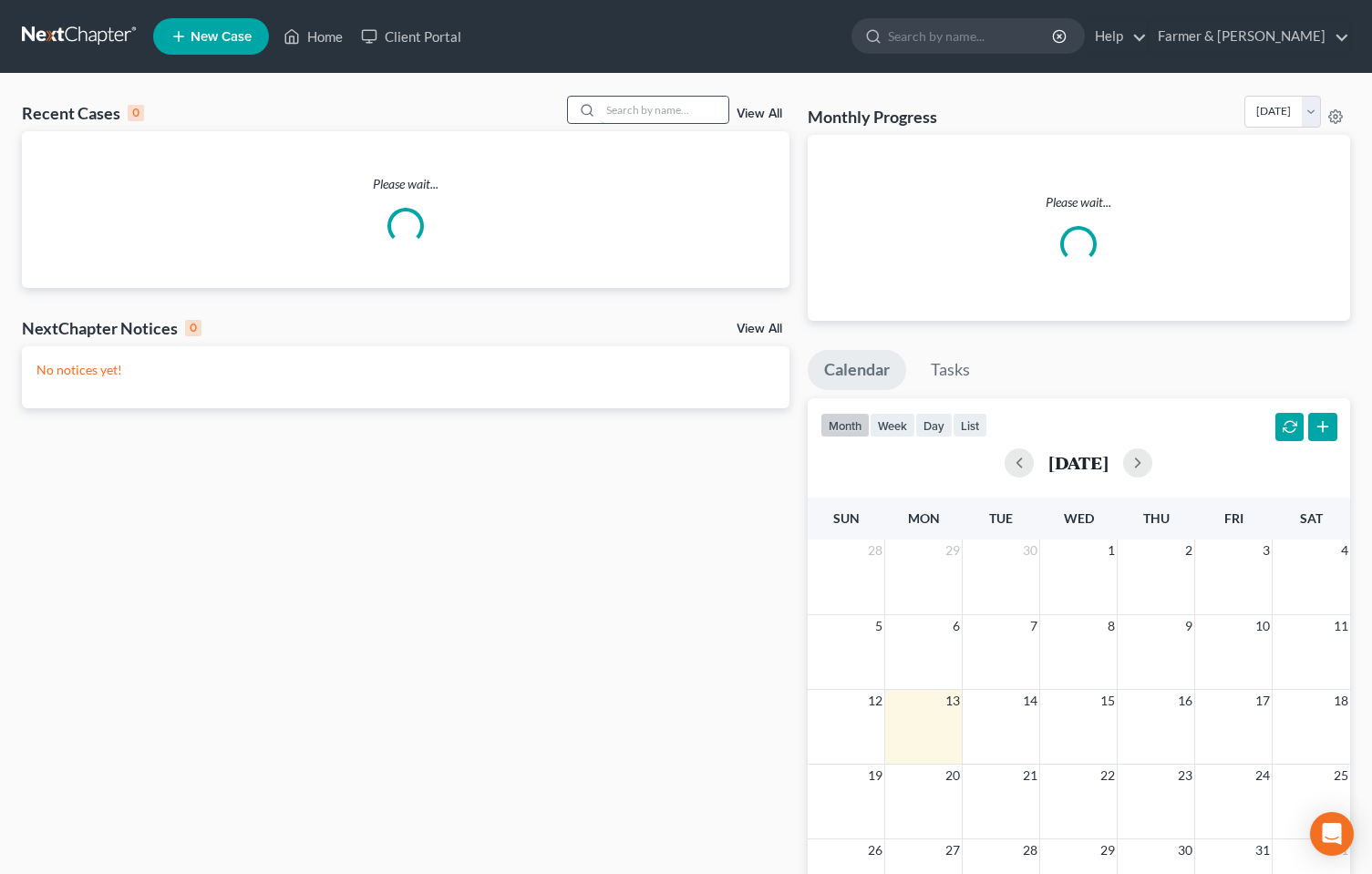
click at [638, 114] on input "search" at bounding box center [664, 110] width 127 height 26
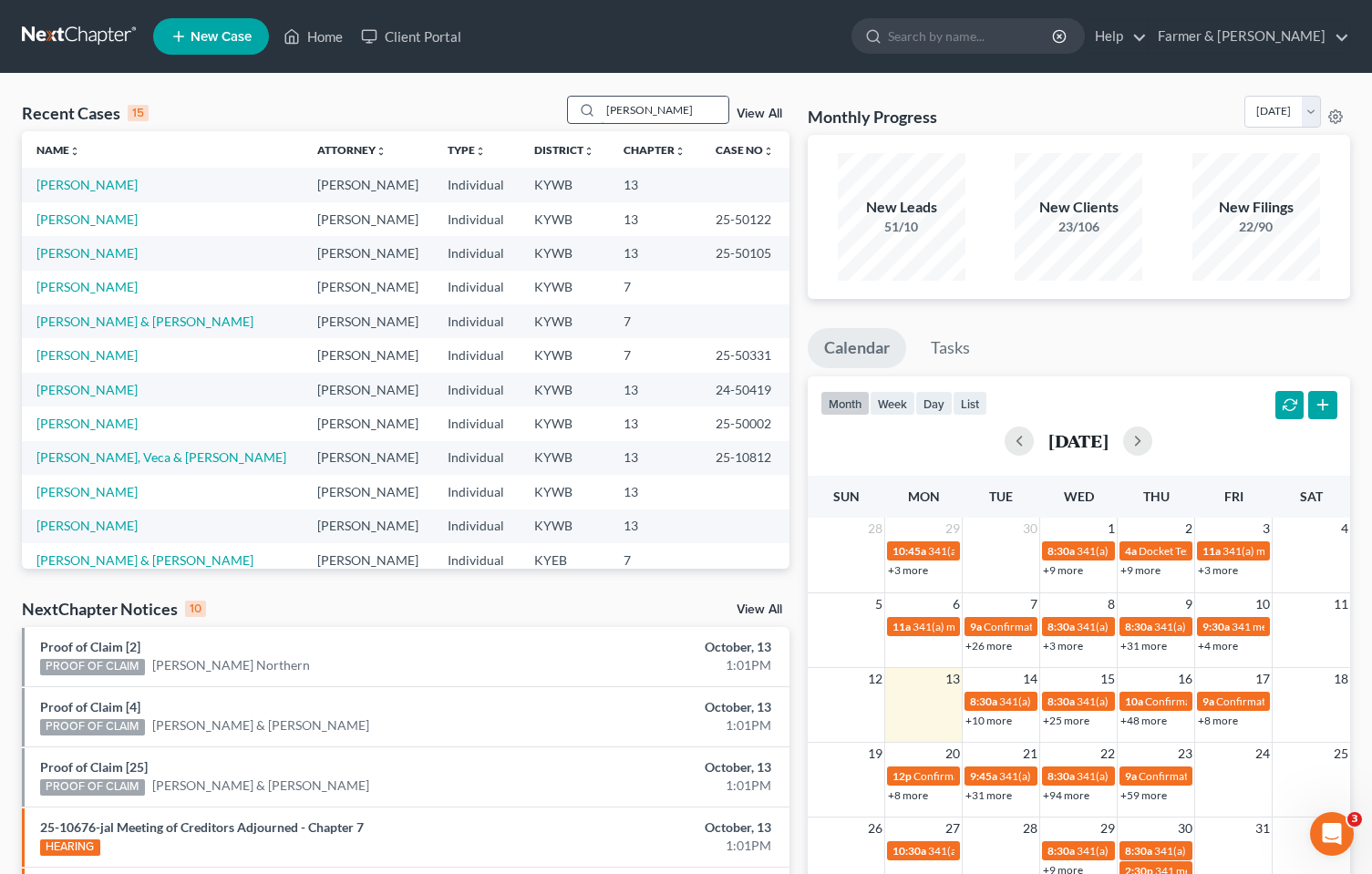
type input "[PERSON_NAME]"
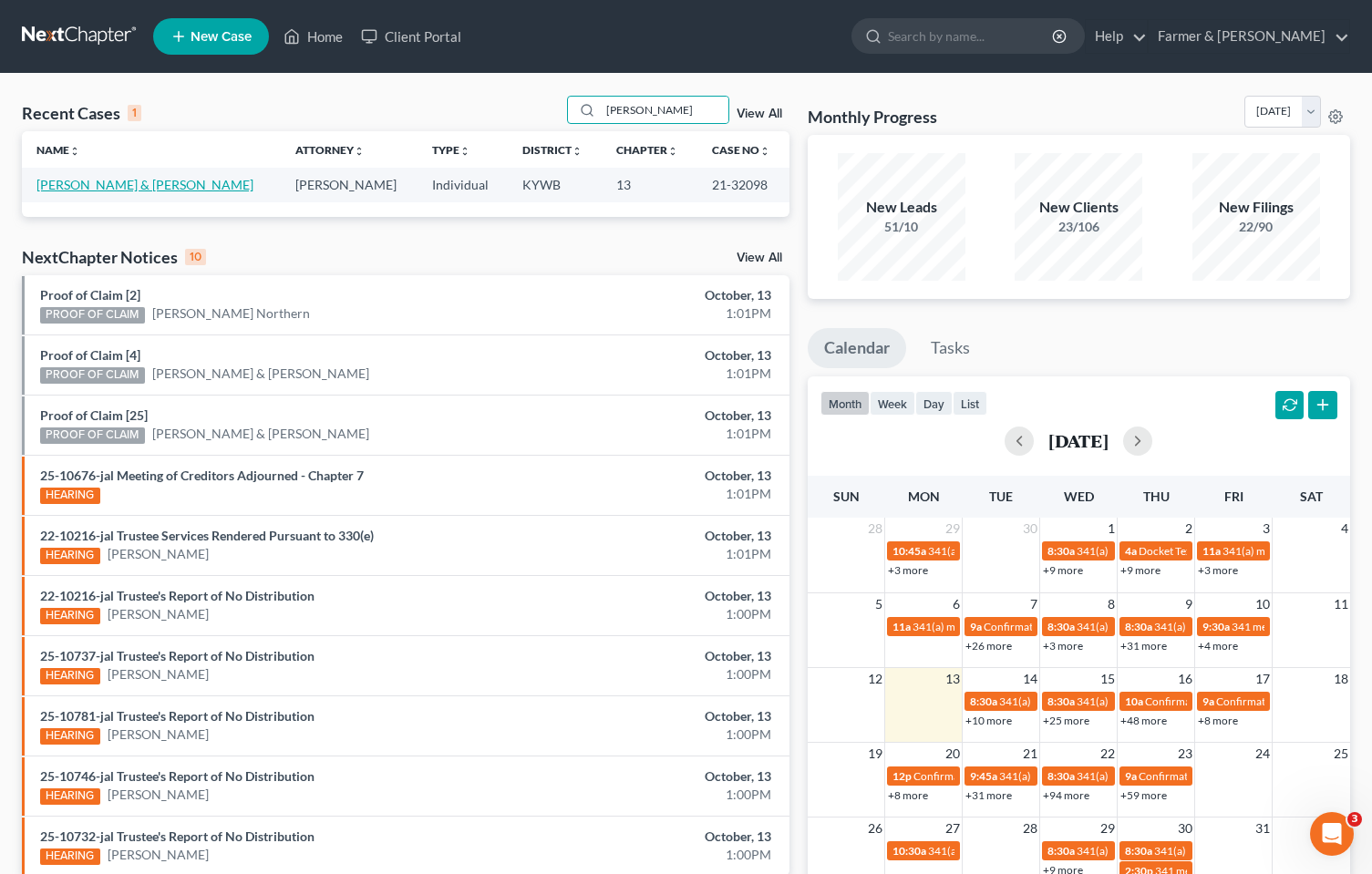
click at [130, 187] on link "[PERSON_NAME] & [PERSON_NAME]" at bounding box center [145, 185] width 217 height 16
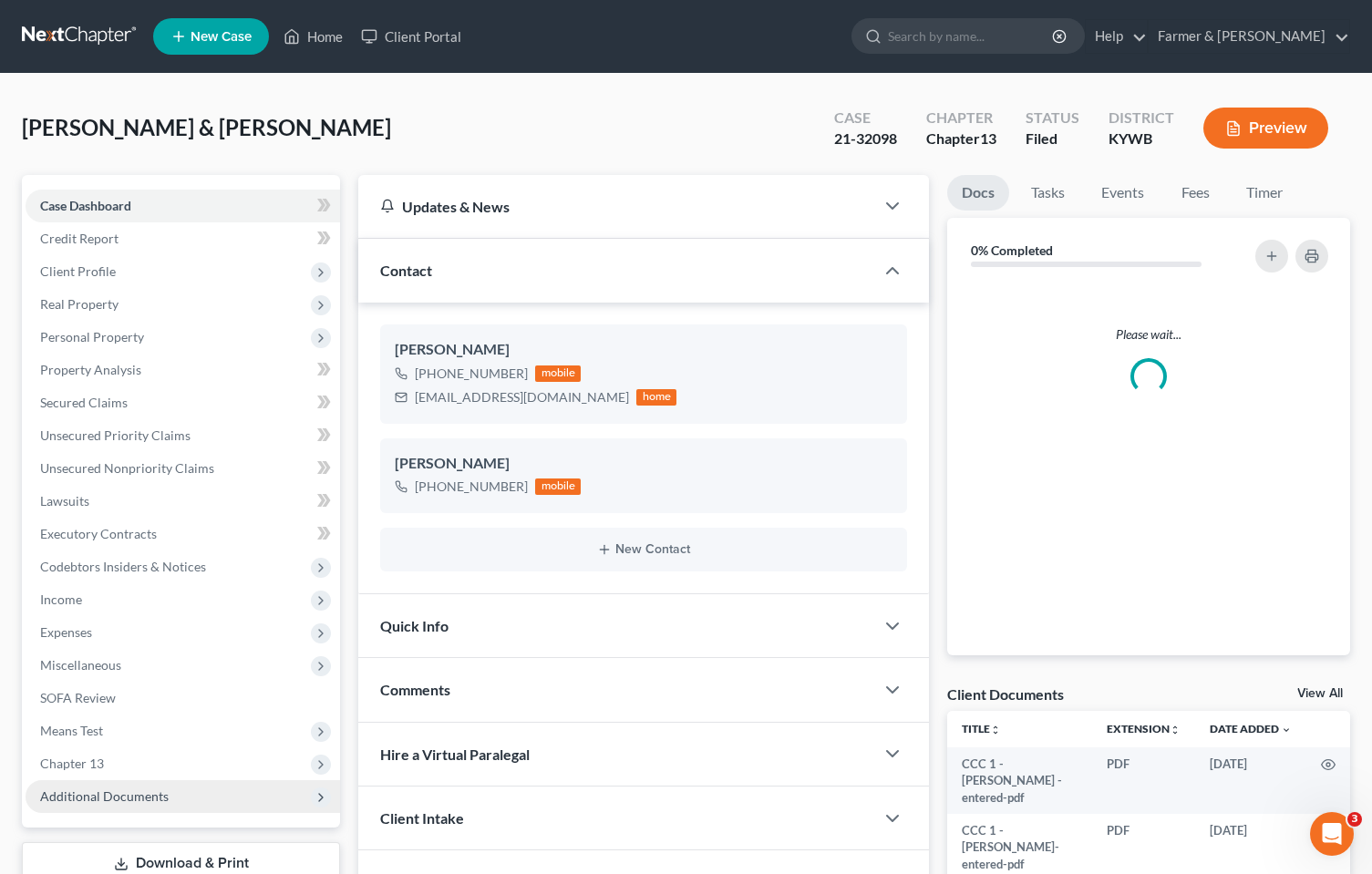
scroll to position [91, 0]
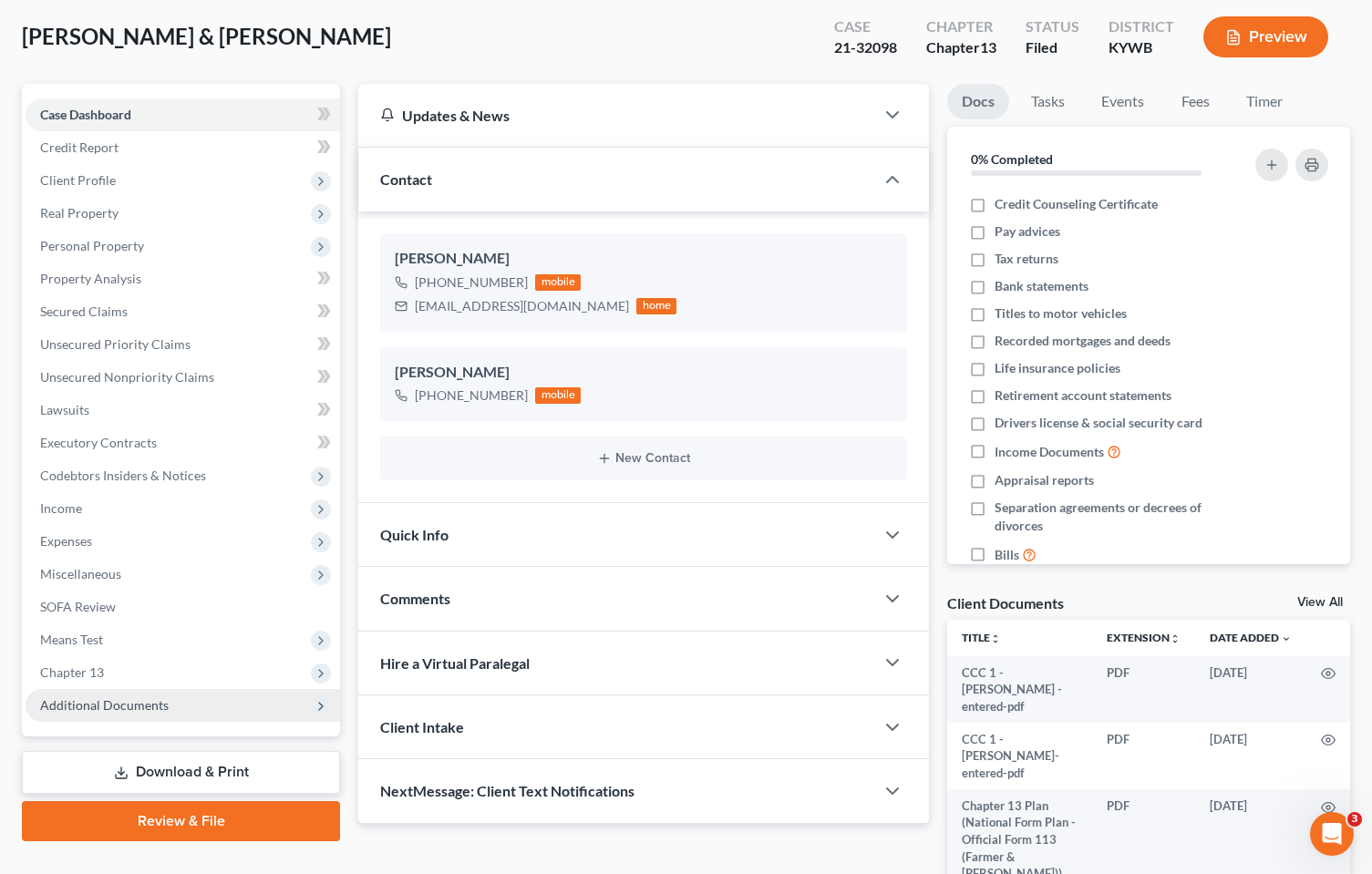
click at [66, 715] on span "Additional Documents" at bounding box center [183, 705] width 315 height 33
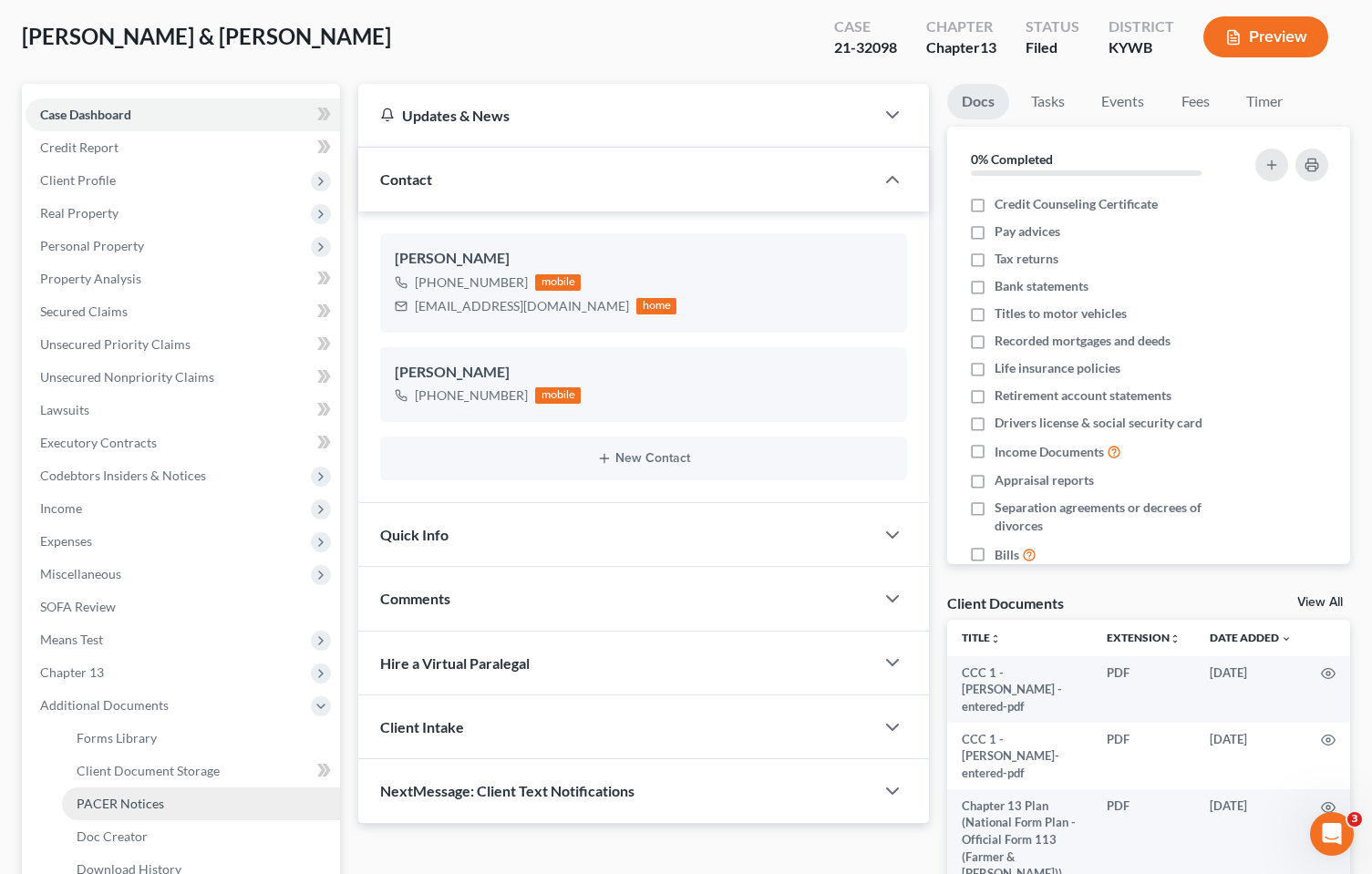
click at [115, 793] on link "PACER Notices" at bounding box center [200, 804] width 278 height 33
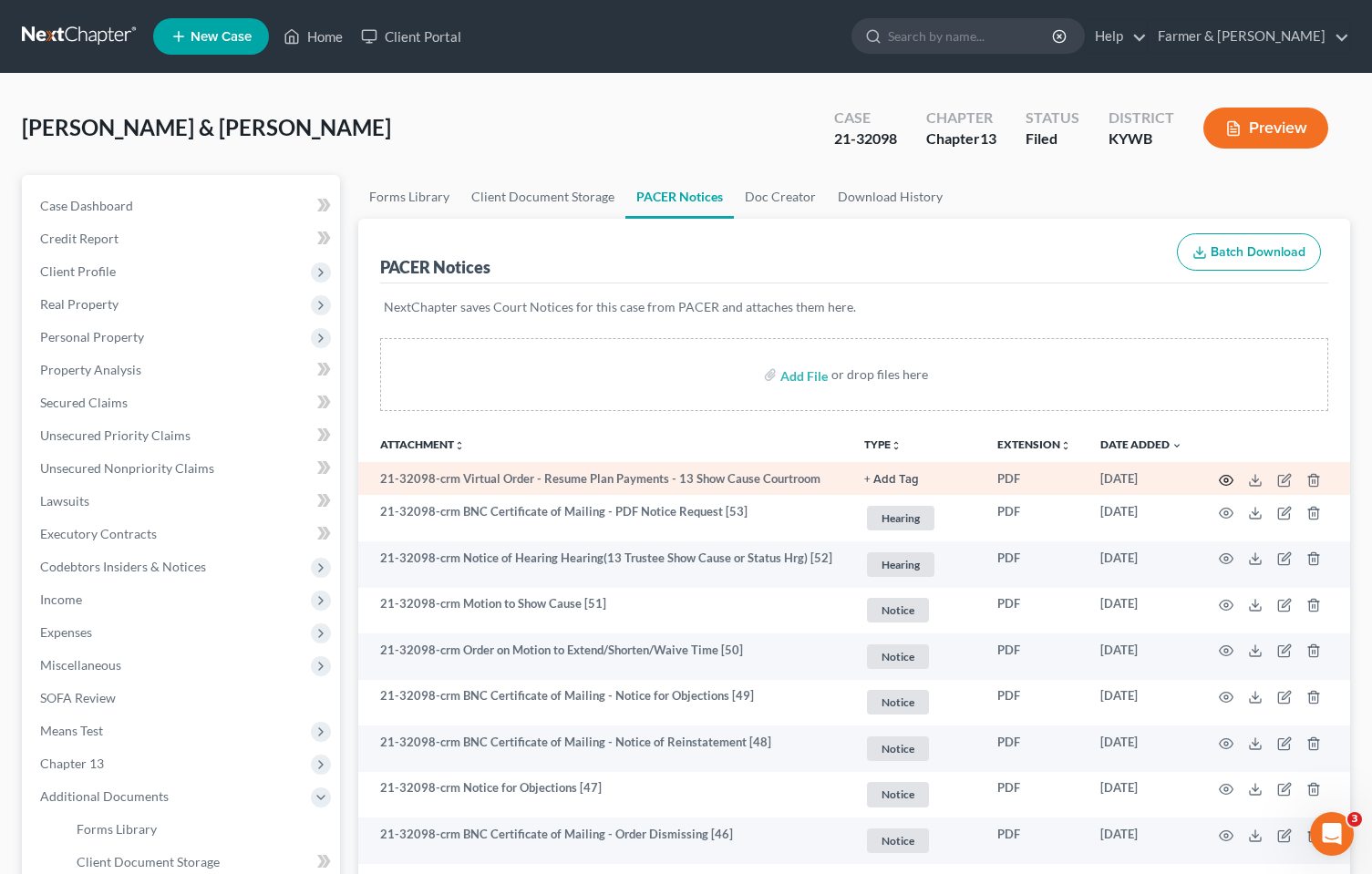
click at [1228, 480] on circle "button" at bounding box center [1226, 481] width 4 height 4
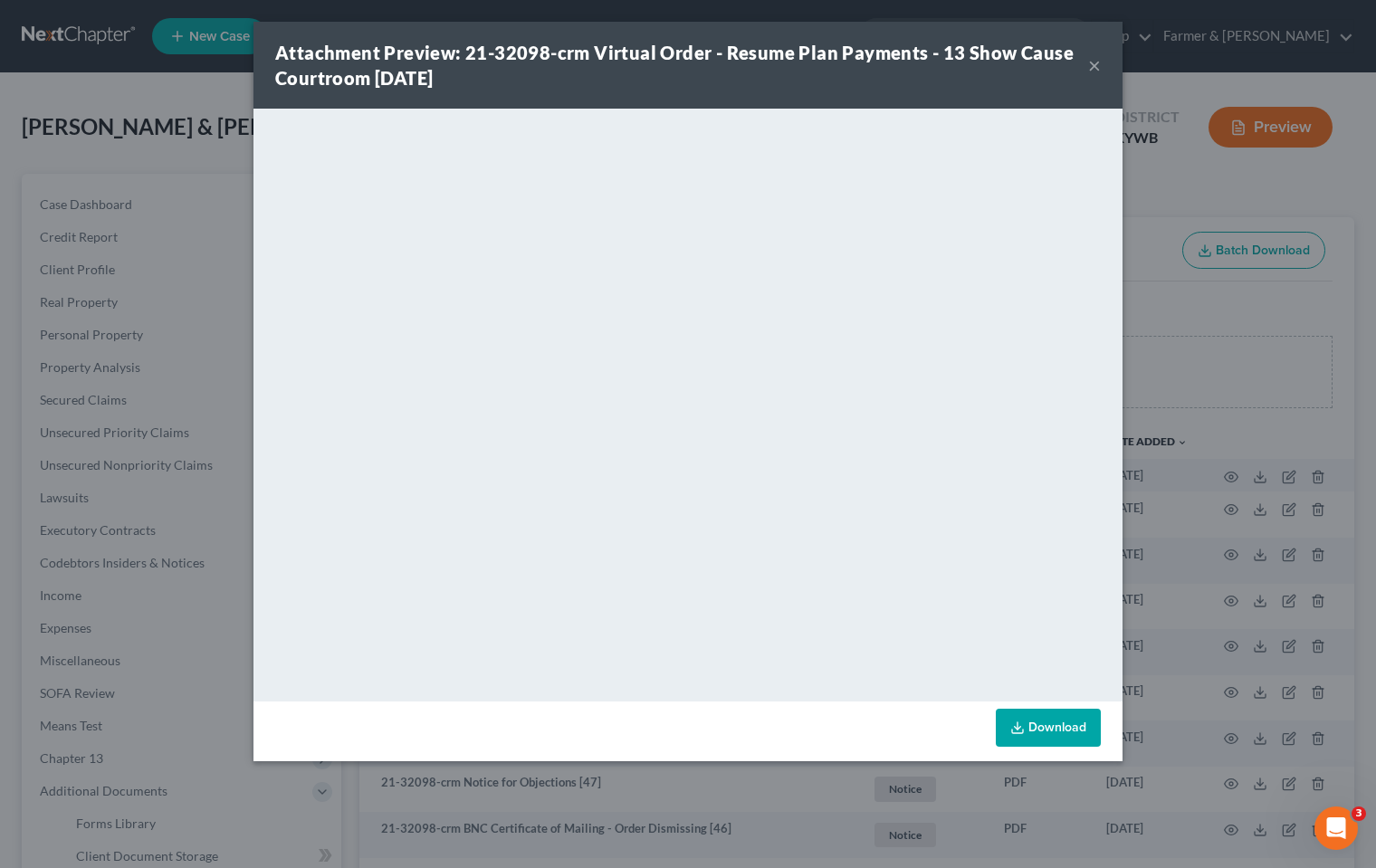
click at [1096, 58] on button "×" at bounding box center [1095, 64] width 13 height 21
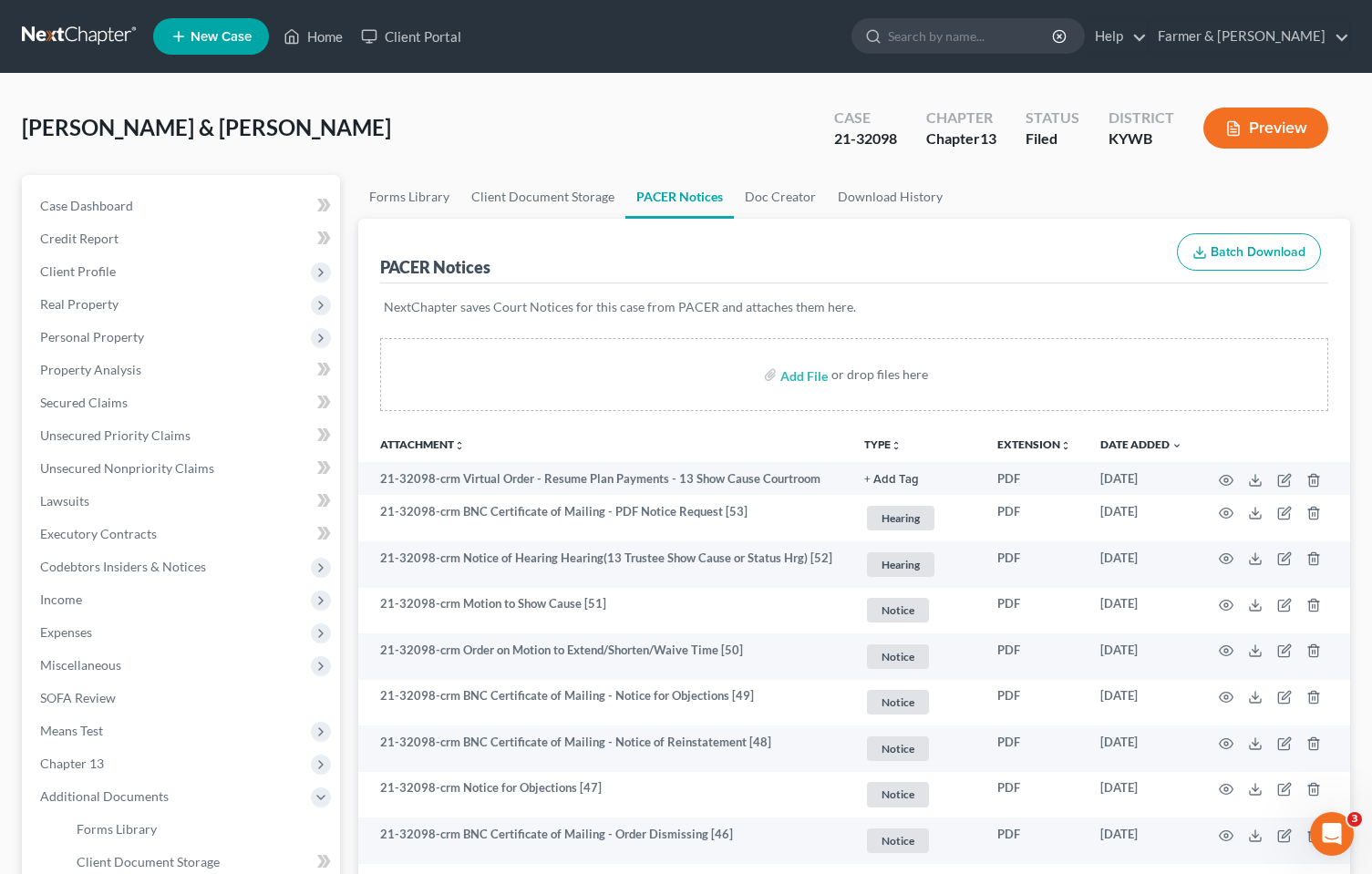
click at [58, 34] on link at bounding box center [80, 36] width 117 height 33
